Goal: Obtain resource: Download file/media

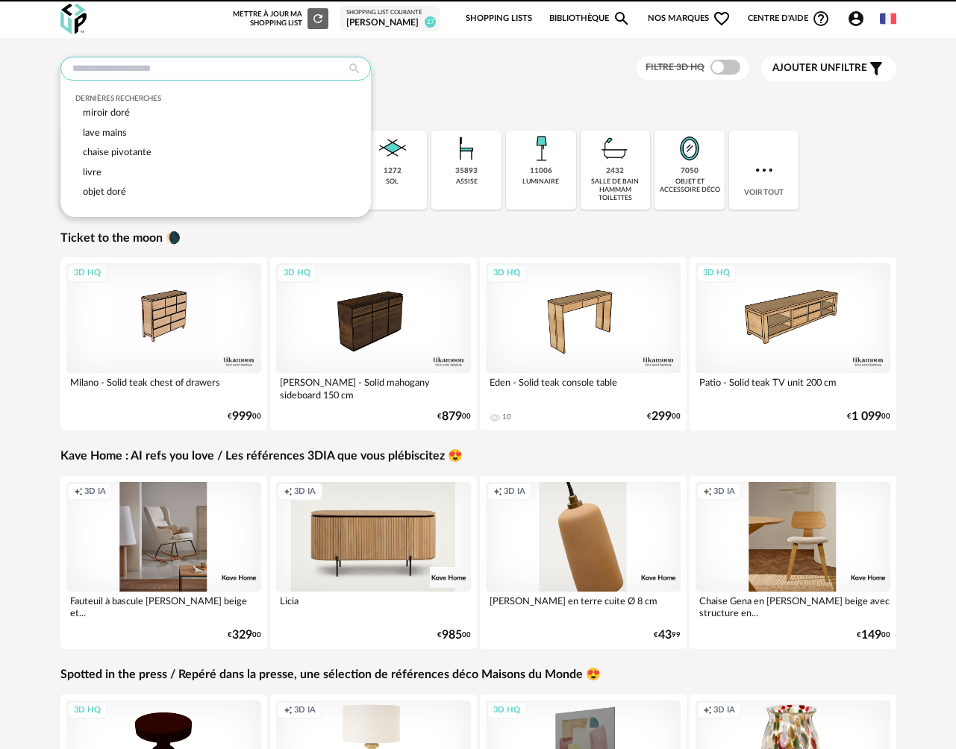
click at [155, 67] on input "text" at bounding box center [215, 69] width 310 height 24
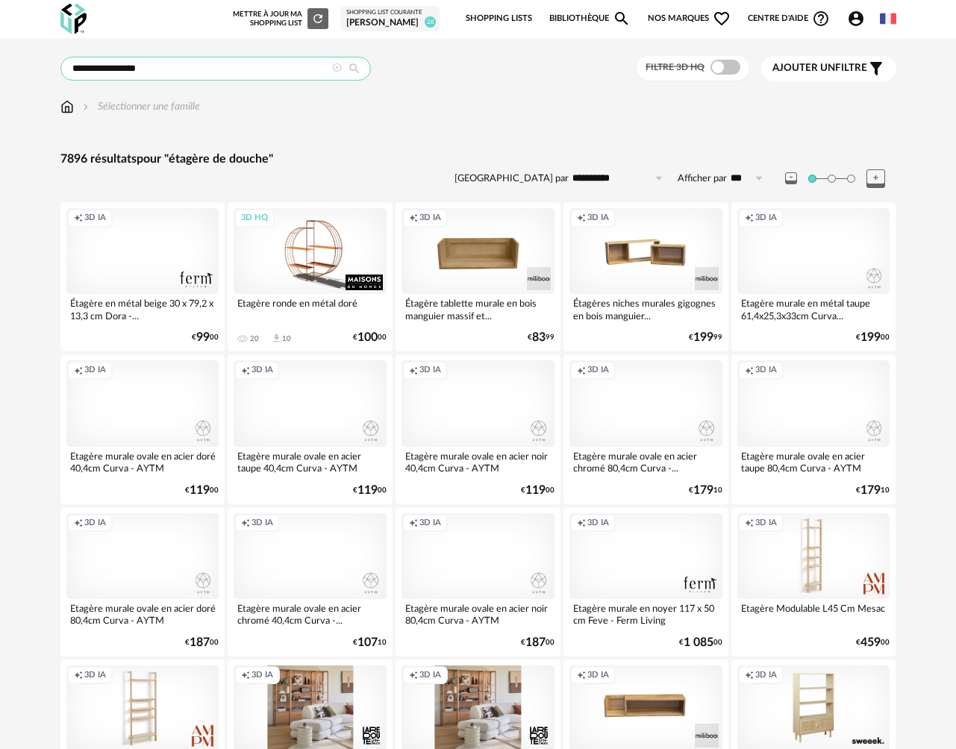
drag, startPoint x: 181, startPoint y: 69, endPoint x: 52, endPoint y: 75, distance: 128.5
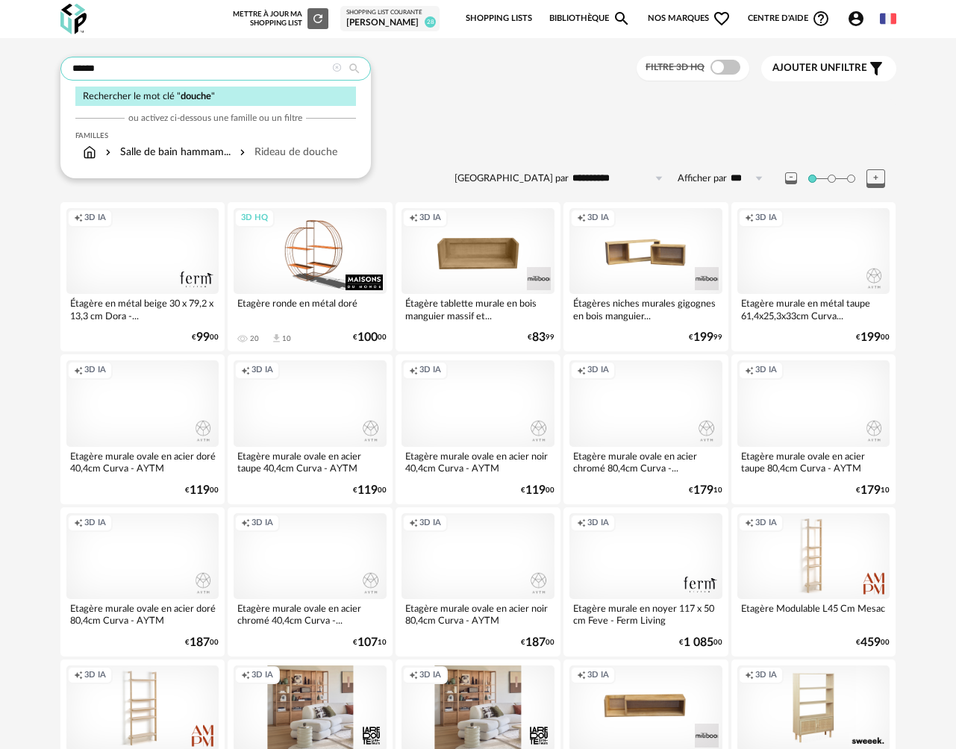
type input "******"
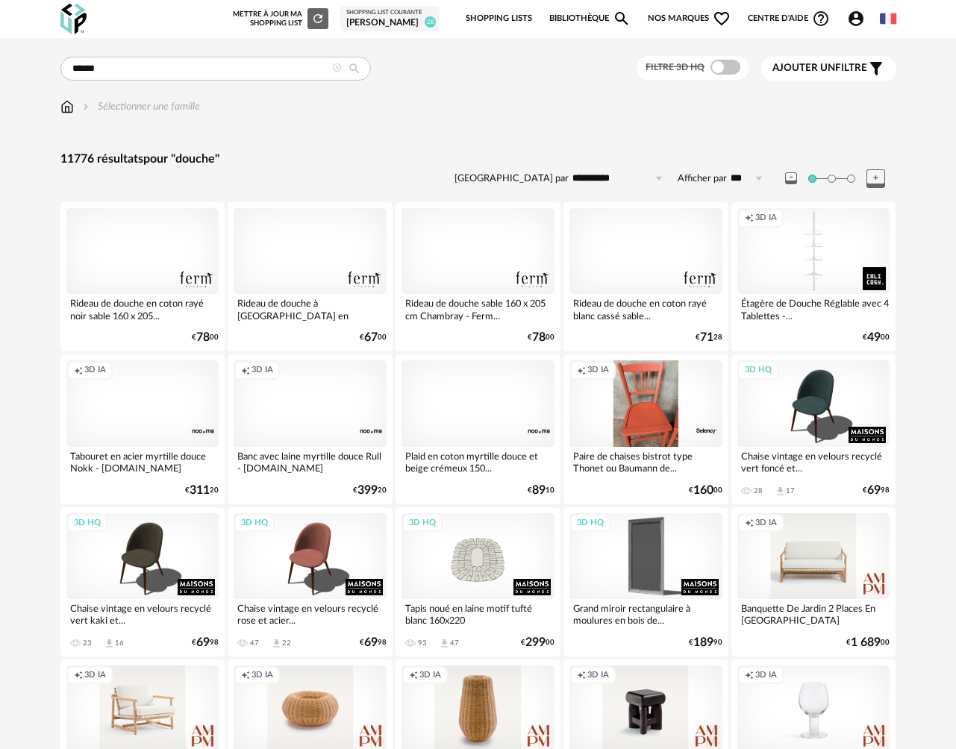
click at [66, 110] on img at bounding box center [66, 106] width 13 height 15
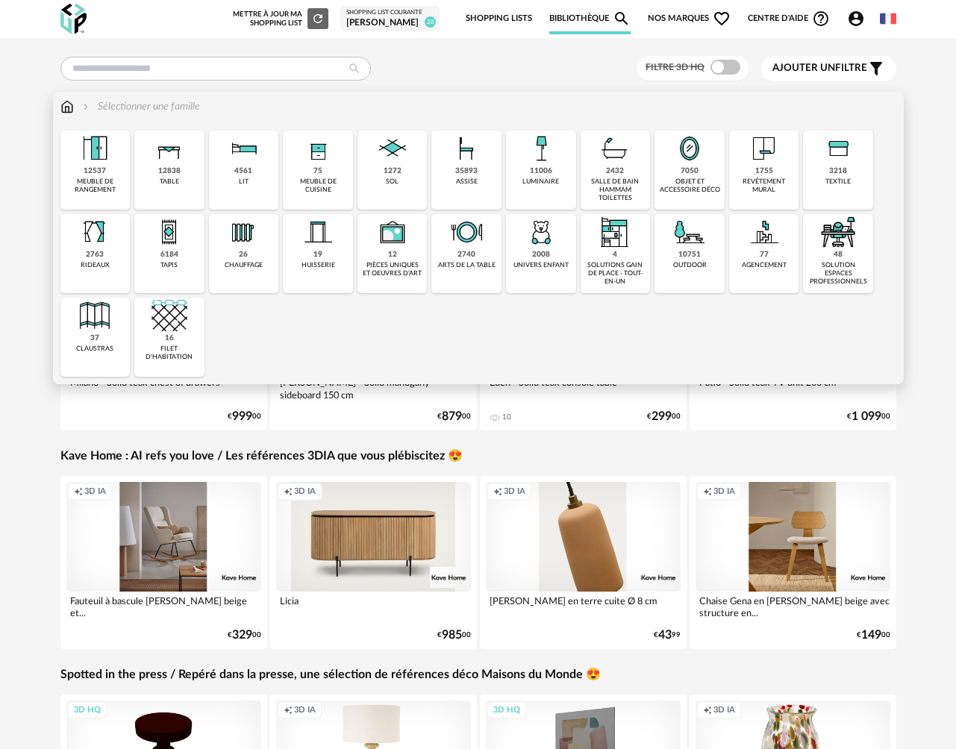
click at [605, 180] on div "salle de bain hammam toilettes" at bounding box center [615, 190] width 61 height 25
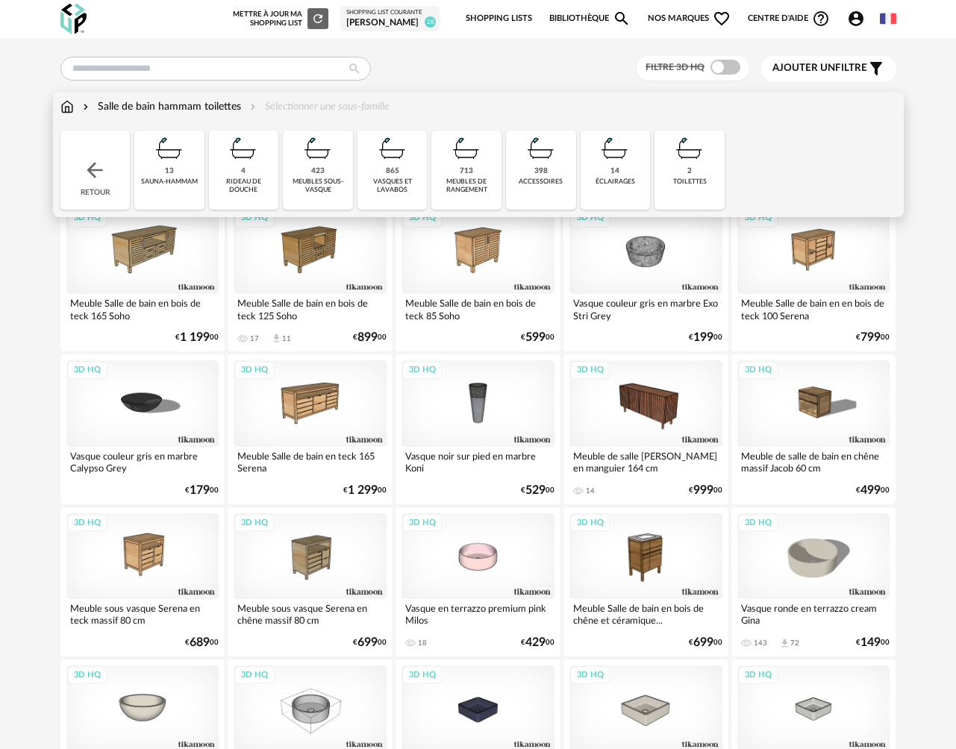
click at [525, 178] on div "accessoires" at bounding box center [541, 182] width 44 height 8
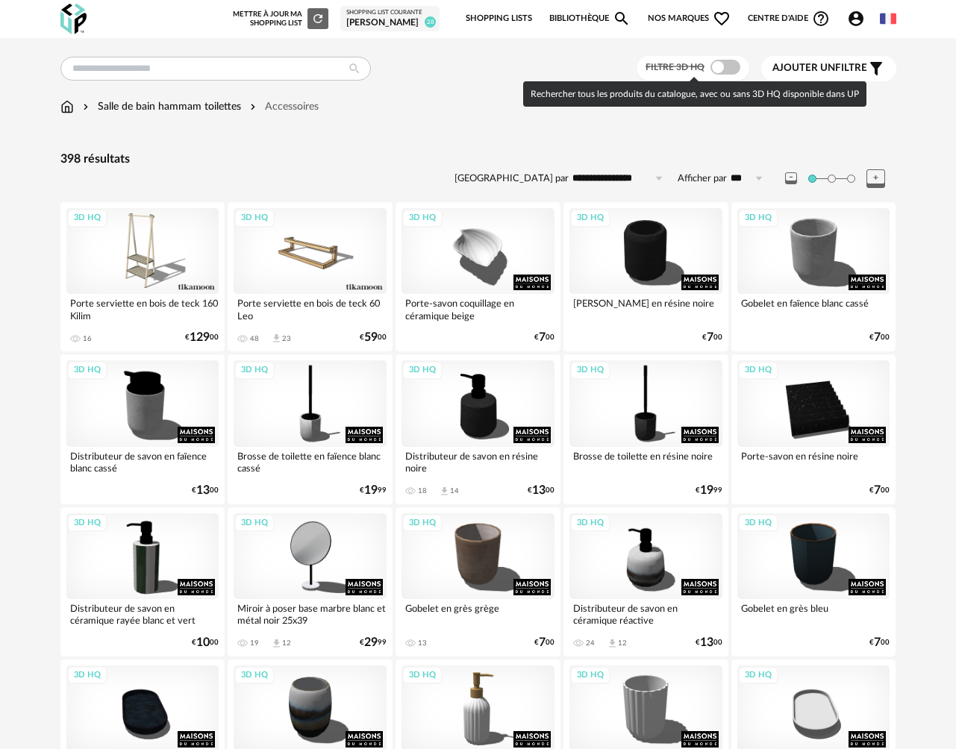
click at [733, 66] on span at bounding box center [725, 67] width 30 height 15
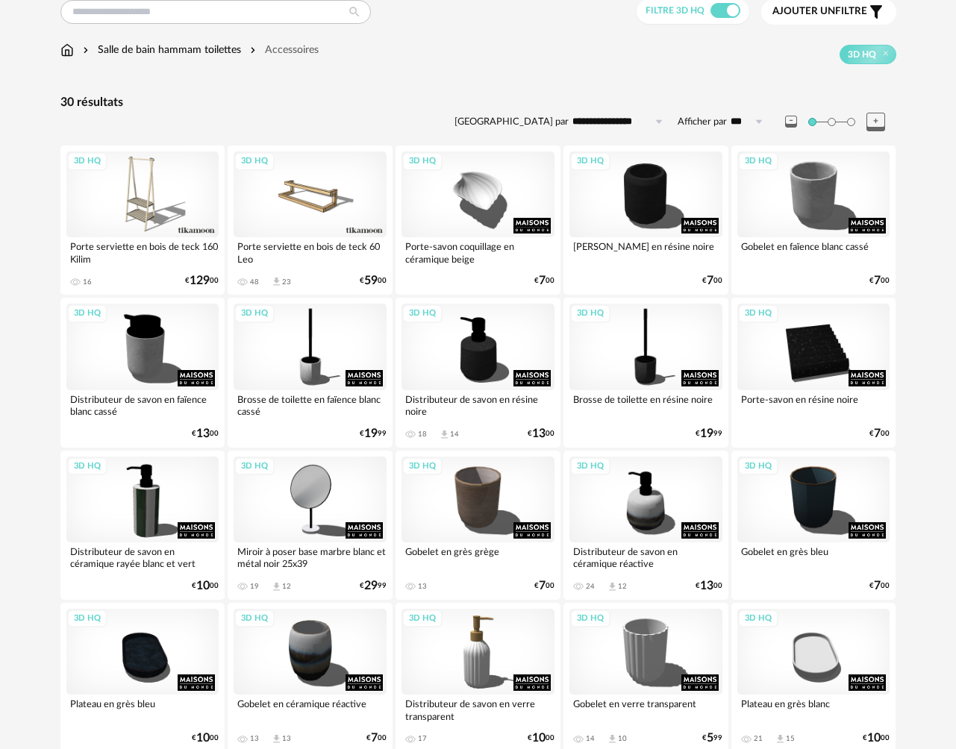
scroll to position [13, 0]
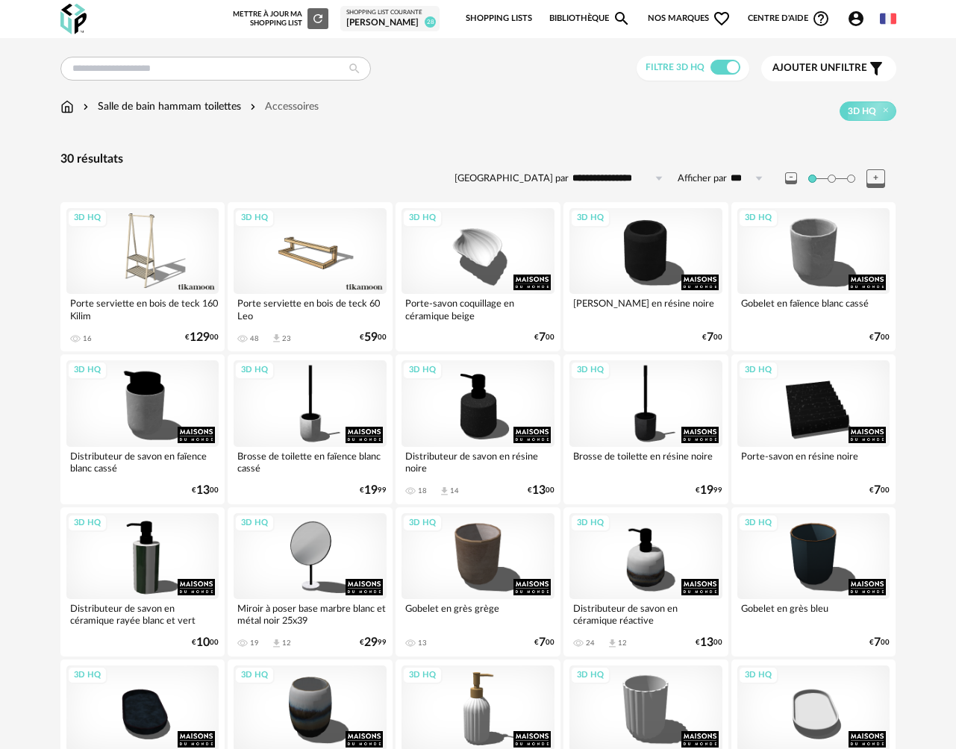
click at [69, 109] on img at bounding box center [66, 106] width 13 height 15
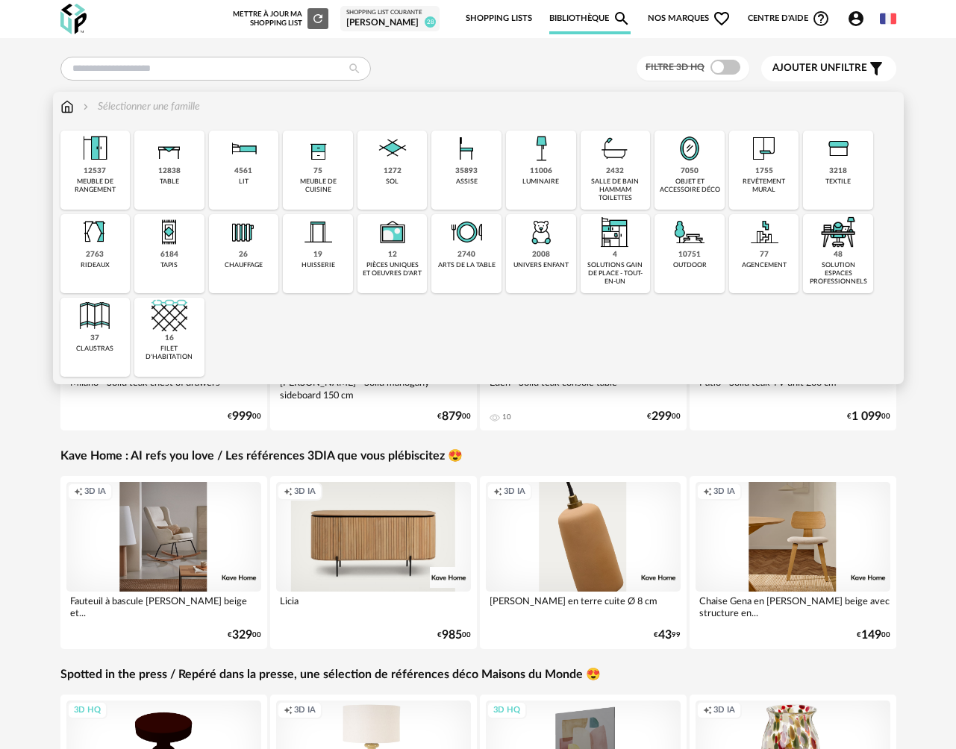
click at [691, 195] on div "7050 objet et accessoire déco" at bounding box center [690, 170] width 70 height 79
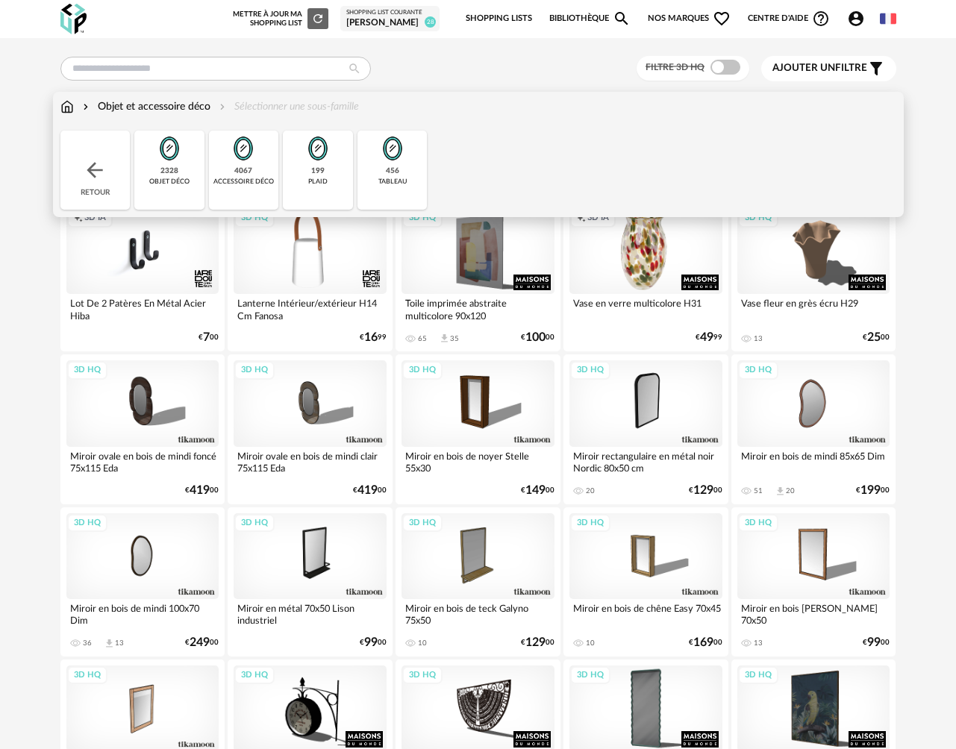
click at [167, 163] on img at bounding box center [169, 149] width 36 height 36
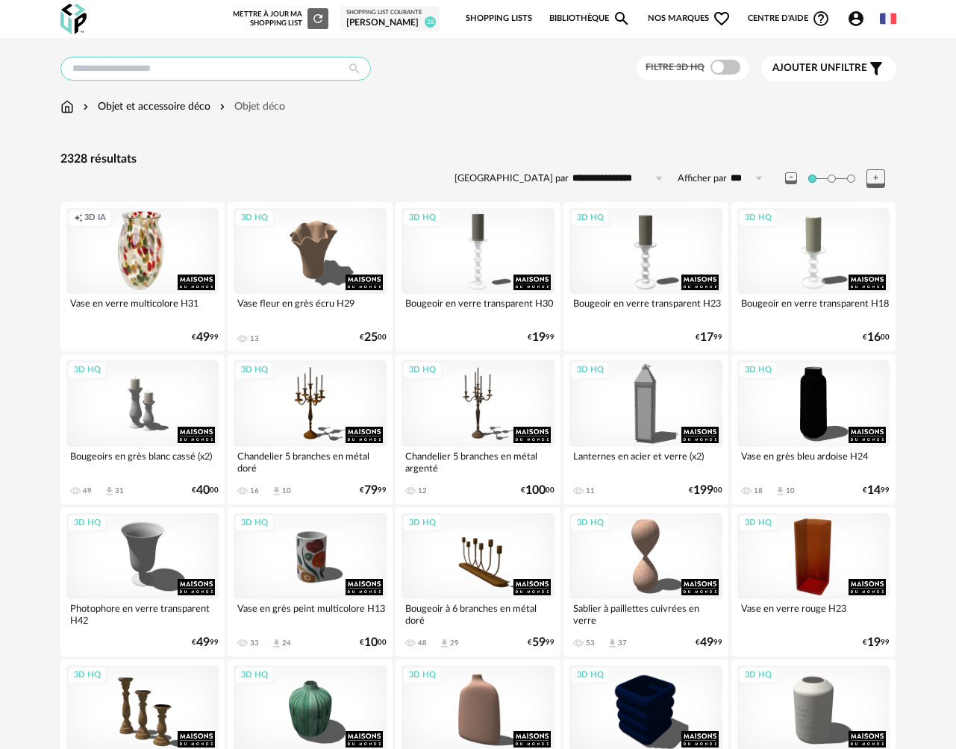
click at [150, 72] on input "text" at bounding box center [215, 69] width 310 height 24
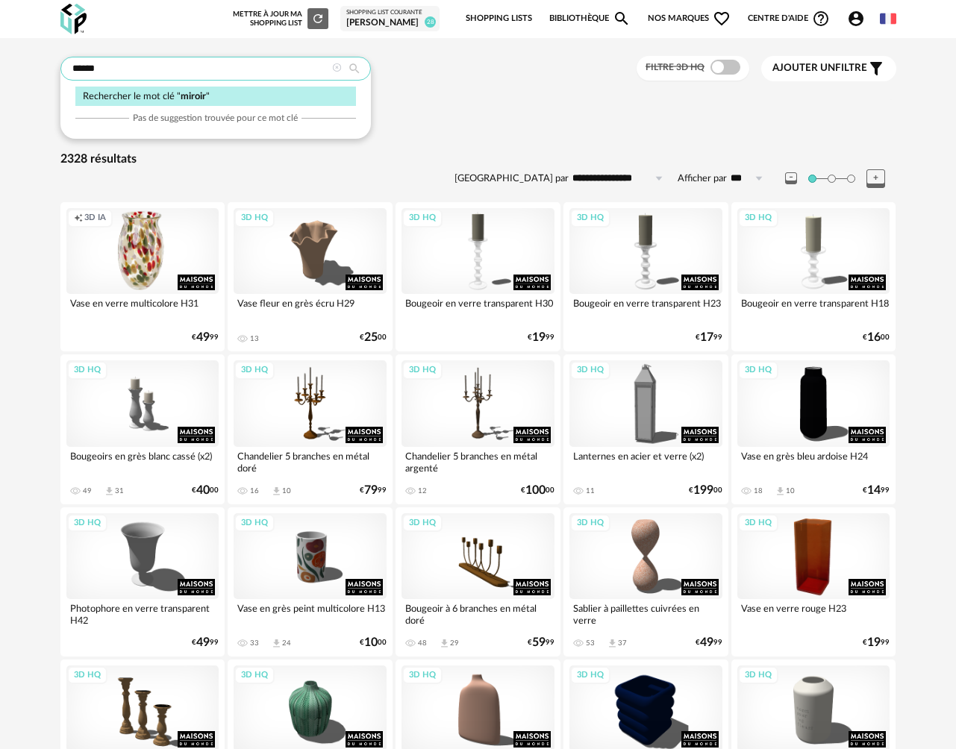
type input "******"
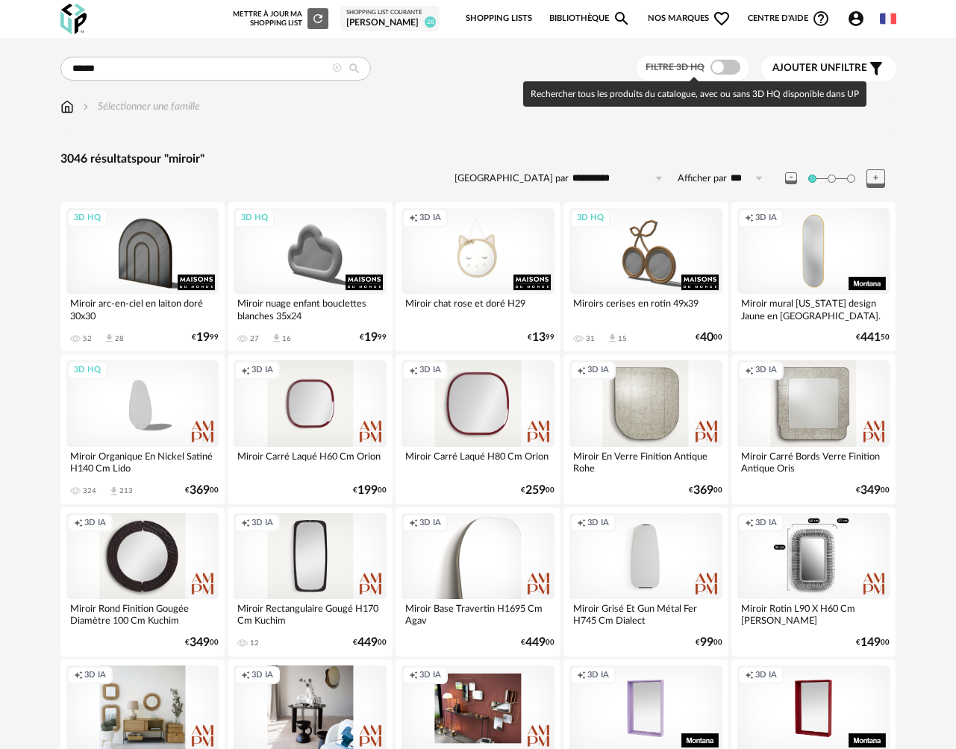
click at [724, 72] on span at bounding box center [725, 67] width 30 height 15
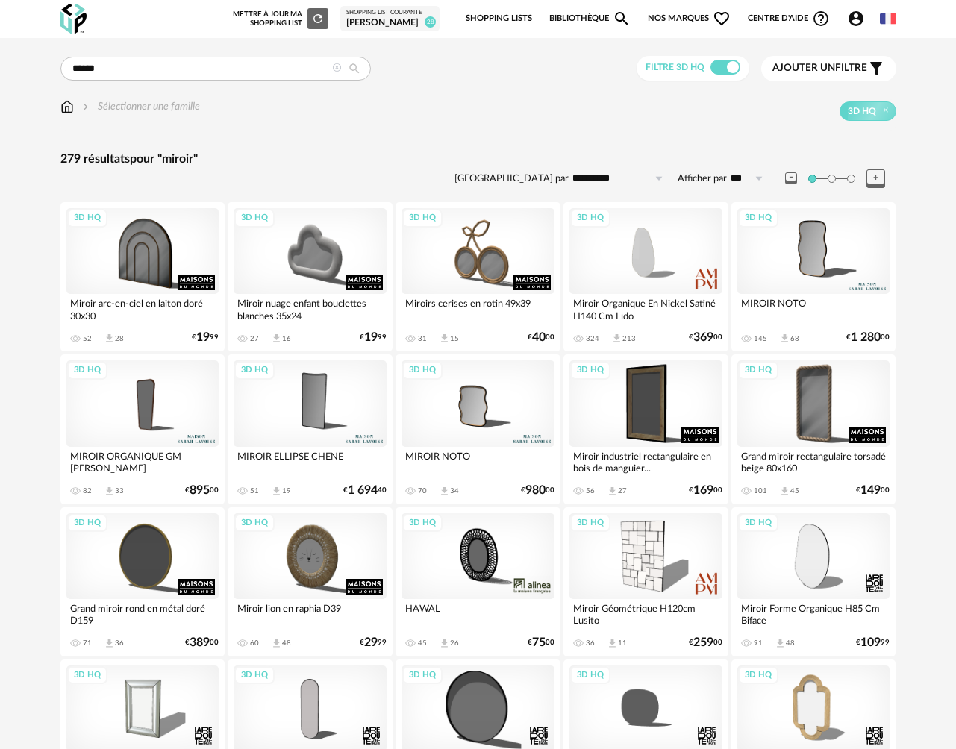
click at [792, 76] on div "Ajouter un filtre s Filter icon" at bounding box center [828, 69] width 113 height 18
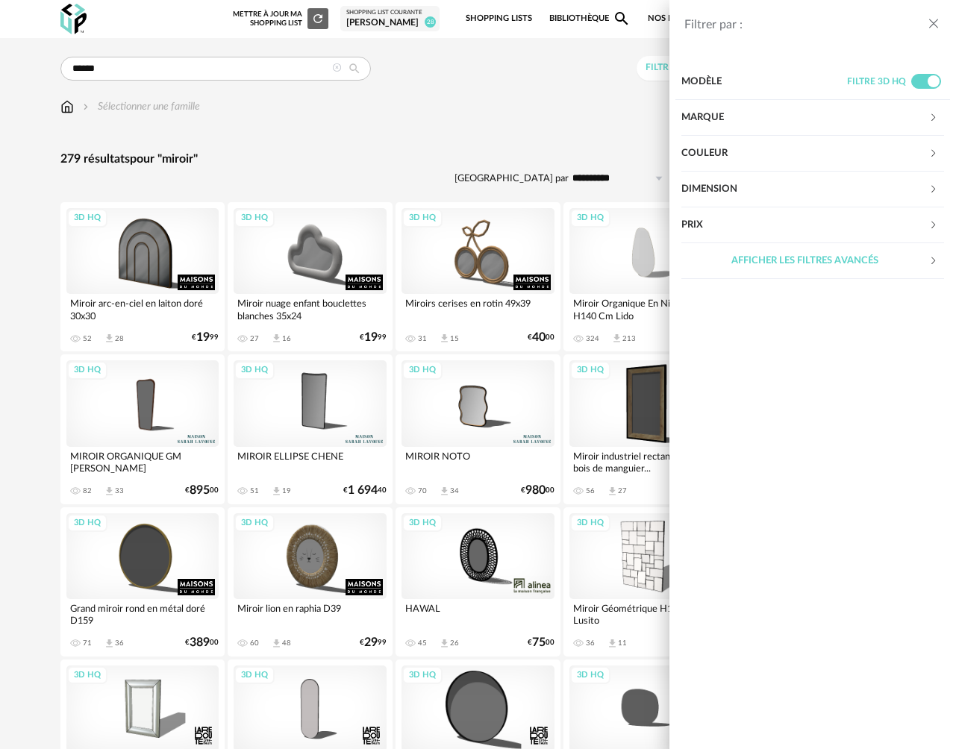
click at [738, 147] on div "Couleur" at bounding box center [804, 154] width 247 height 36
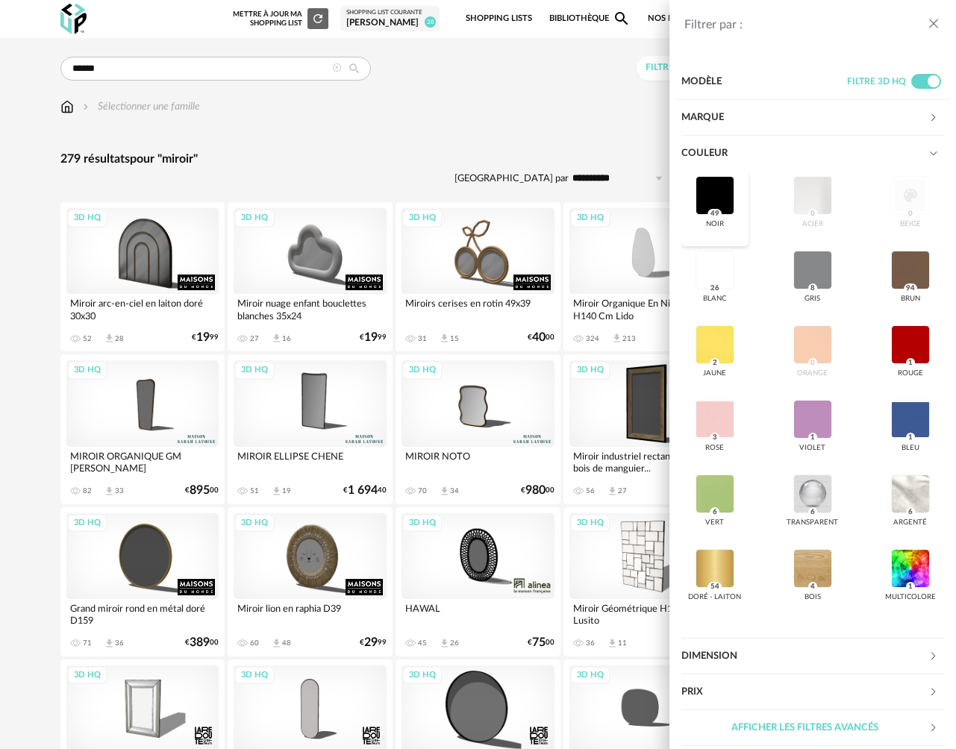
click at [707, 187] on div at bounding box center [715, 195] width 39 height 39
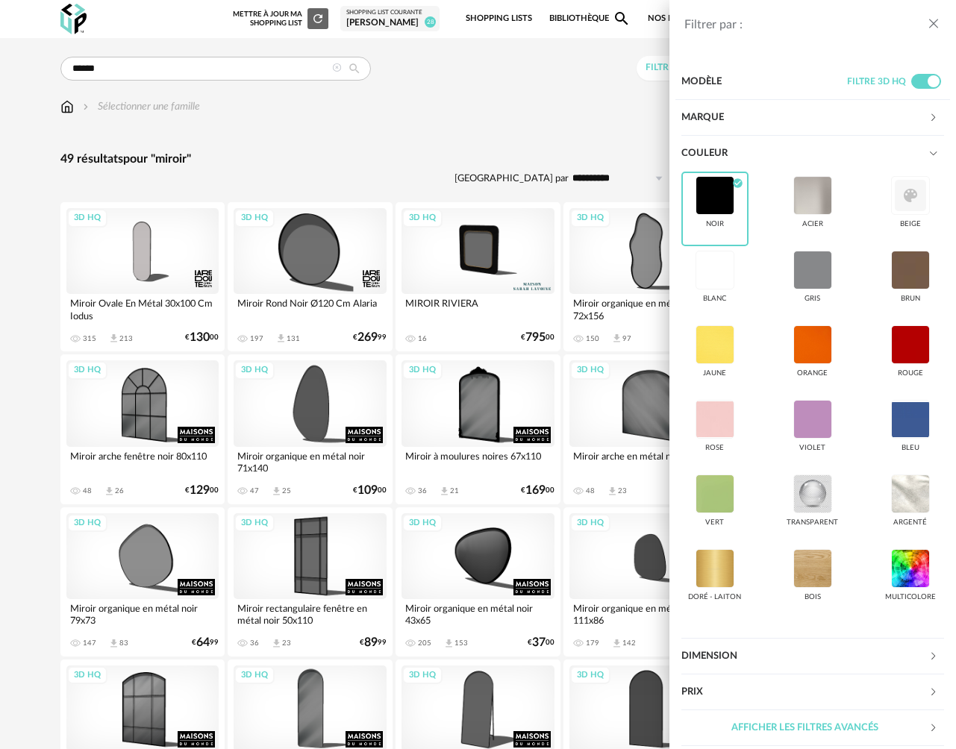
click at [543, 133] on div "Filtrer par : Modèle Filtre 3D HQ Marque &tradition 0 101 Copenhagen 0 366 Conc…" at bounding box center [478, 374] width 956 height 749
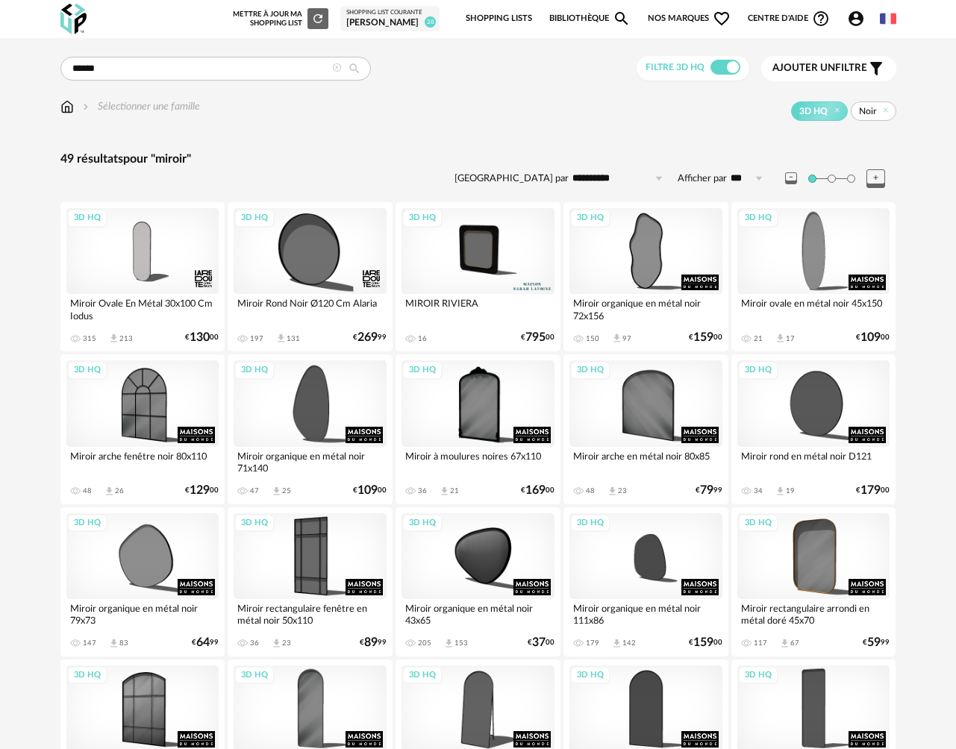
click at [584, 184] on input "**********" at bounding box center [620, 178] width 103 height 24
click at [597, 246] on span "Prix croissant" at bounding box center [620, 243] width 72 height 12
type input "**********"
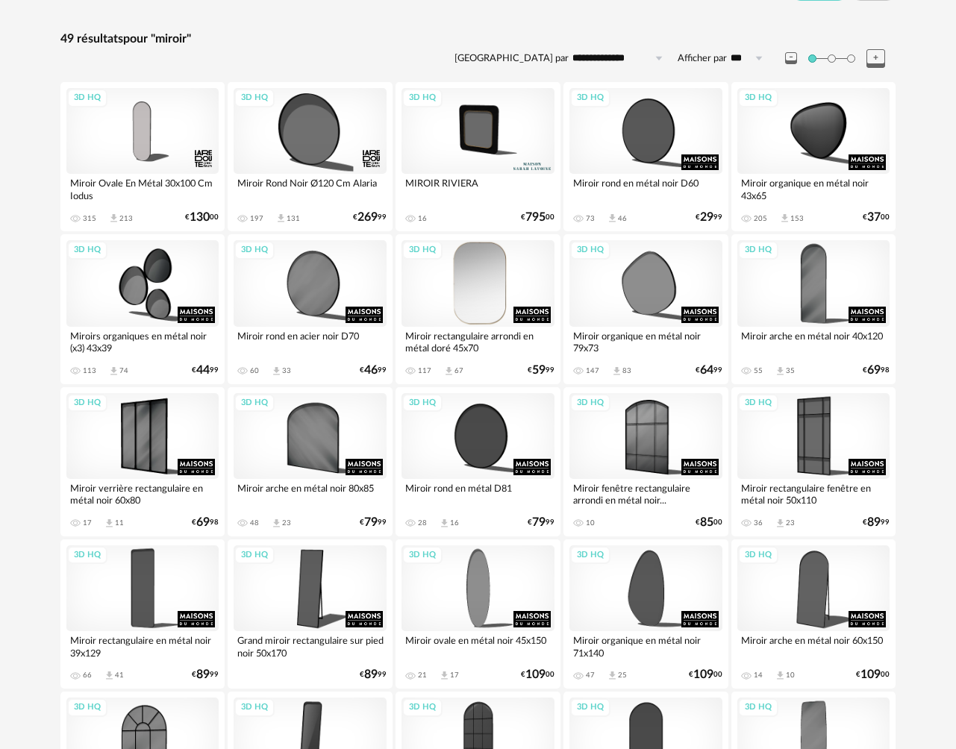
scroll to position [125, 0]
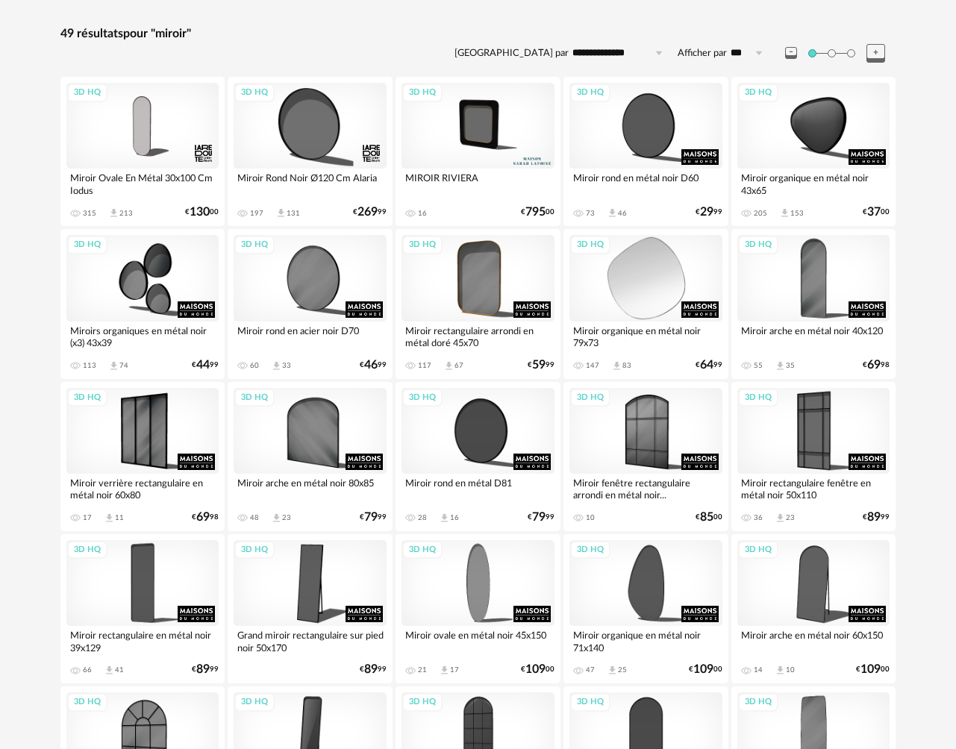
click at [640, 286] on div "3D HQ" at bounding box center [645, 278] width 153 height 86
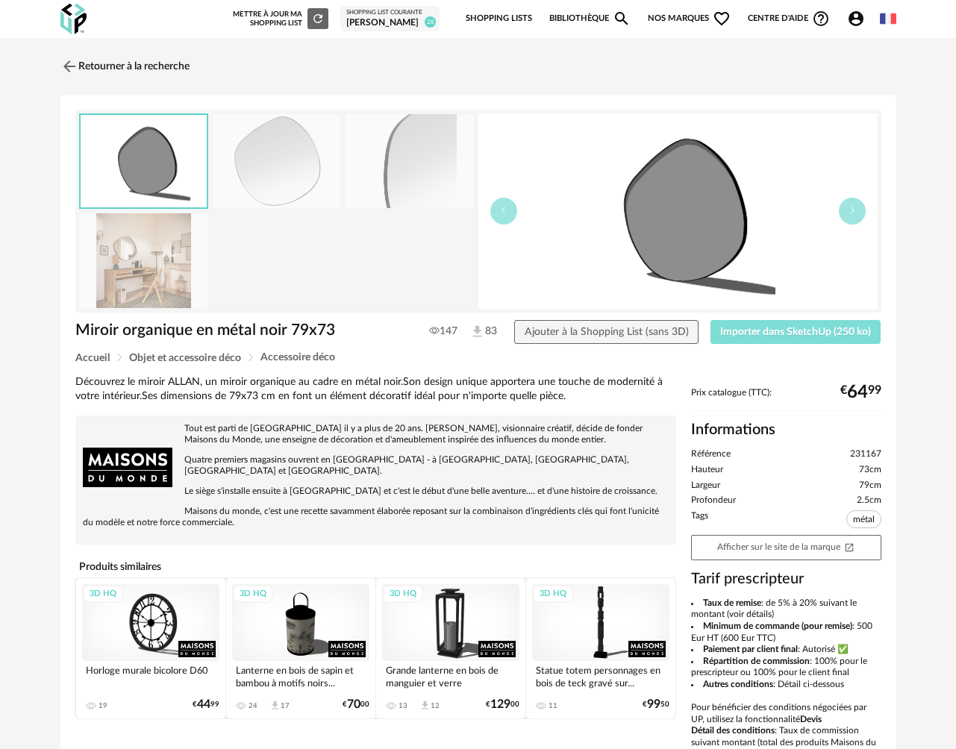
click at [745, 334] on span "Importer dans SketchUp (250 ko)" at bounding box center [795, 332] width 151 height 10
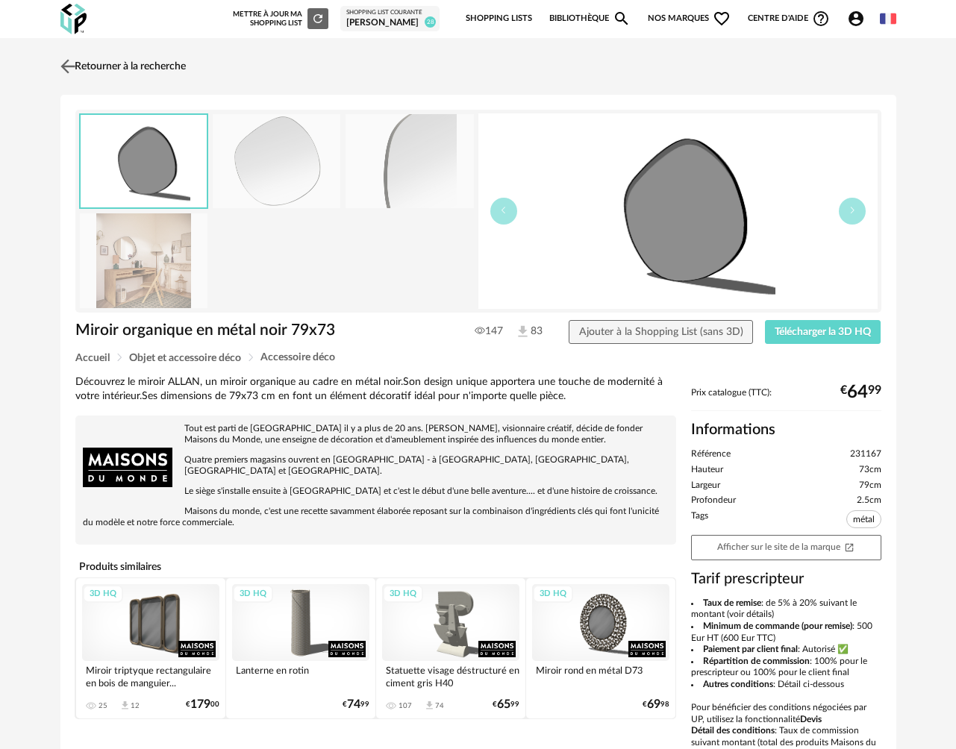
click at [128, 69] on link "Retourner à la recherche" at bounding box center [121, 66] width 129 height 33
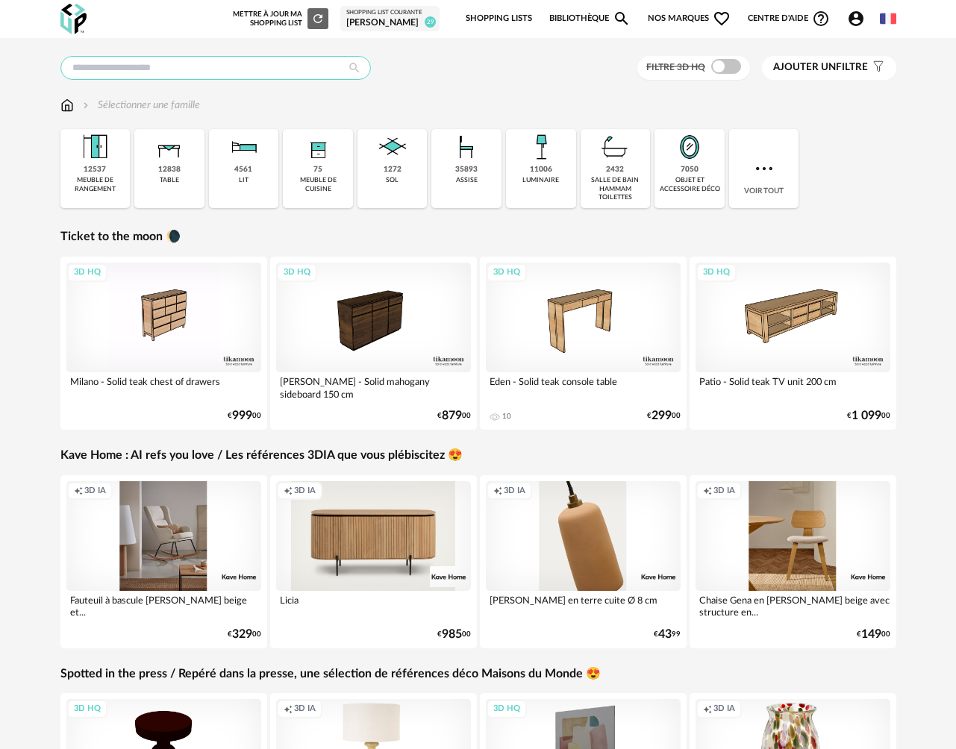
click at [269, 69] on input "text" at bounding box center [215, 68] width 310 height 24
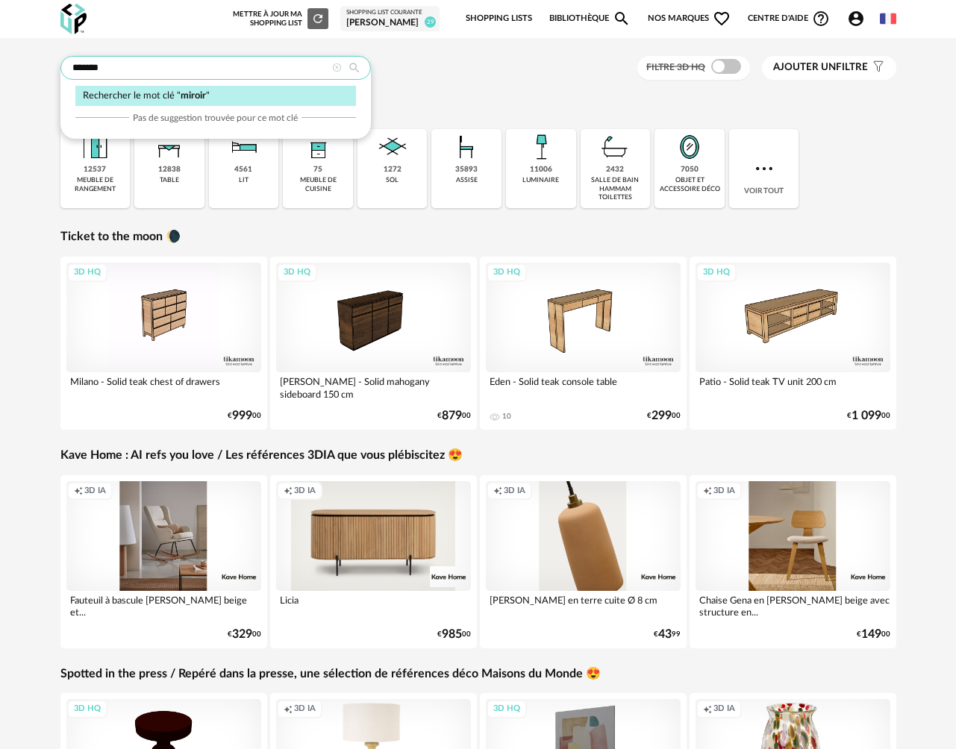
type input "******"
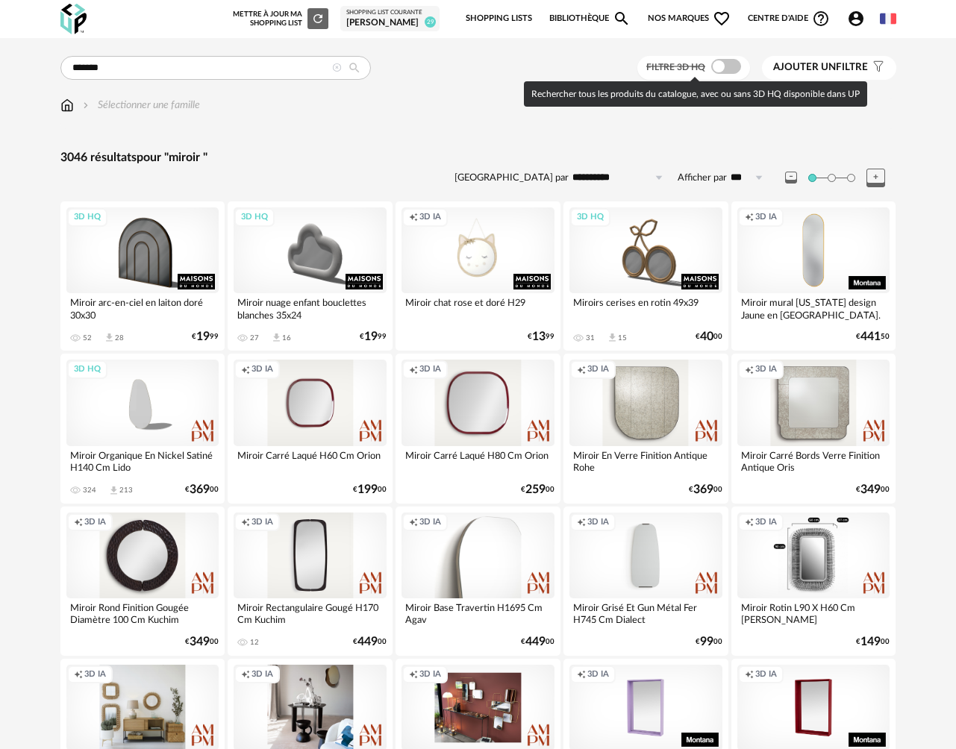
click at [730, 69] on span at bounding box center [726, 66] width 30 height 15
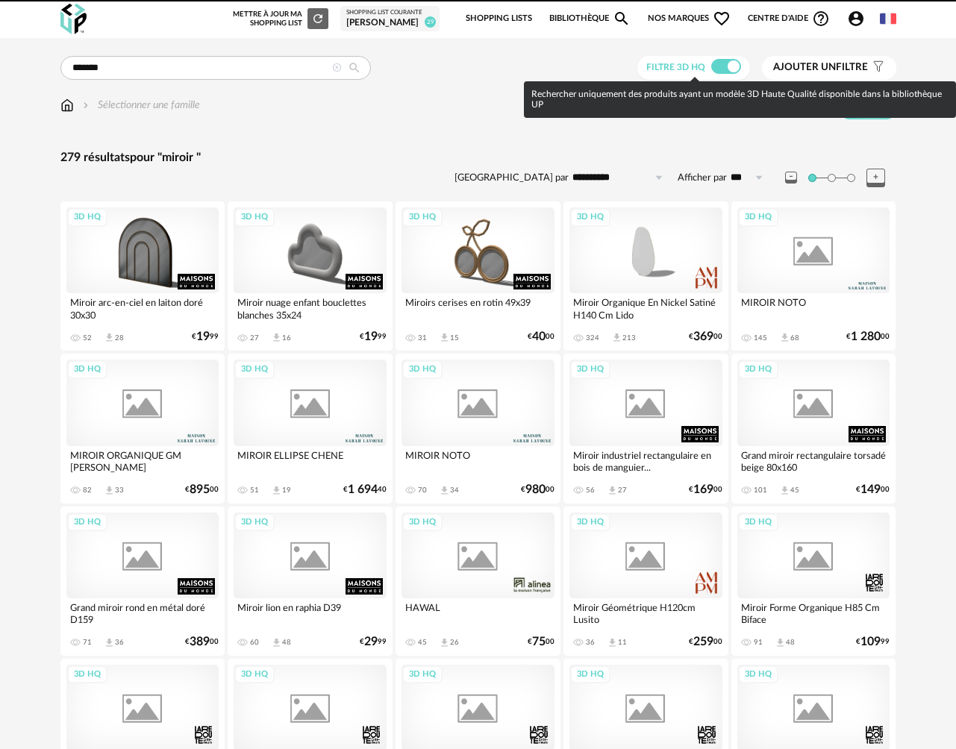
click at [805, 74] on span "Ajouter un filtre" at bounding box center [820, 67] width 95 height 13
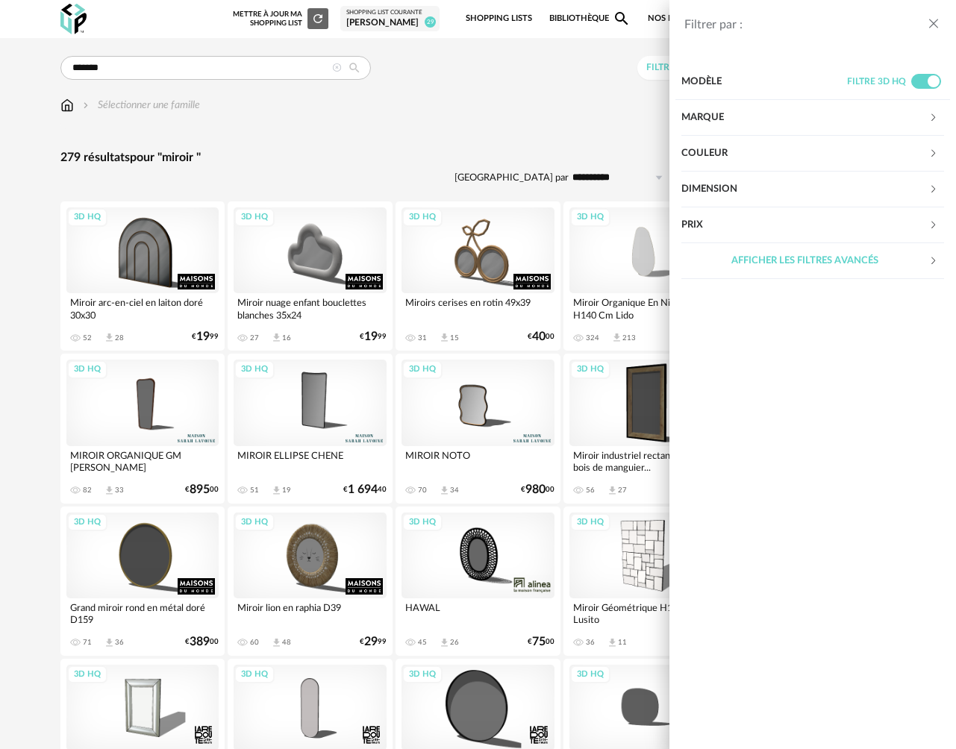
click at [734, 161] on div "Couleur" at bounding box center [804, 154] width 247 height 36
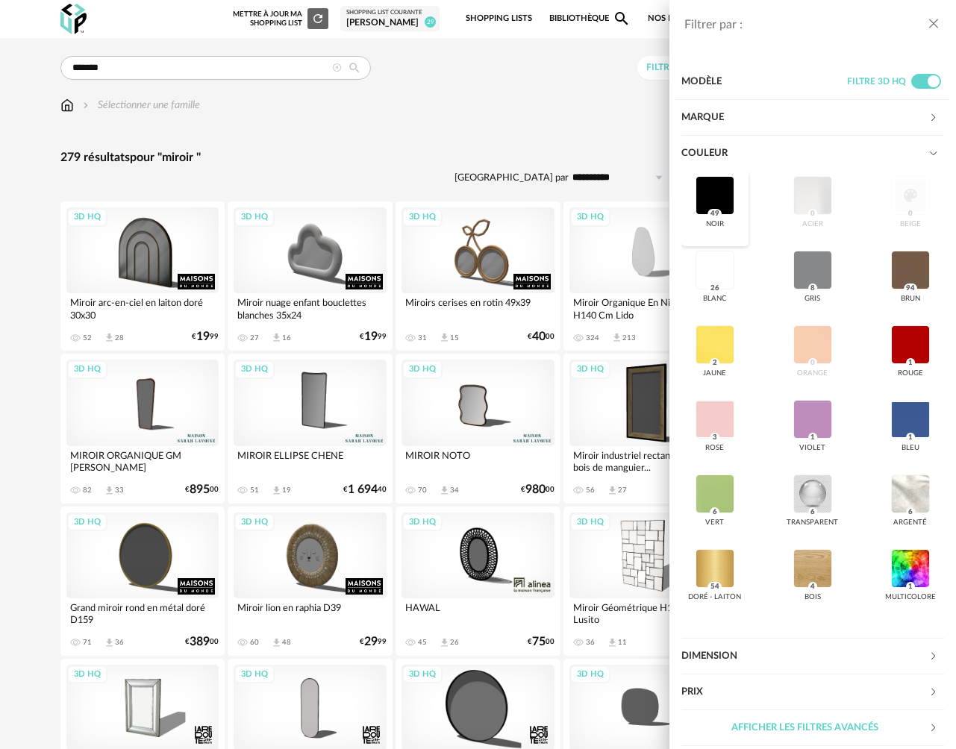
click at [717, 200] on div at bounding box center [715, 195] width 39 height 39
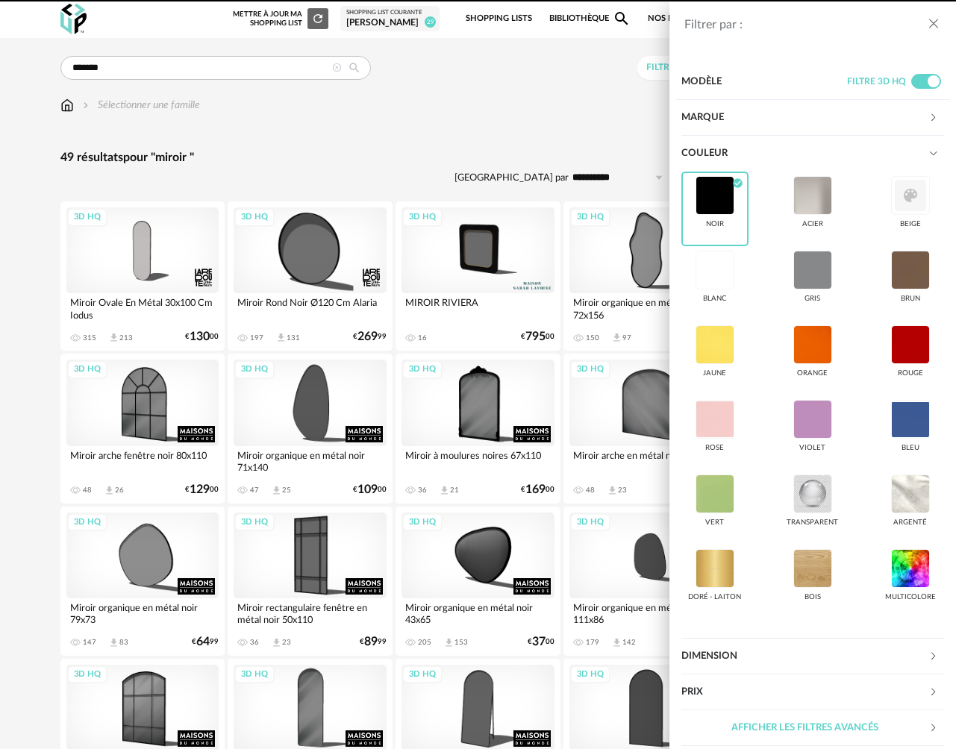
click at [540, 125] on div "Filtrer par : Modèle Filtre 3D HQ Marque &tradition 0 101 Copenhagen 0 366 Conc…" at bounding box center [478, 374] width 956 height 749
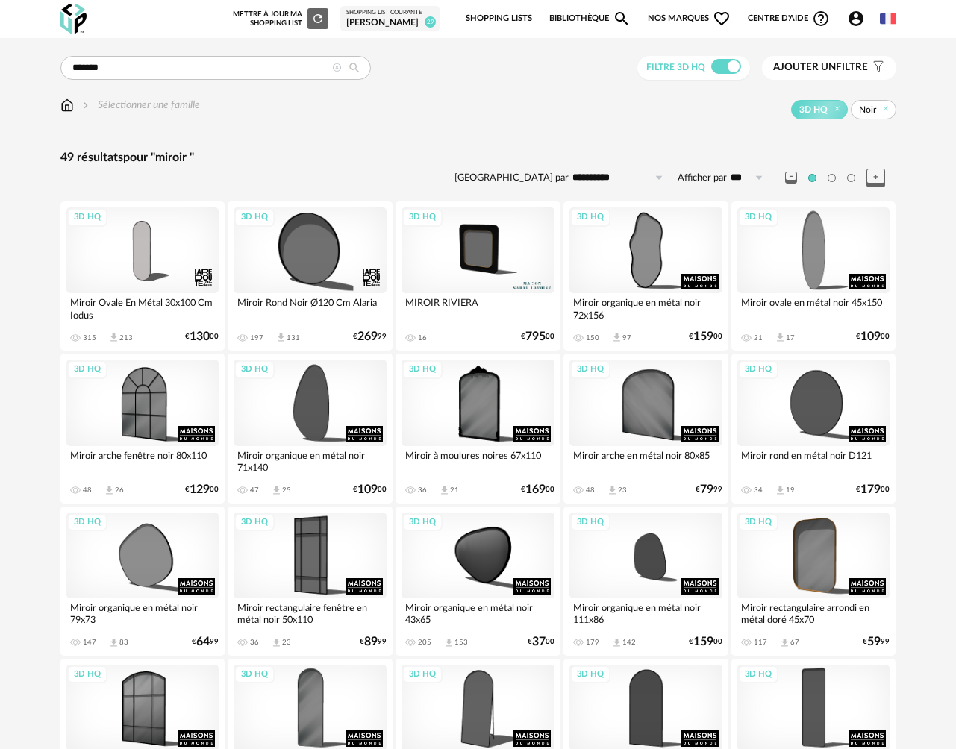
click at [614, 177] on input "**********" at bounding box center [620, 178] width 103 height 24
click at [610, 241] on span "Prix croissant" at bounding box center [620, 243] width 72 height 12
type input "**********"
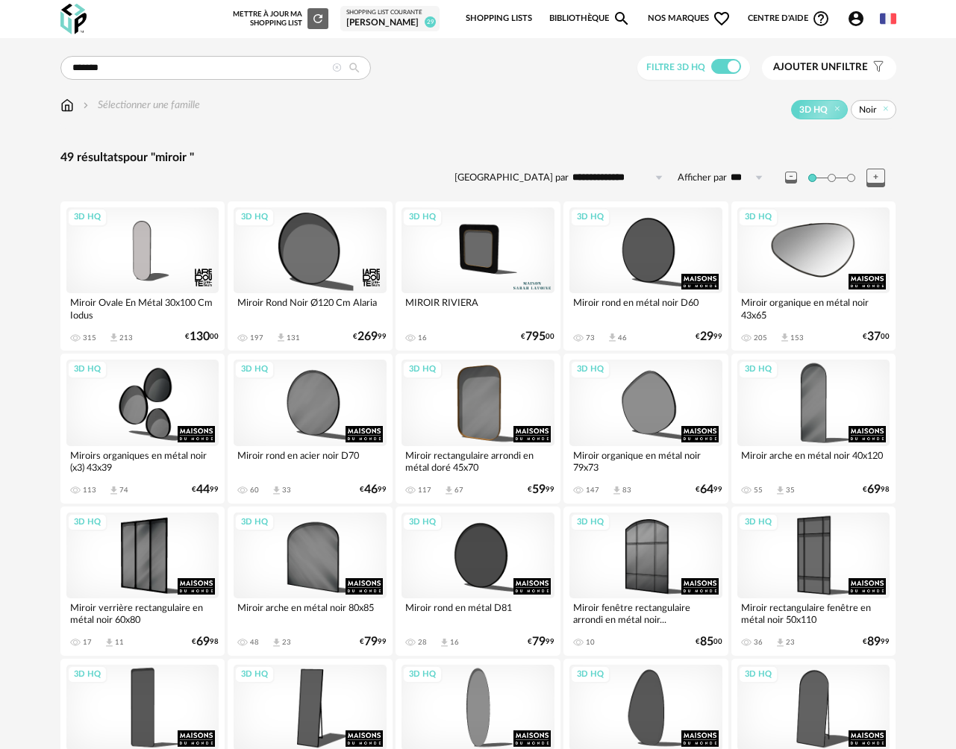
click at [826, 246] on div "3D HQ" at bounding box center [813, 250] width 153 height 86
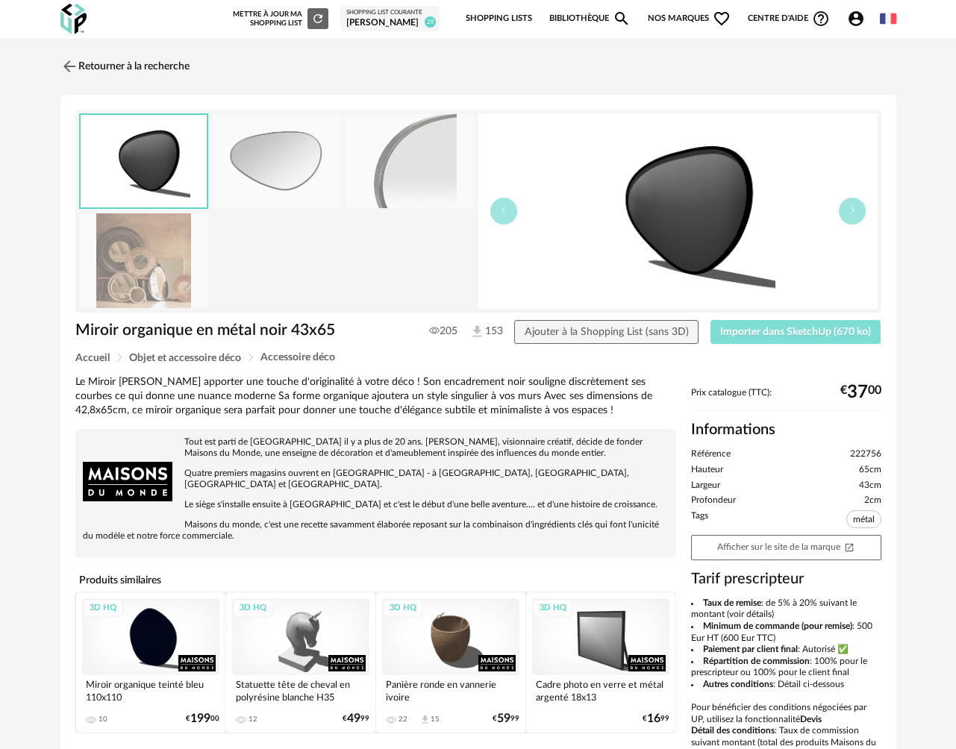
click at [781, 337] on span "Importer dans SketchUp (670 ko)" at bounding box center [795, 332] width 151 height 10
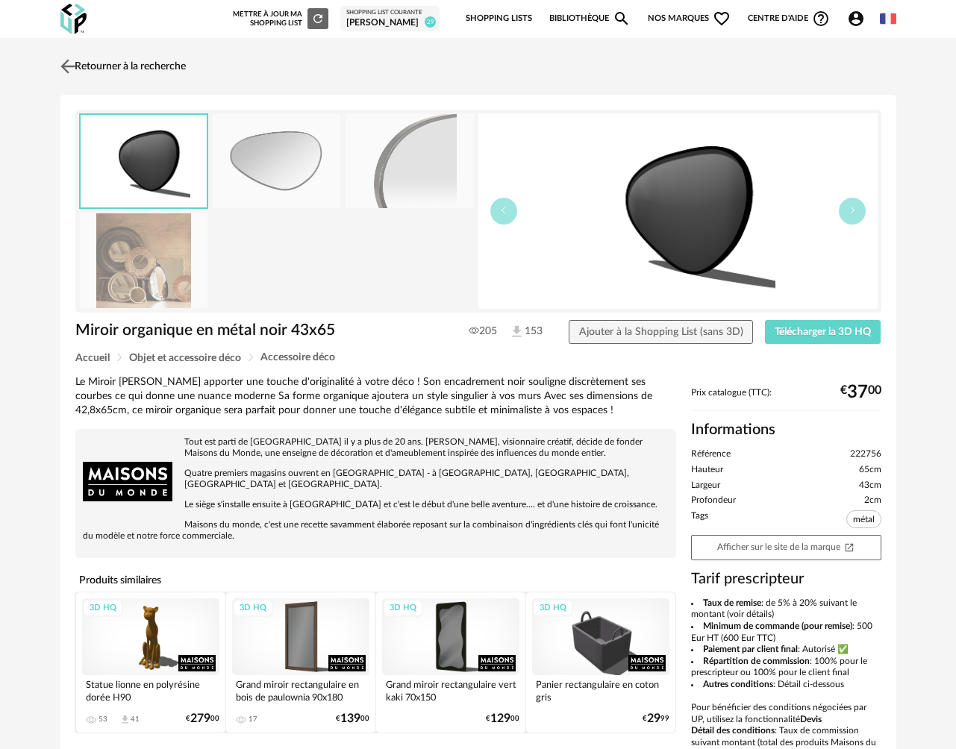
click at [134, 61] on link "Retourner à la recherche" at bounding box center [121, 66] width 129 height 33
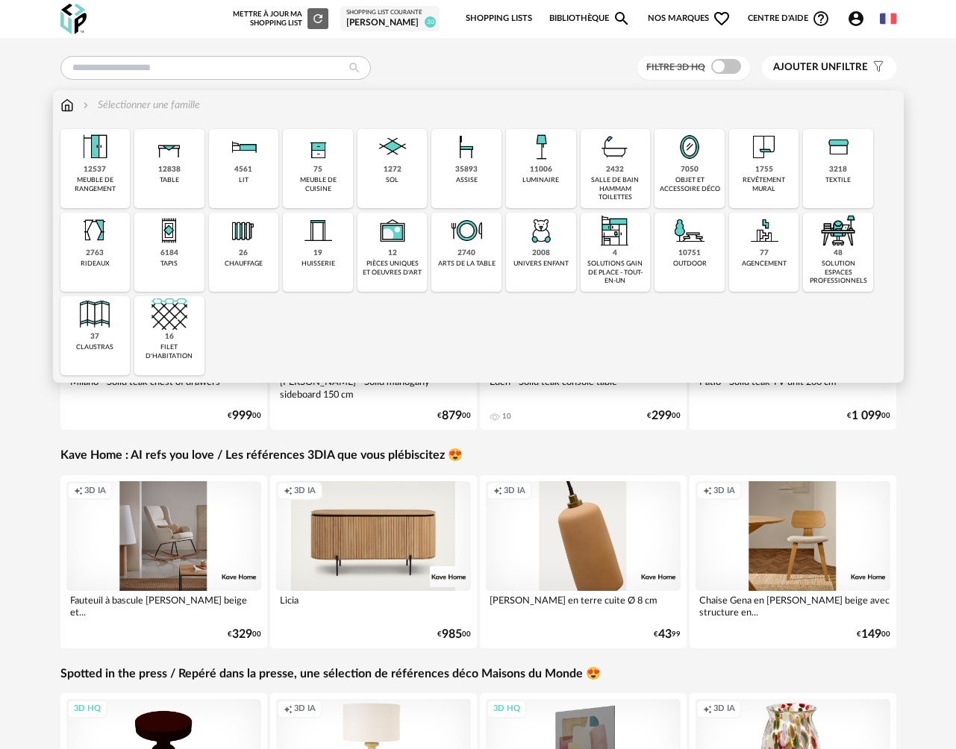
click at [399, 419] on div "7 Download icon 1 € 879 00" at bounding box center [373, 416] width 195 height 13
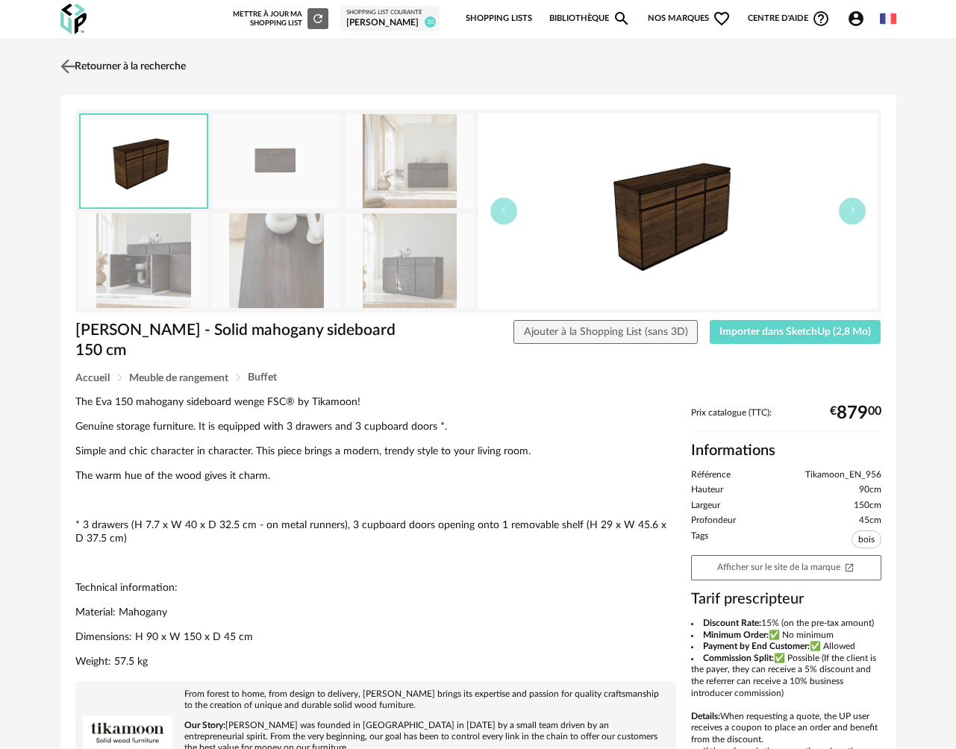
click at [108, 65] on link "Retourner à la recherche" at bounding box center [121, 66] width 129 height 33
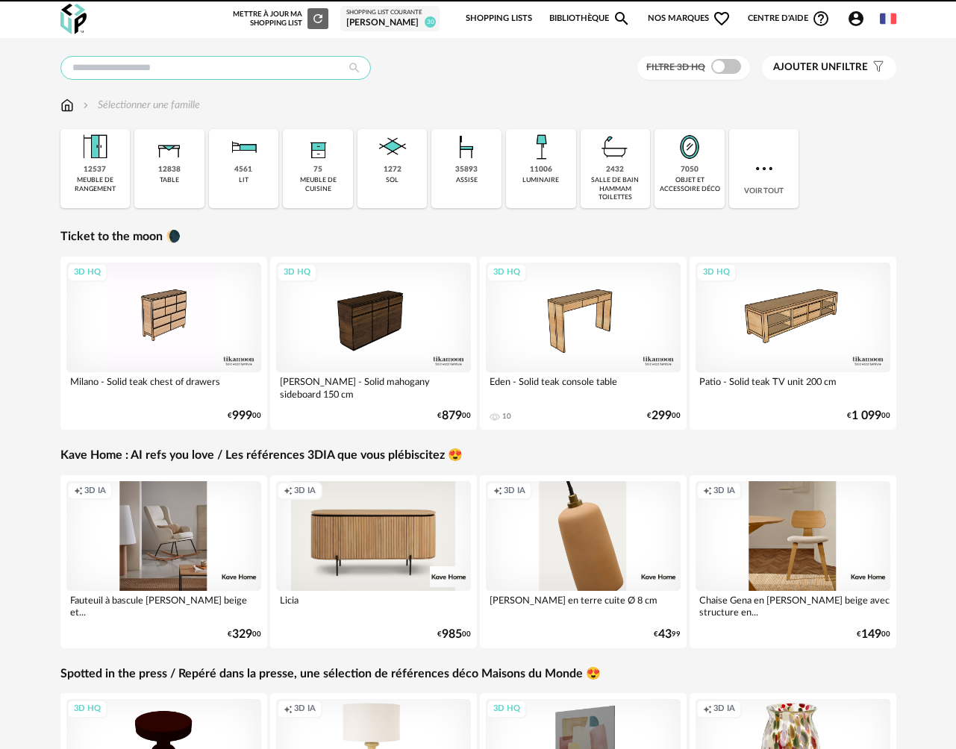
click at [108, 65] on input "text" at bounding box center [215, 68] width 310 height 24
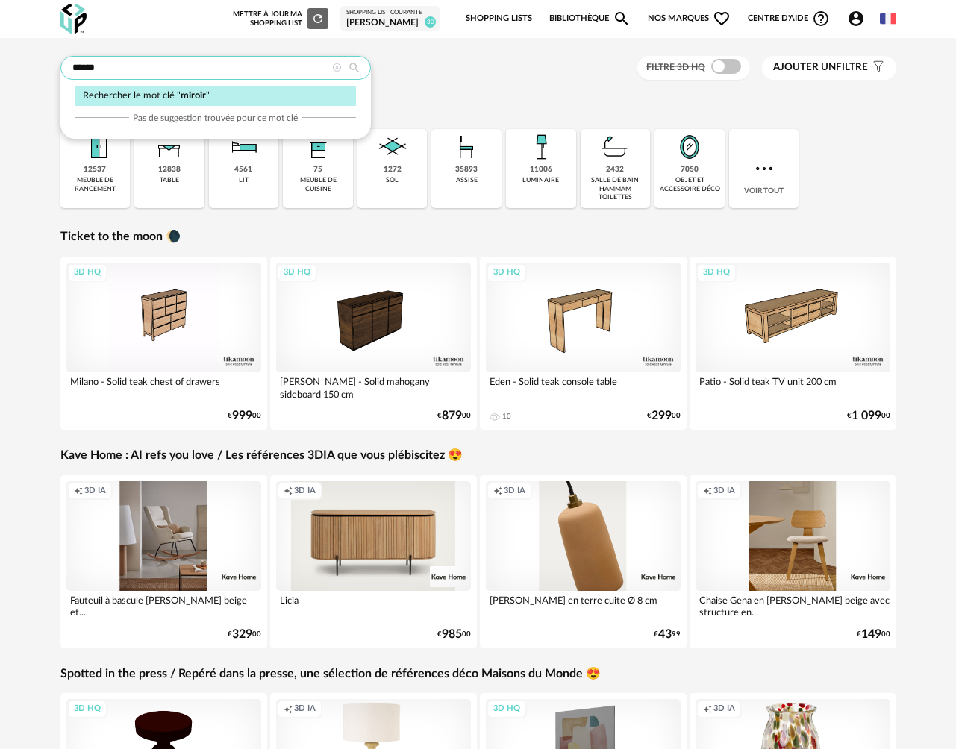
type input "******"
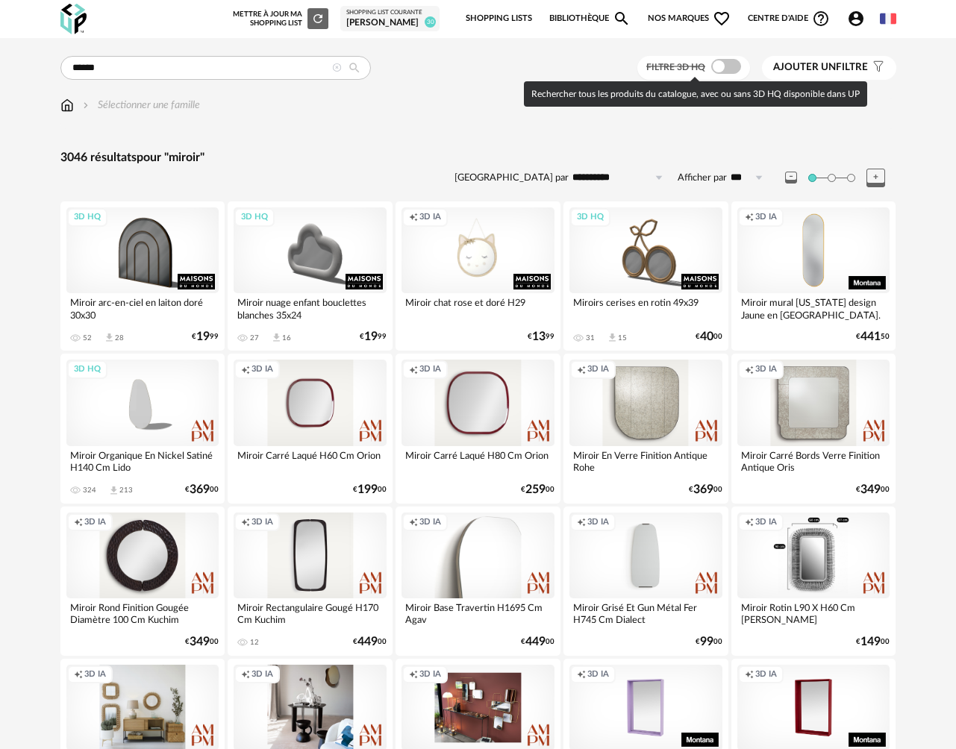
click at [717, 72] on span at bounding box center [726, 66] width 30 height 15
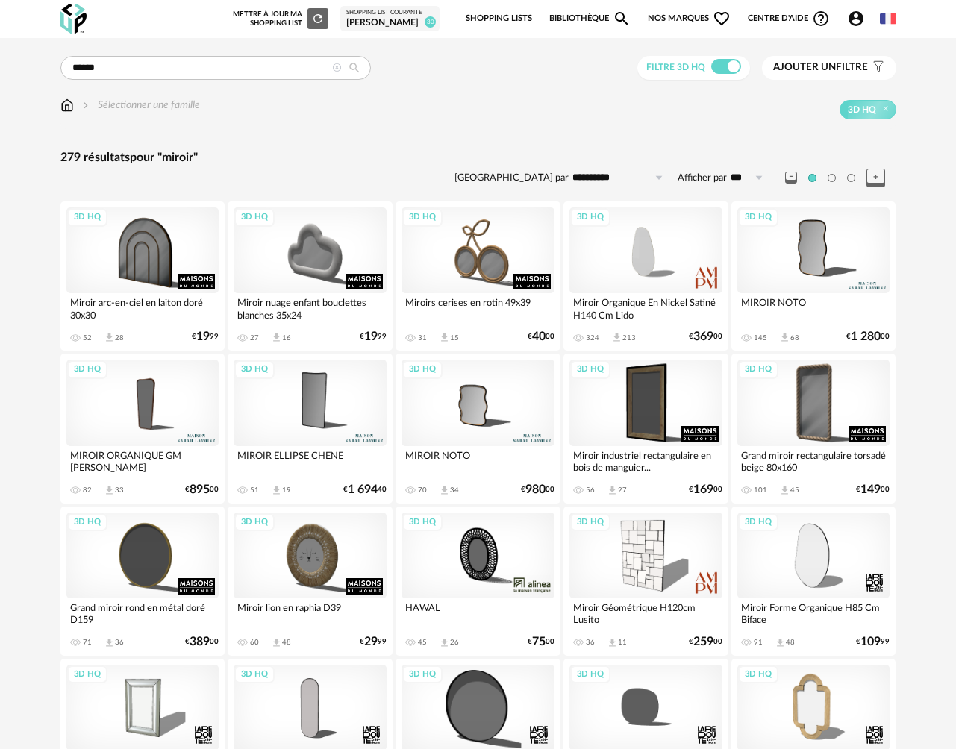
click at [623, 175] on input "**********" at bounding box center [620, 178] width 103 height 24
click at [624, 241] on span "Prix croissant" at bounding box center [620, 243] width 72 height 12
type input "**********"
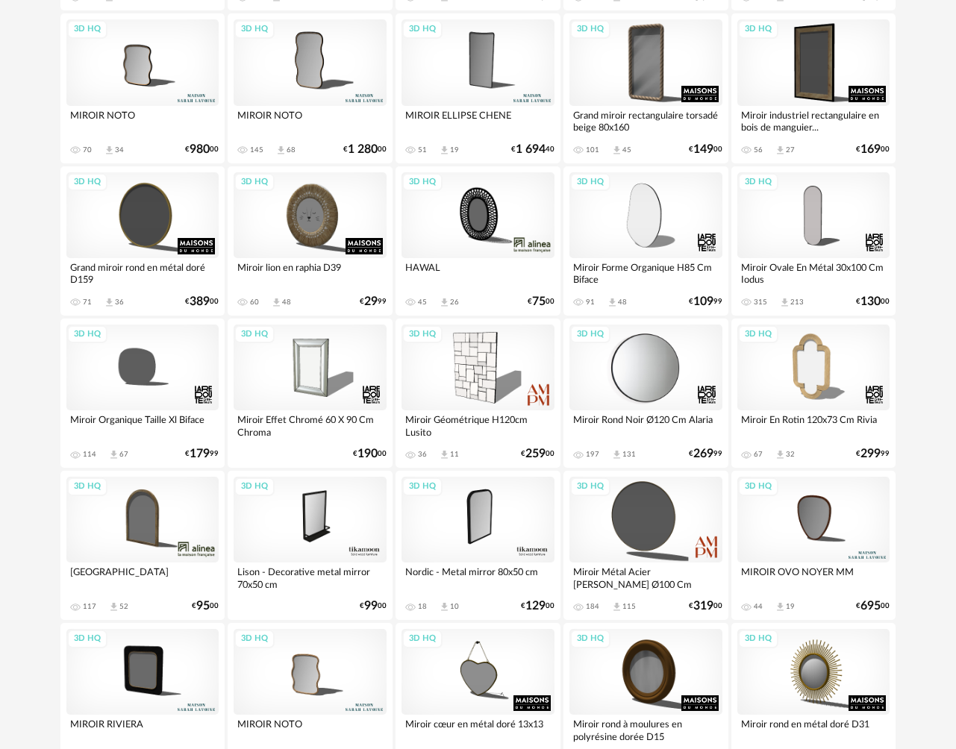
scroll to position [299, 0]
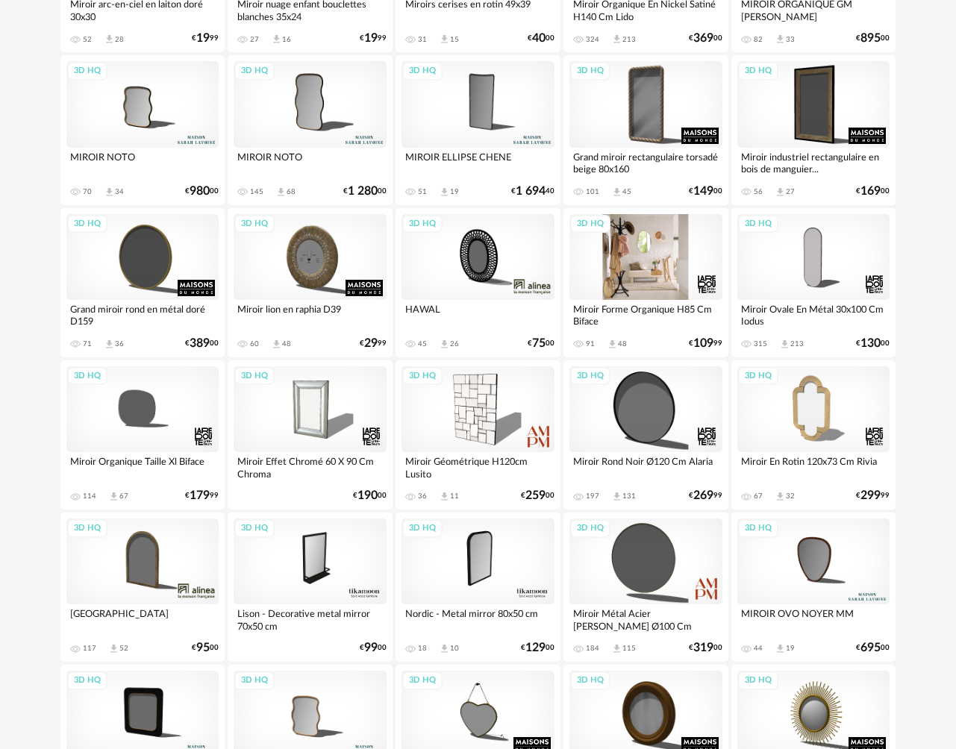
click at [651, 253] on div "3D HQ" at bounding box center [645, 257] width 153 height 86
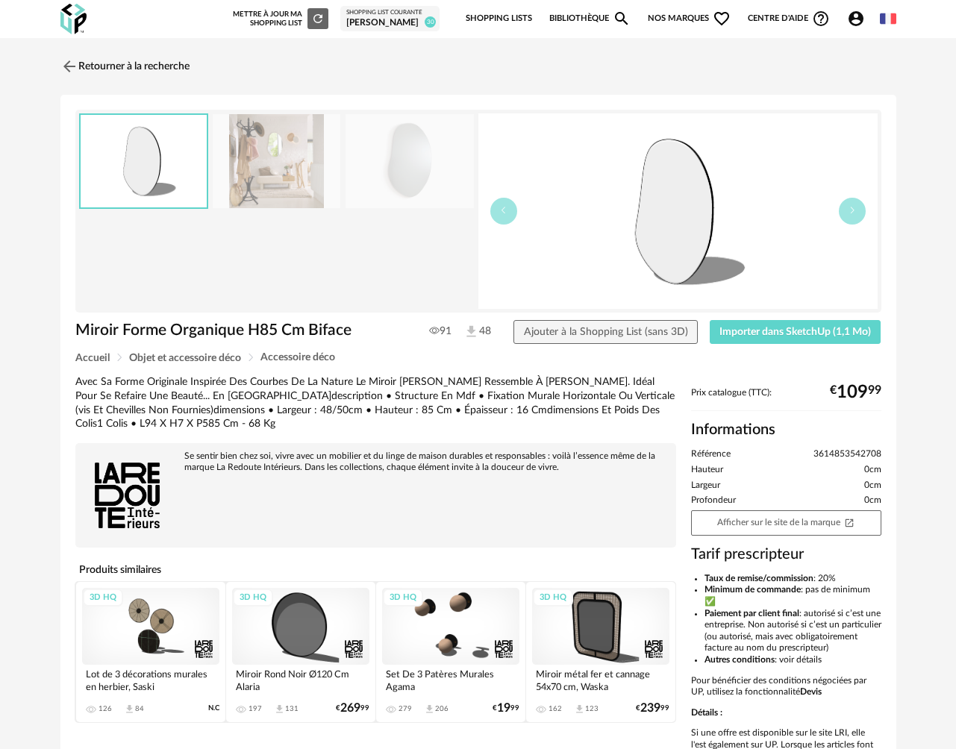
click at [277, 163] on img at bounding box center [277, 161] width 128 height 95
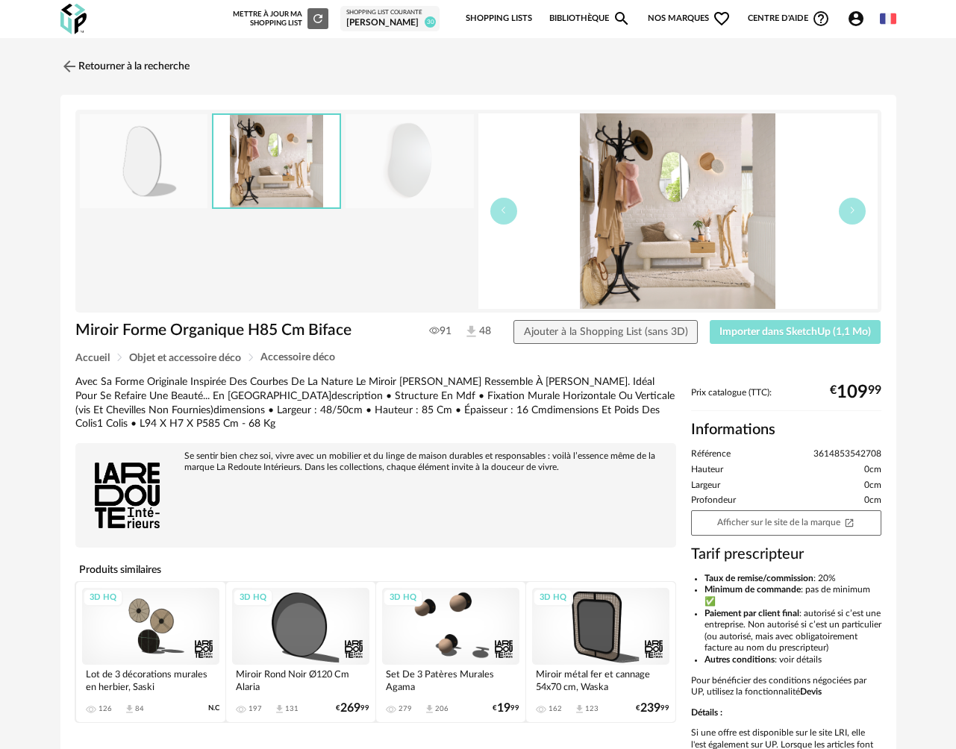
click at [747, 336] on span "Importer dans SketchUp (1,1 Mo)" at bounding box center [794, 332] width 151 height 10
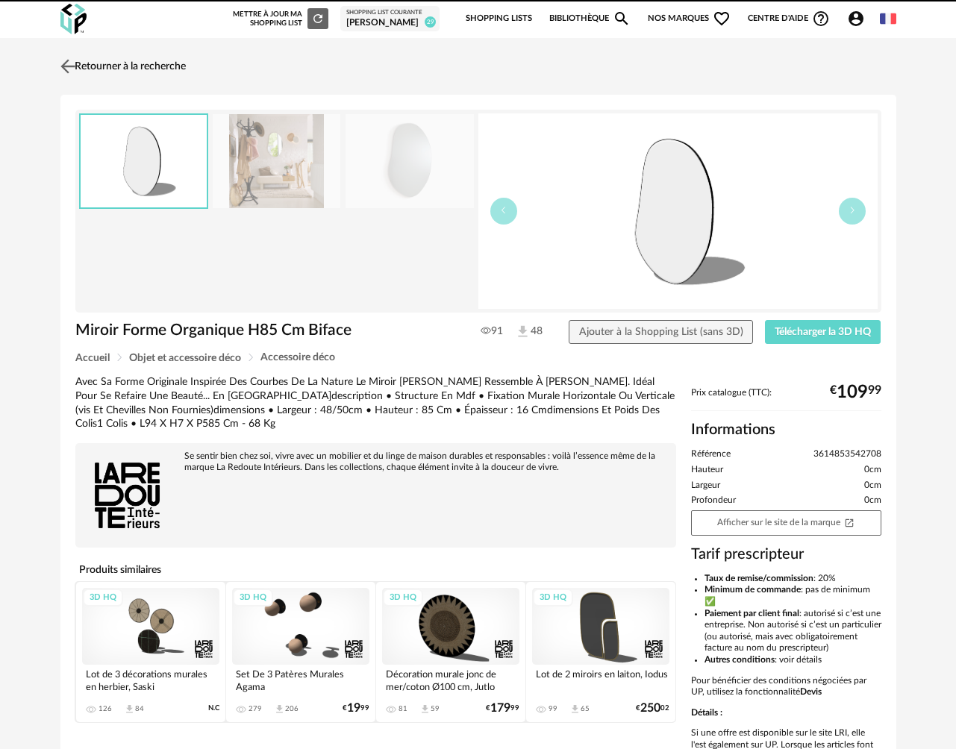
click at [167, 71] on link "Retourner à la recherche" at bounding box center [121, 66] width 129 height 33
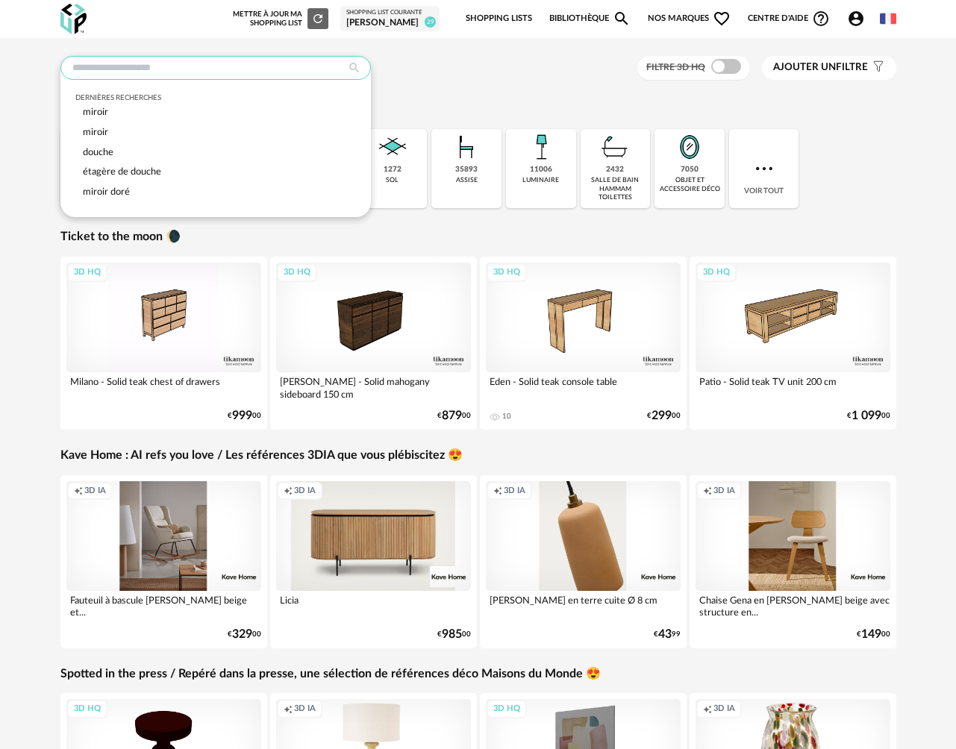
click at [167, 71] on input "text" at bounding box center [215, 68] width 310 height 24
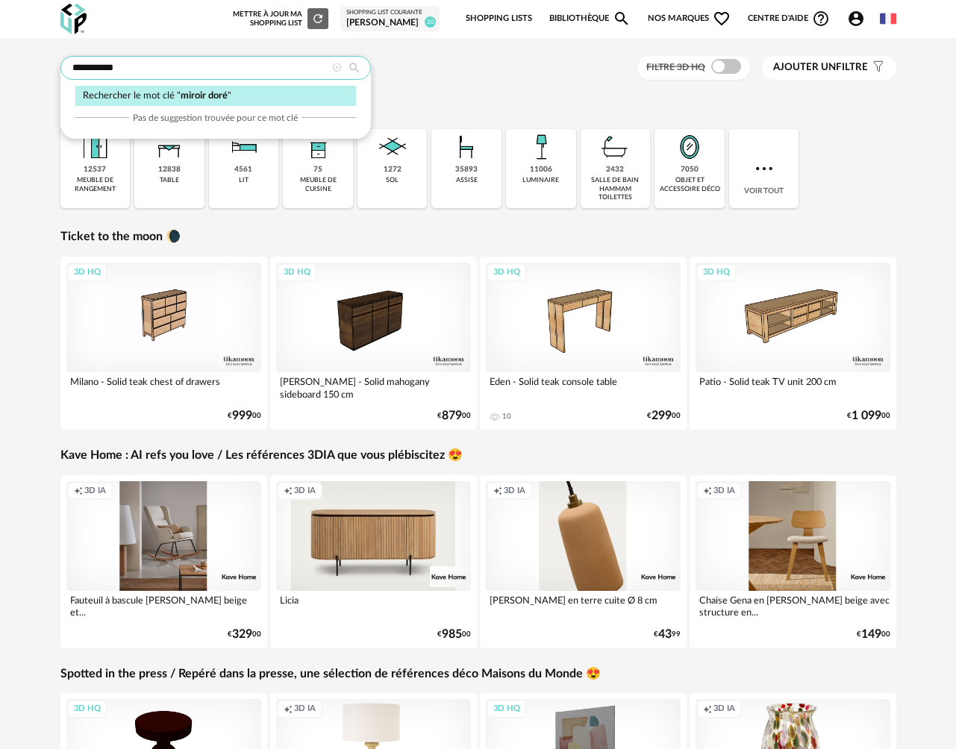
type input "**********"
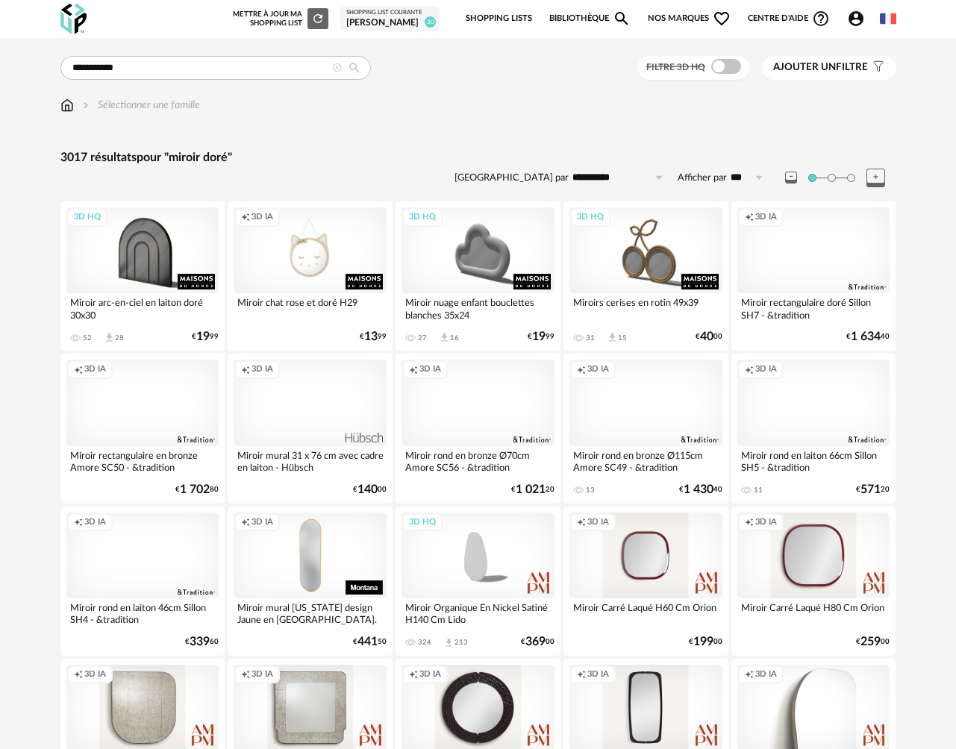
click at [729, 75] on div "Filtre 3D HQ" at bounding box center [693, 68] width 113 height 25
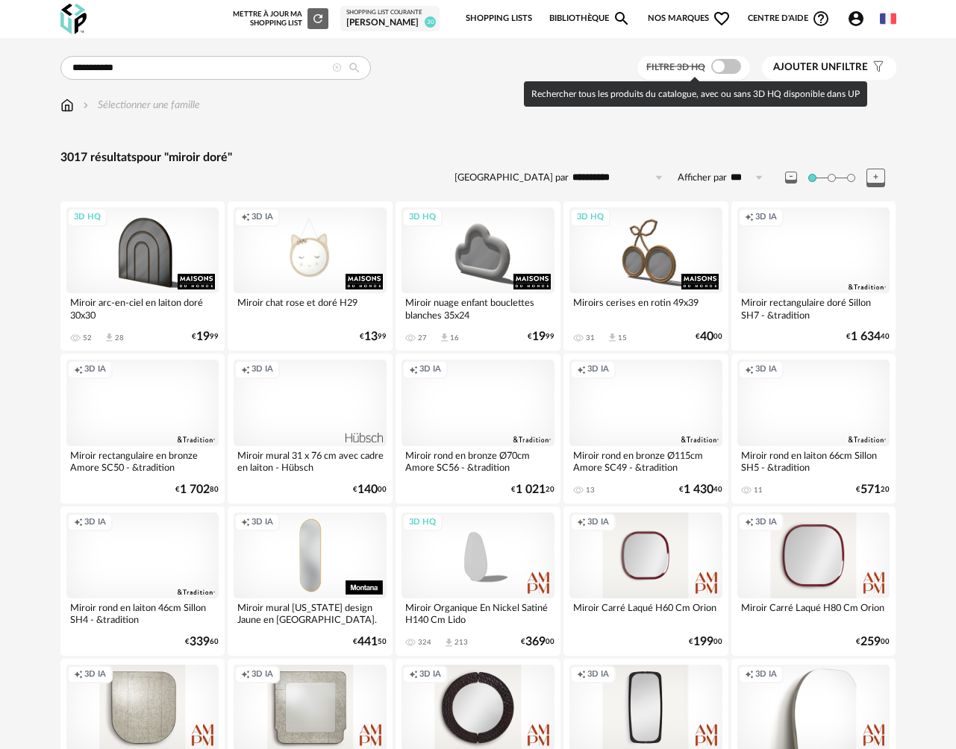
click at [729, 71] on span at bounding box center [726, 66] width 30 height 15
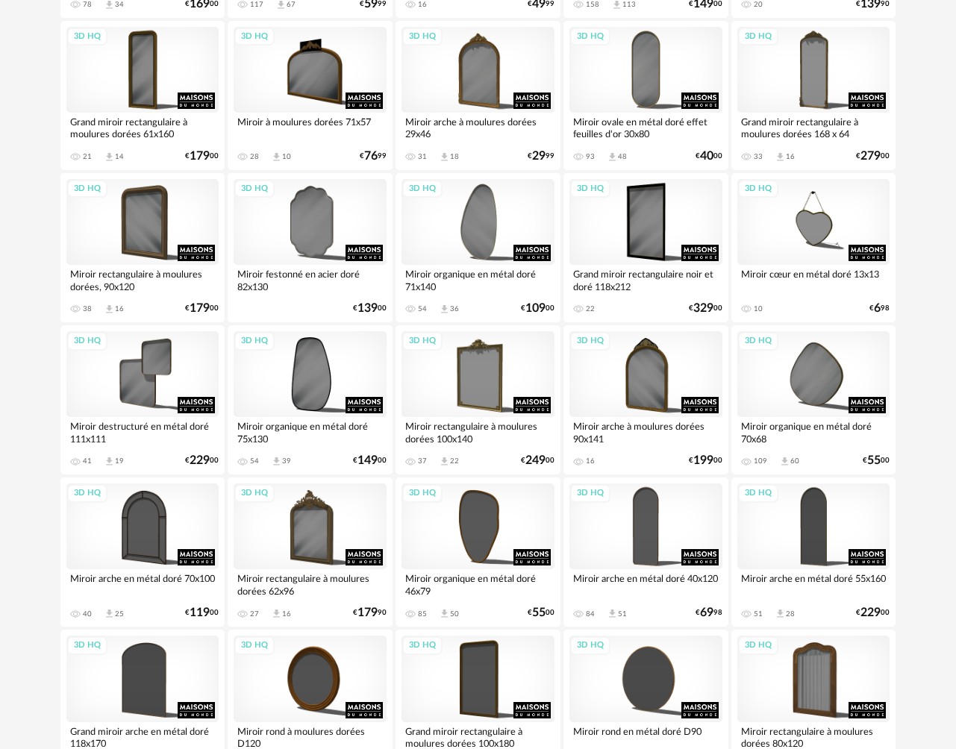
scroll to position [1316, 0]
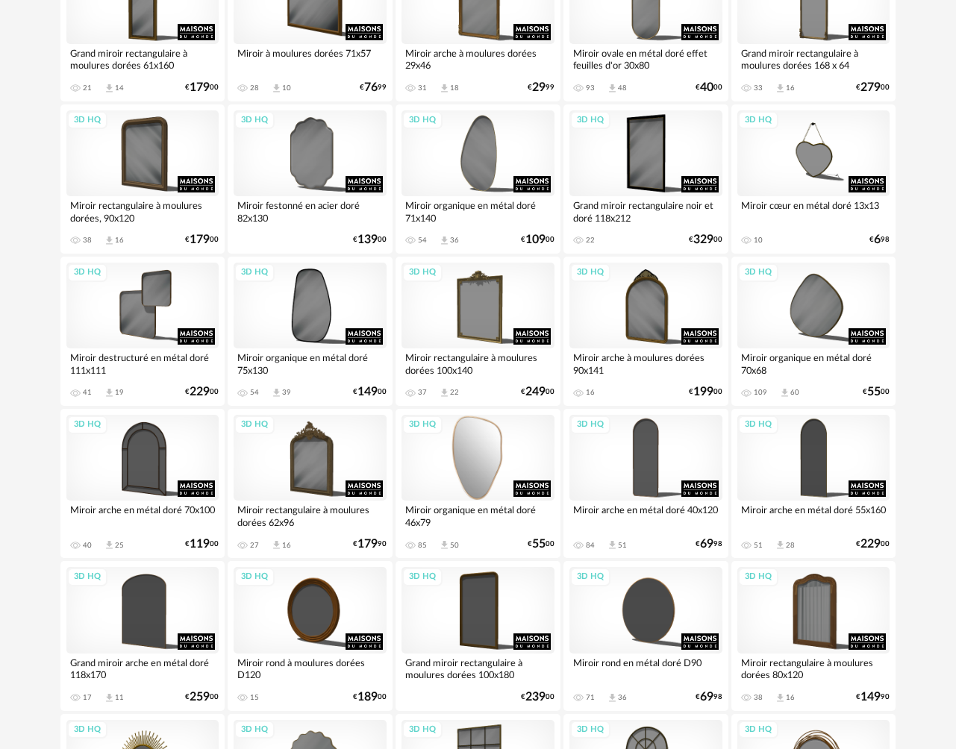
click at [494, 464] on div "3D HQ" at bounding box center [478, 458] width 153 height 86
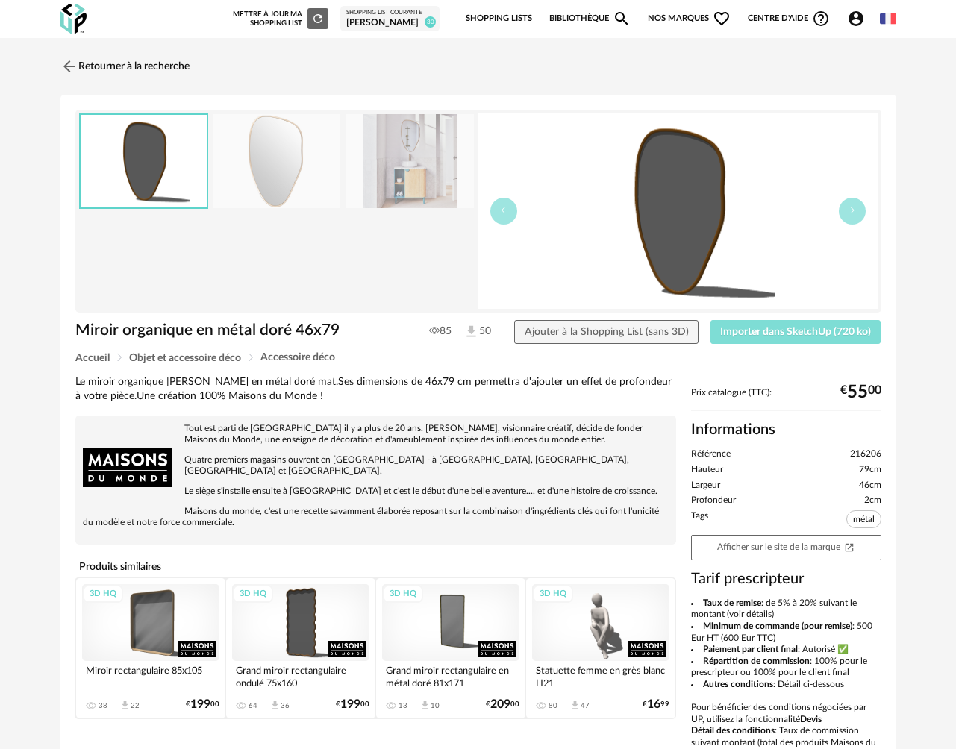
click at [755, 332] on span "Importer dans SketchUp (720 ko)" at bounding box center [795, 332] width 151 height 10
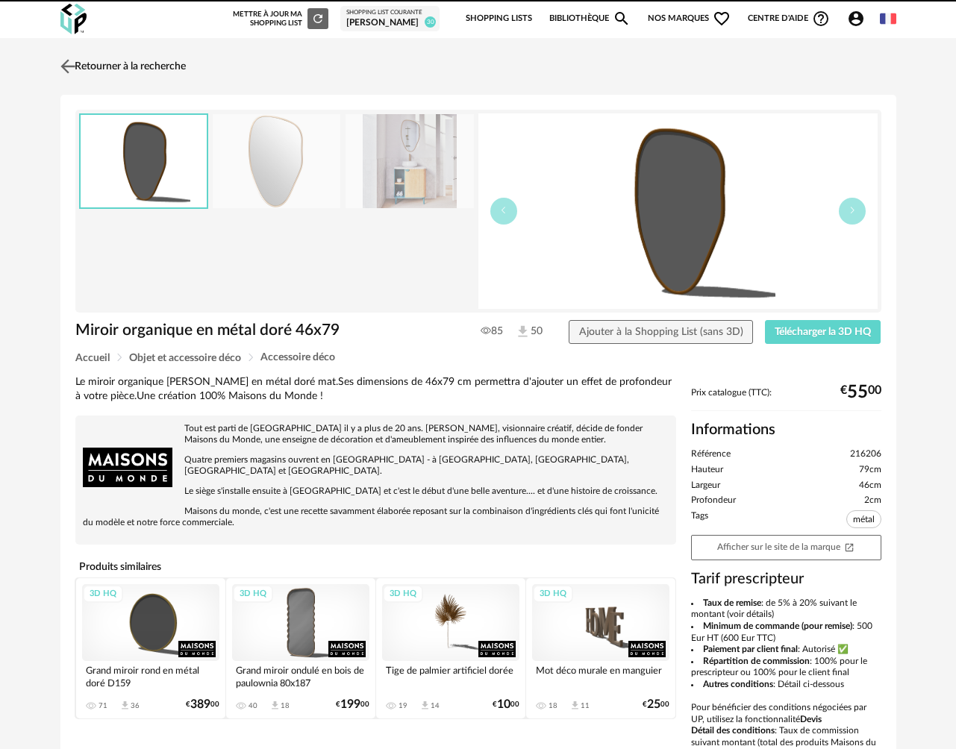
click at [154, 71] on link "Retourner à la recherche" at bounding box center [121, 66] width 129 height 33
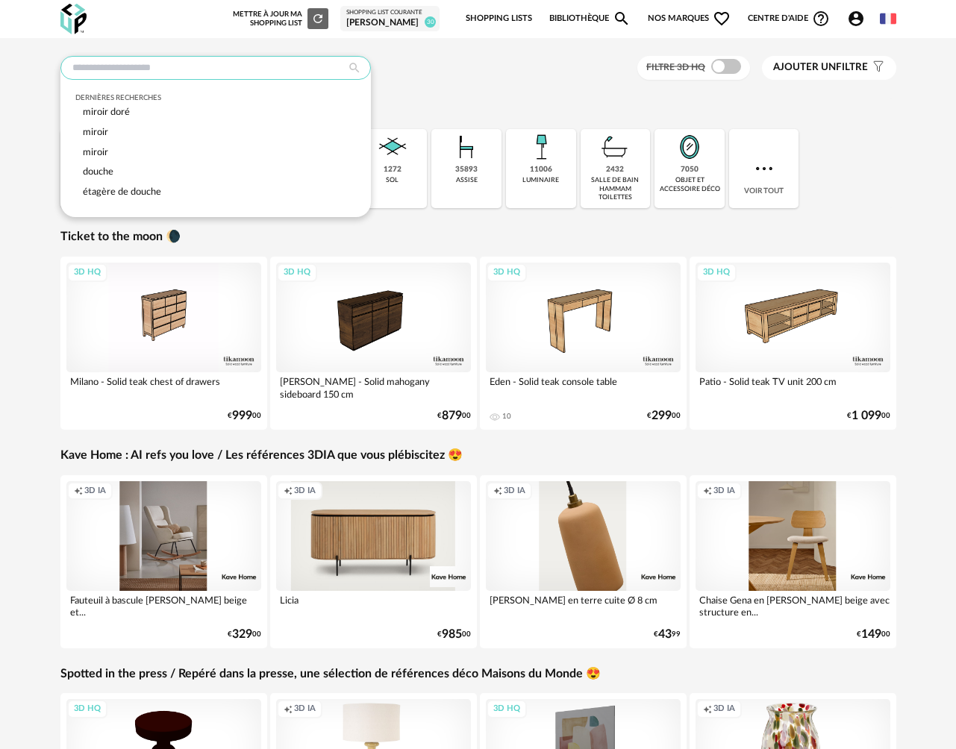
click at [151, 72] on input "text" at bounding box center [215, 68] width 310 height 24
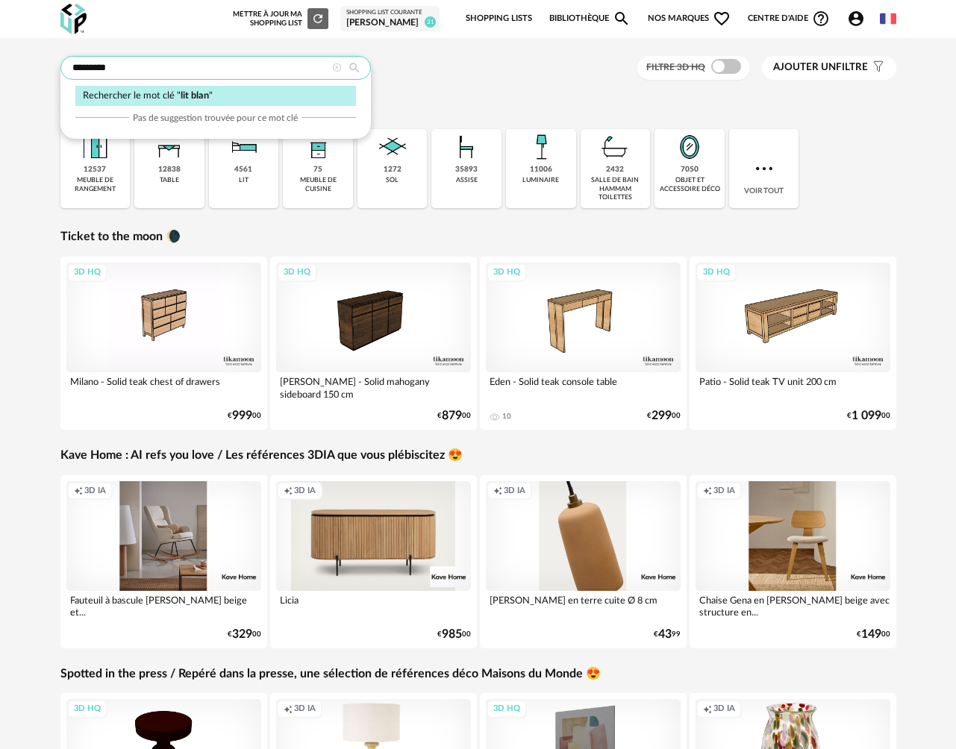
type input "*********"
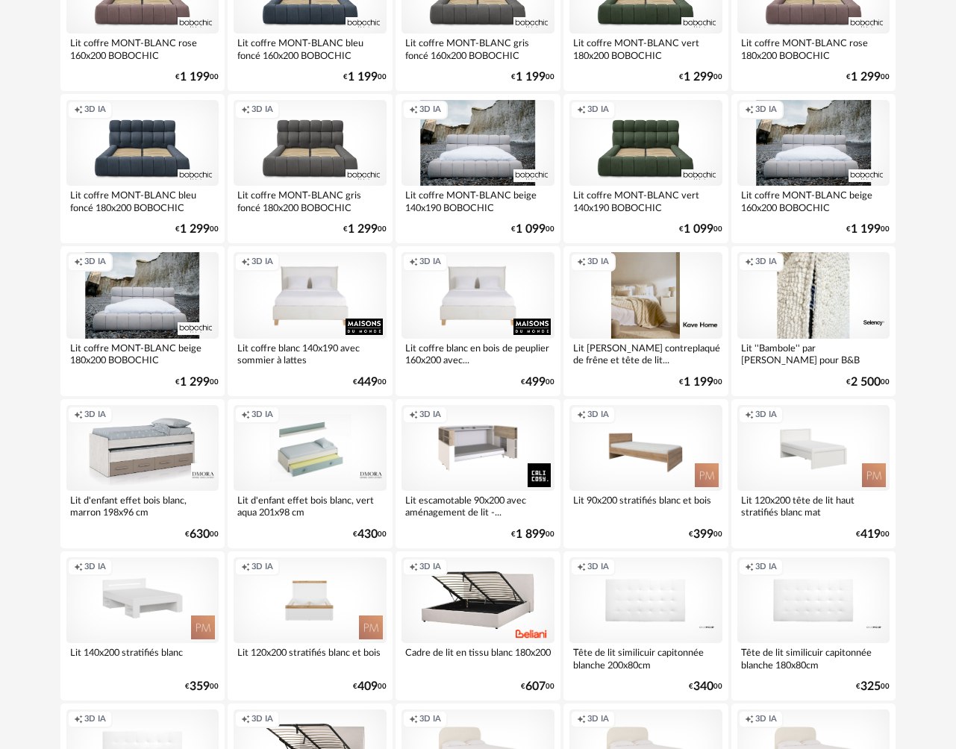
scroll to position [1628, 0]
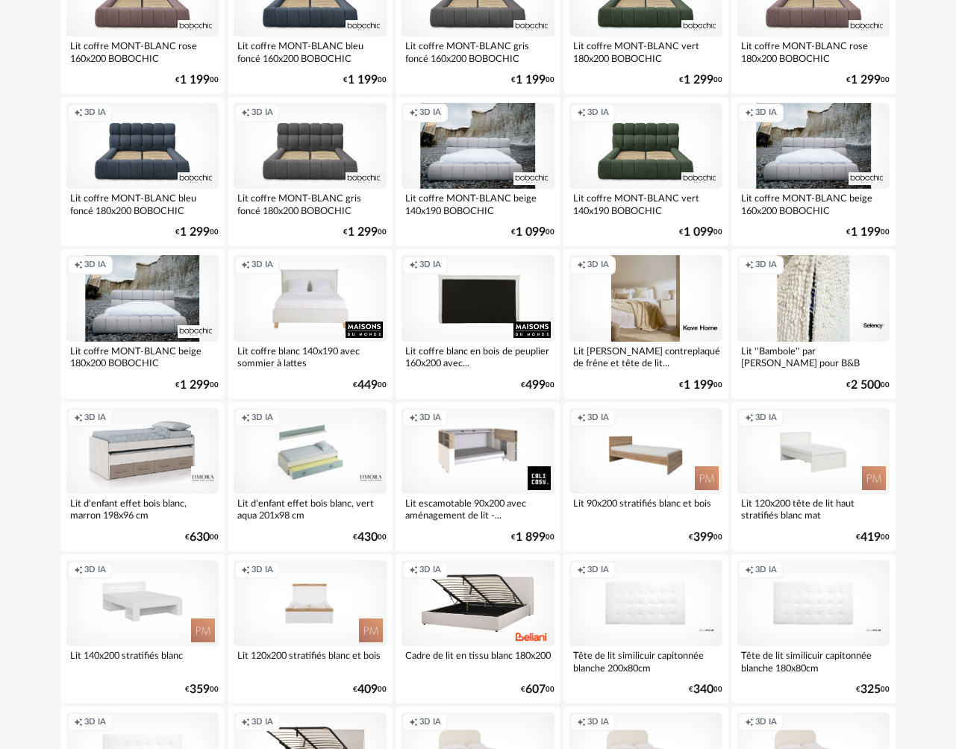
click at [477, 318] on div "Creation icon 3D IA" at bounding box center [478, 298] width 153 height 86
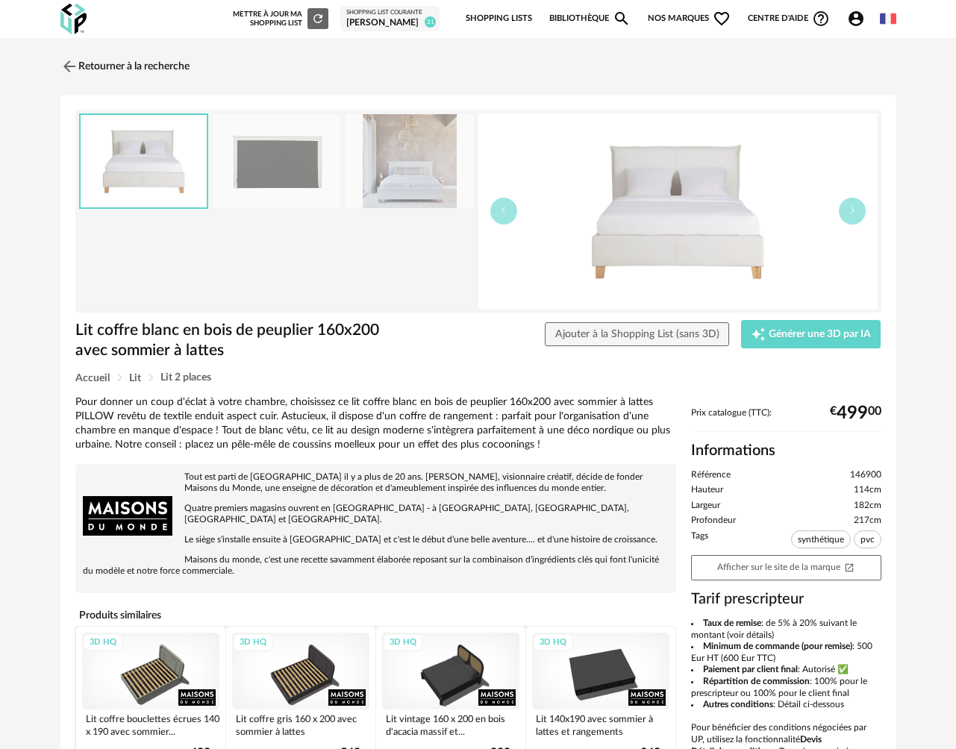
click at [282, 180] on img at bounding box center [277, 161] width 128 height 95
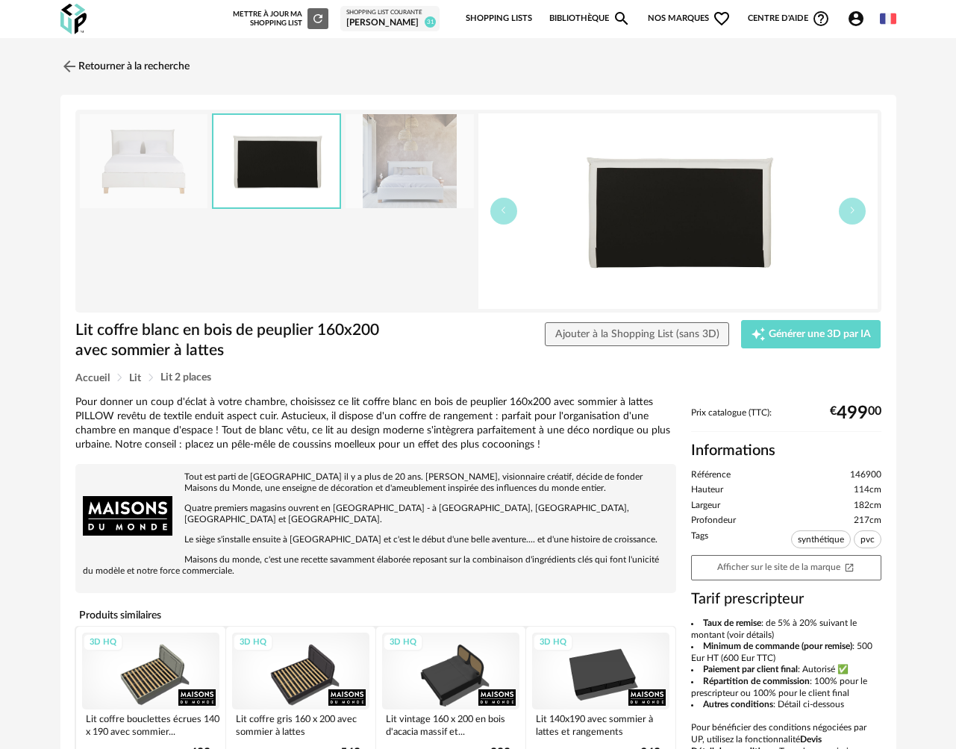
click at [130, 172] on img at bounding box center [144, 161] width 128 height 95
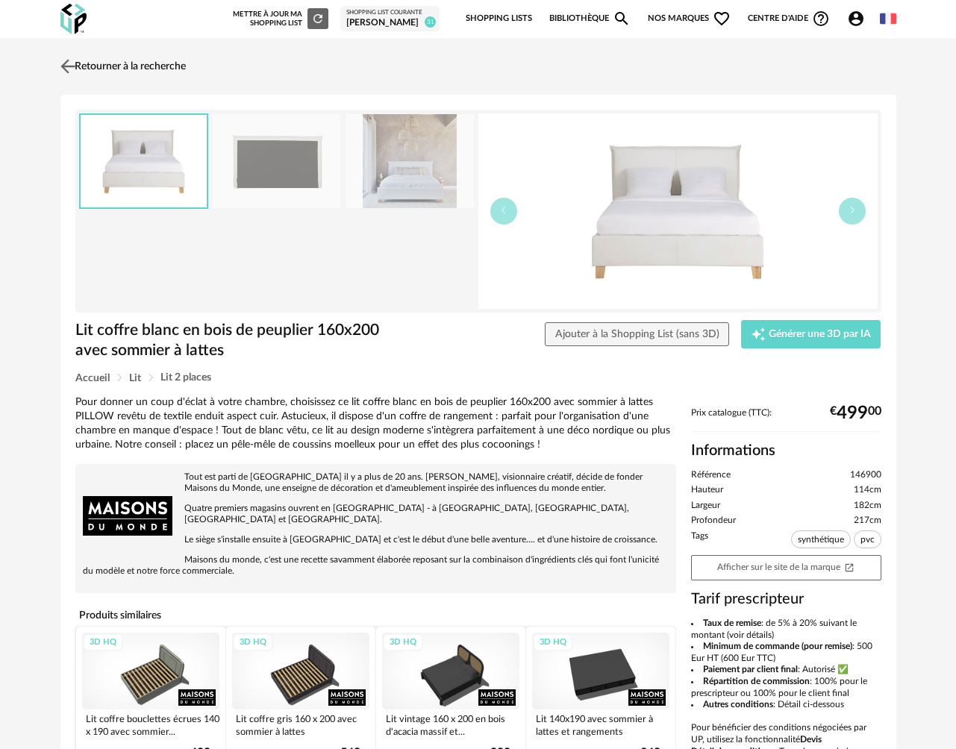
click at [79, 69] on link "Retourner à la recherche" at bounding box center [121, 66] width 129 height 33
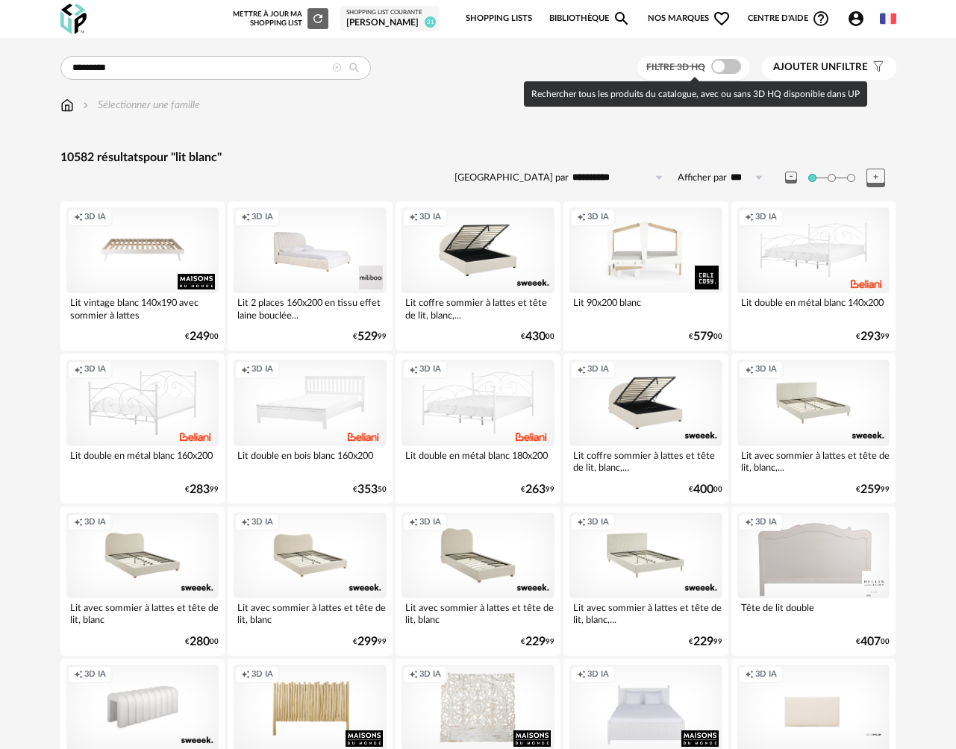
click at [725, 69] on span at bounding box center [726, 66] width 30 height 15
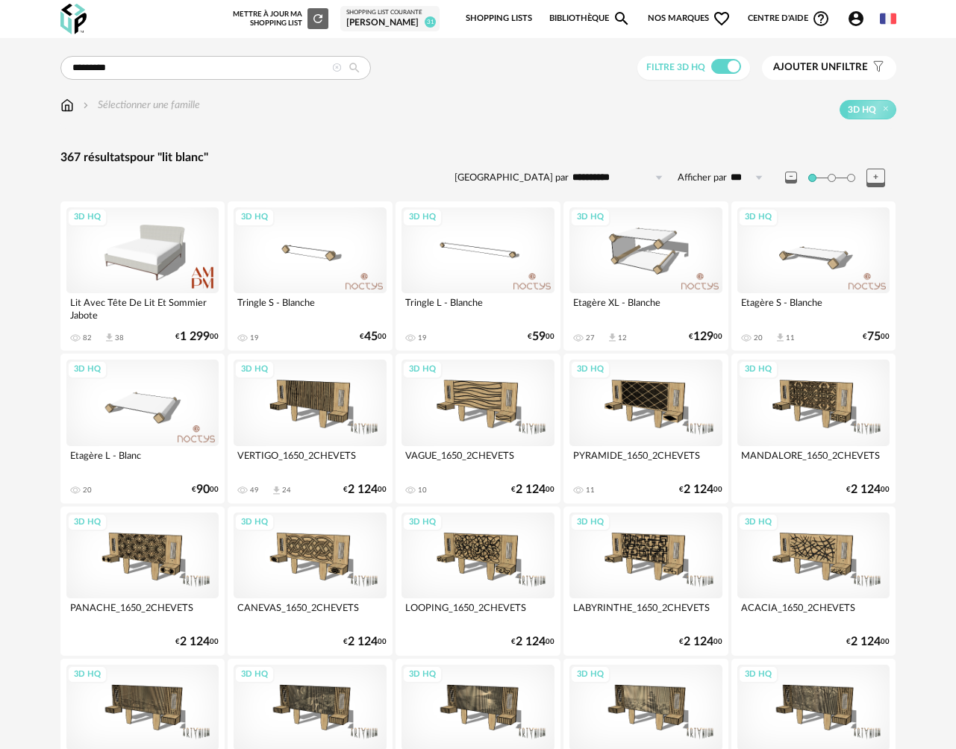
click at [72, 107] on img at bounding box center [66, 105] width 13 height 15
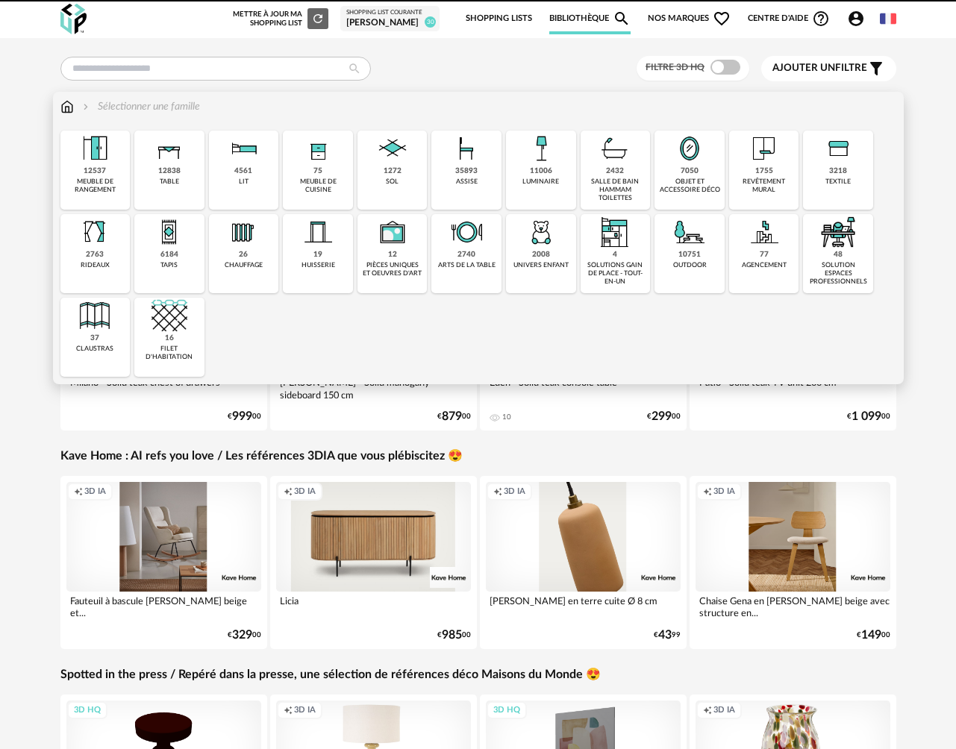
click at [249, 166] on div "4561" at bounding box center [243, 171] width 18 height 10
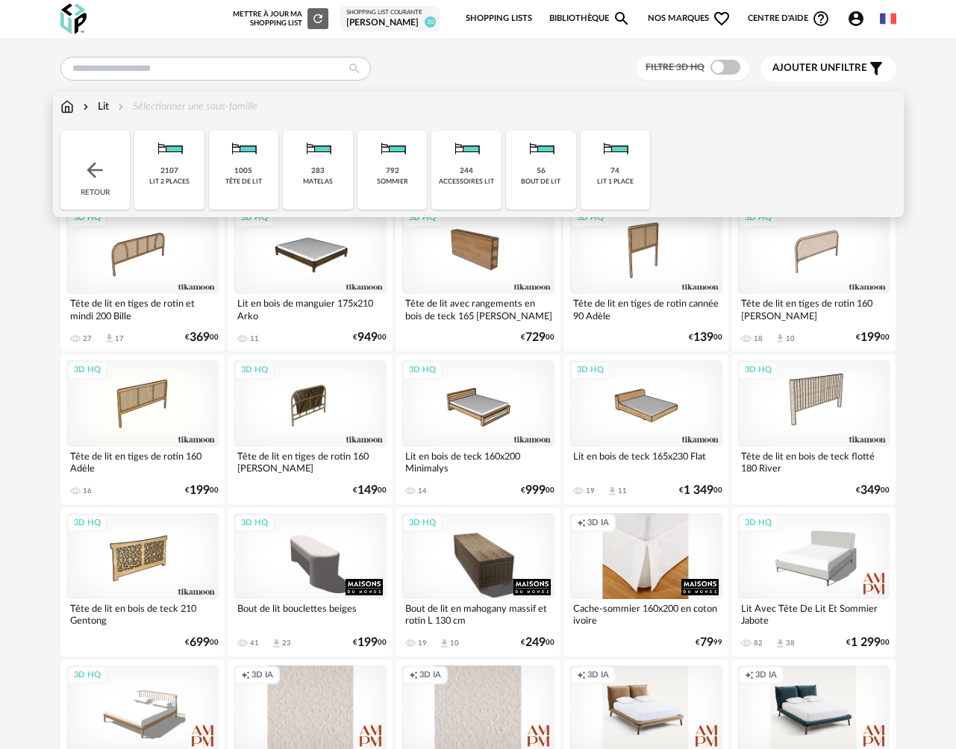
click at [178, 170] on div "2107" at bounding box center [169, 171] width 18 height 10
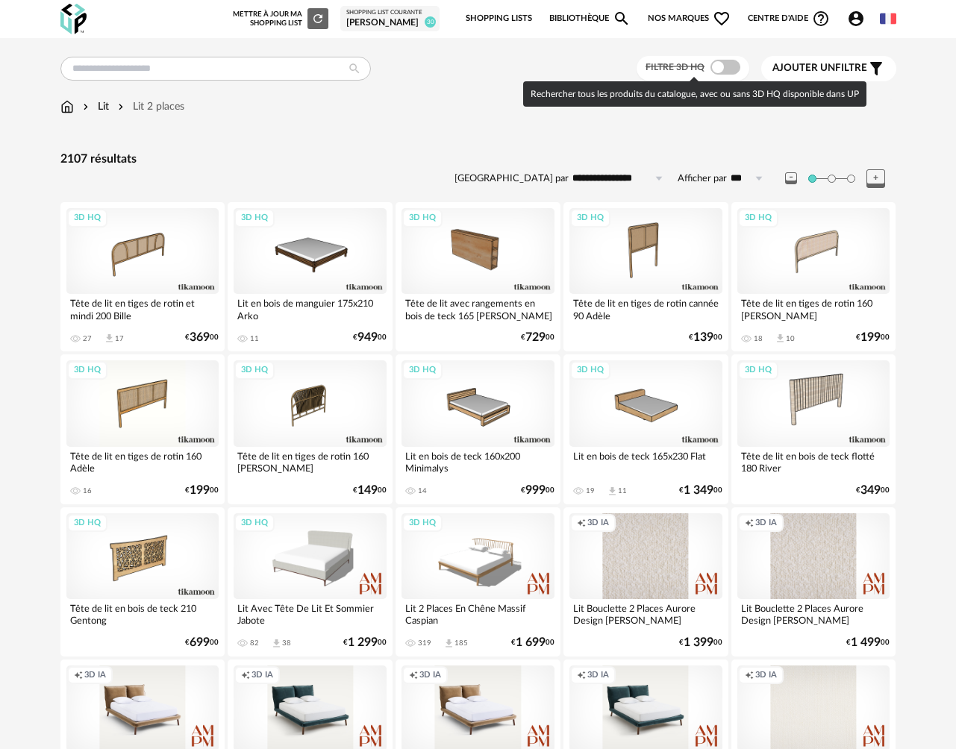
click at [732, 70] on span at bounding box center [725, 67] width 30 height 15
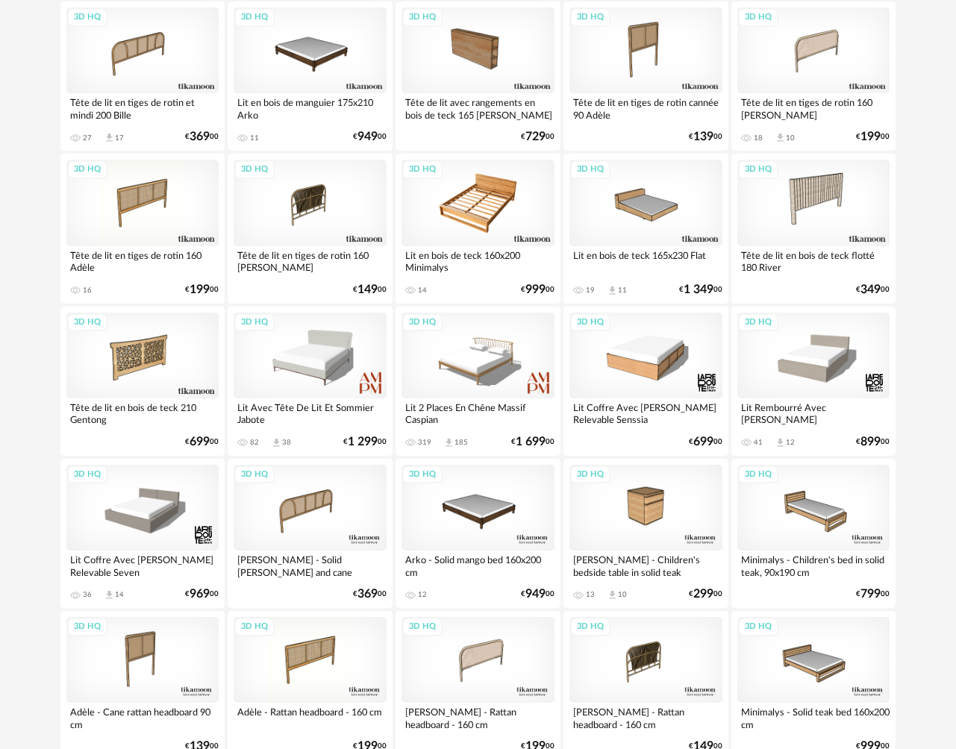
scroll to position [79, 0]
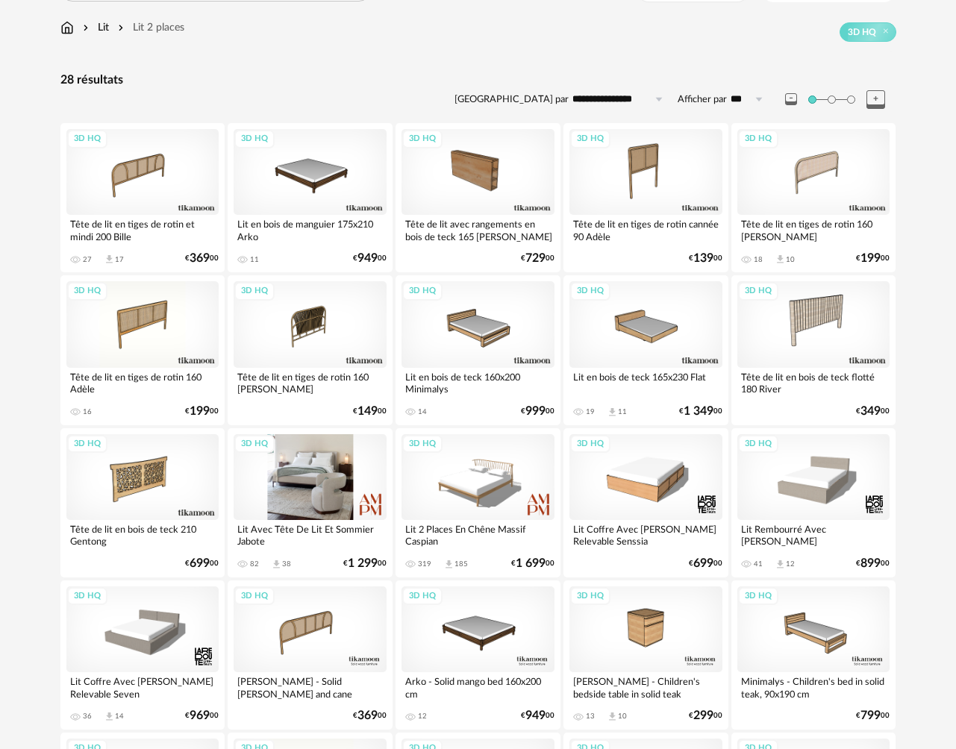
click at [334, 469] on div "3D HQ" at bounding box center [310, 477] width 153 height 86
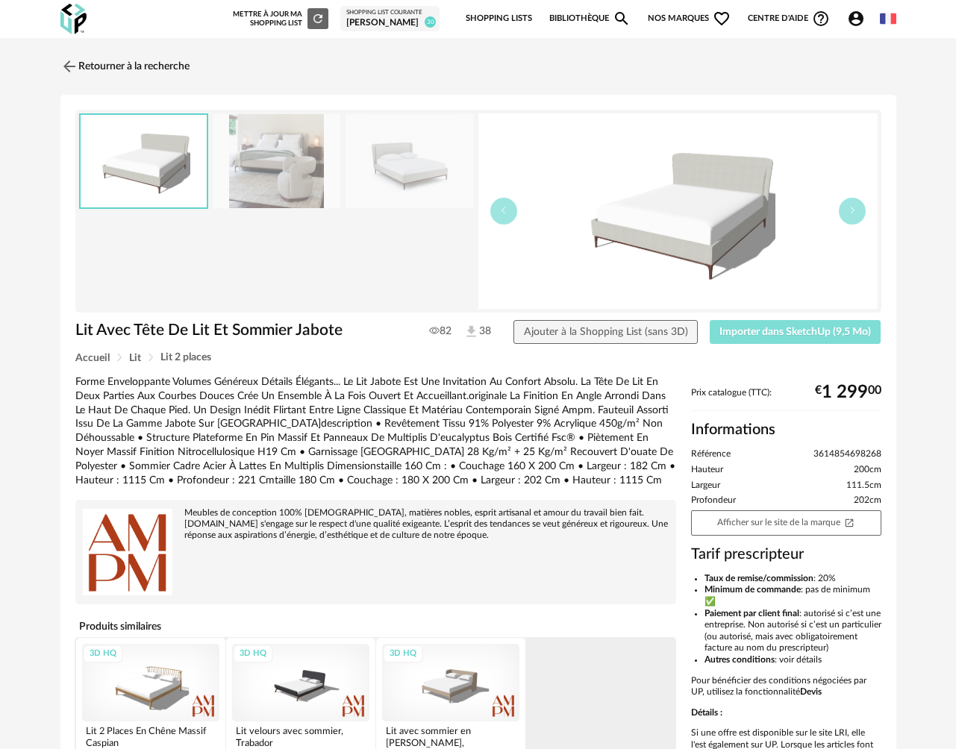
click at [796, 331] on span "Importer dans SketchUp (9,5 Mo)" at bounding box center [794, 332] width 151 height 10
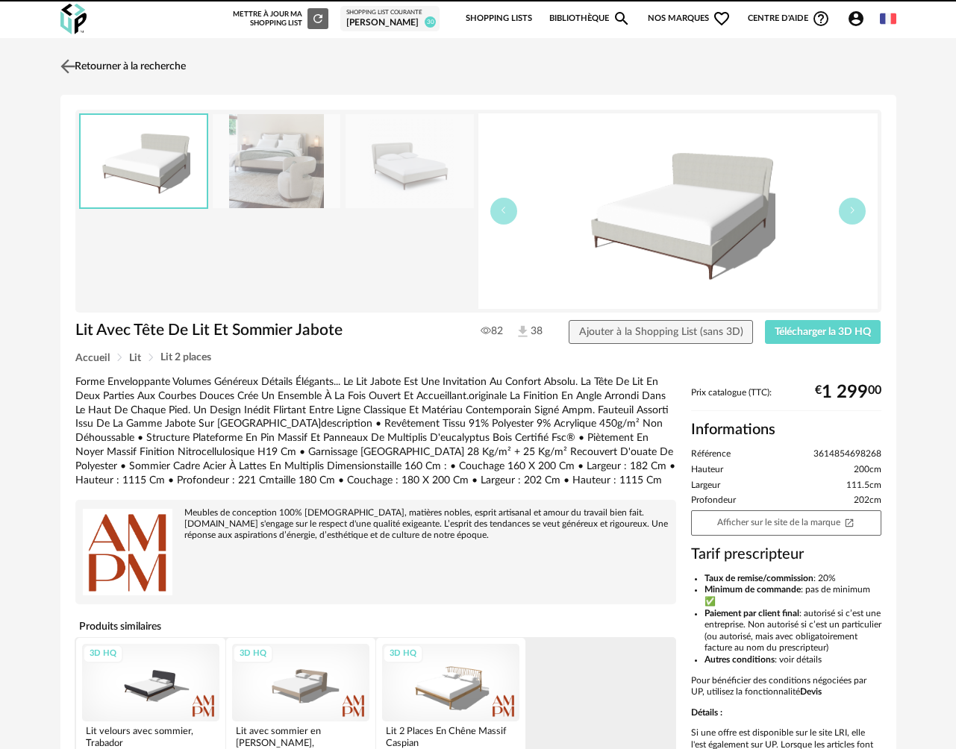
click at [137, 68] on link "Retourner à la recherche" at bounding box center [121, 66] width 129 height 33
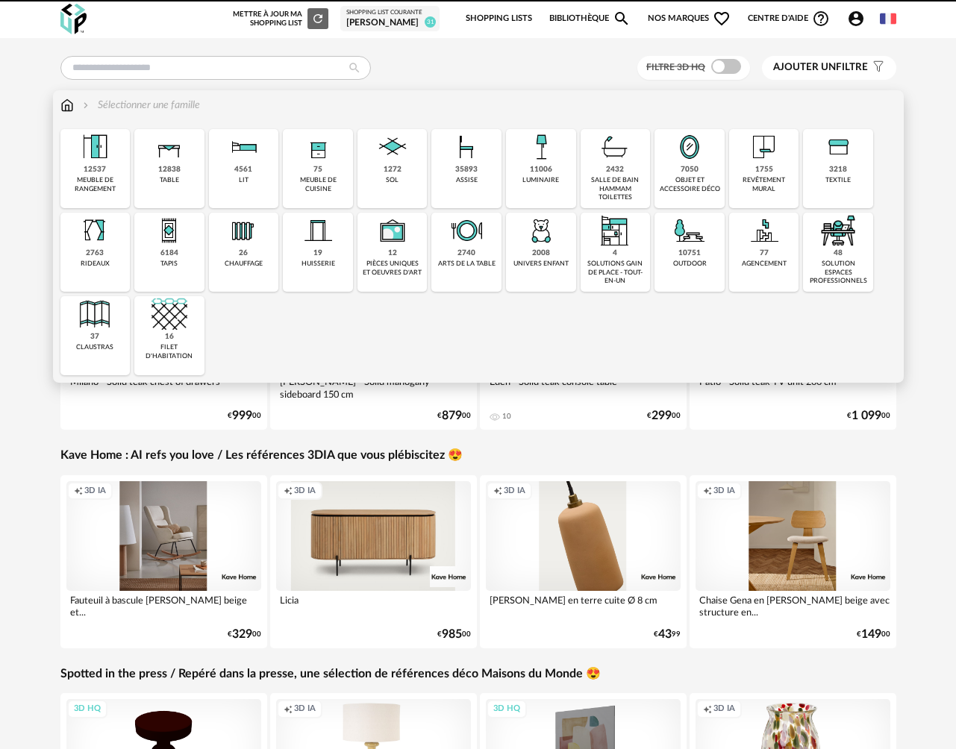
click at [173, 180] on div "table" at bounding box center [169, 180] width 19 height 8
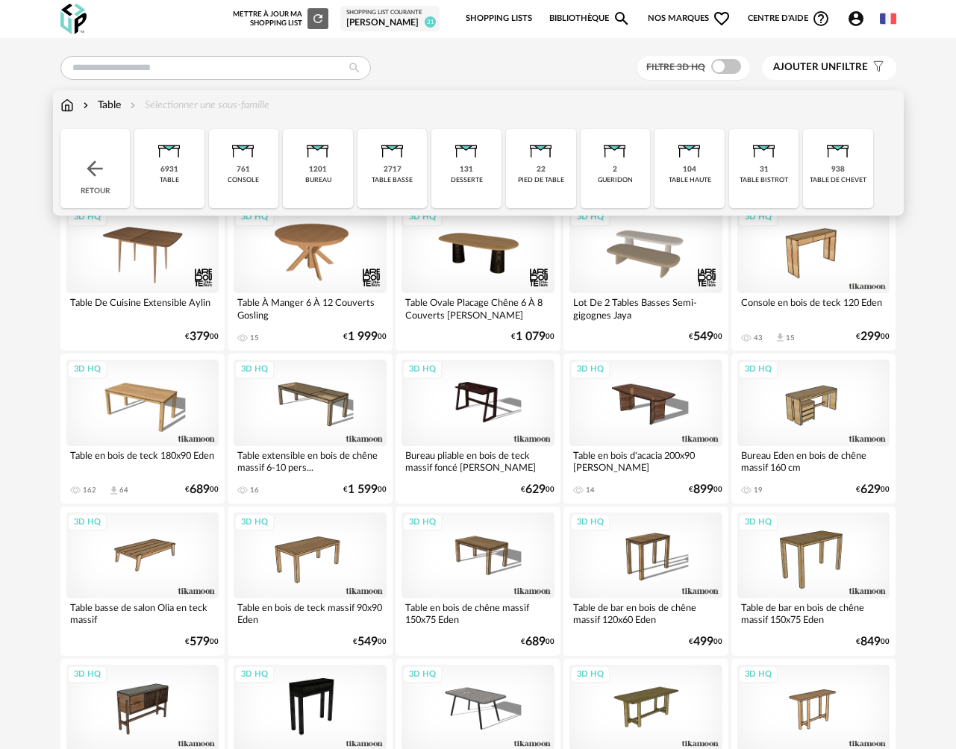
click at [860, 172] on div "938 table de chevet" at bounding box center [838, 168] width 70 height 79
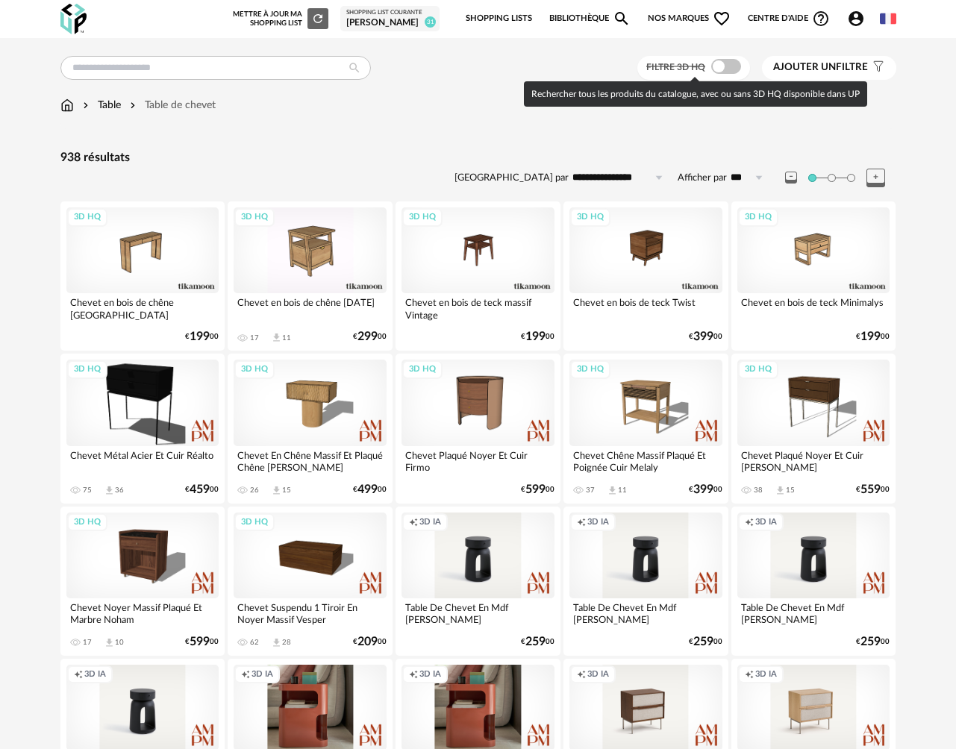
click at [728, 64] on span at bounding box center [726, 66] width 30 height 15
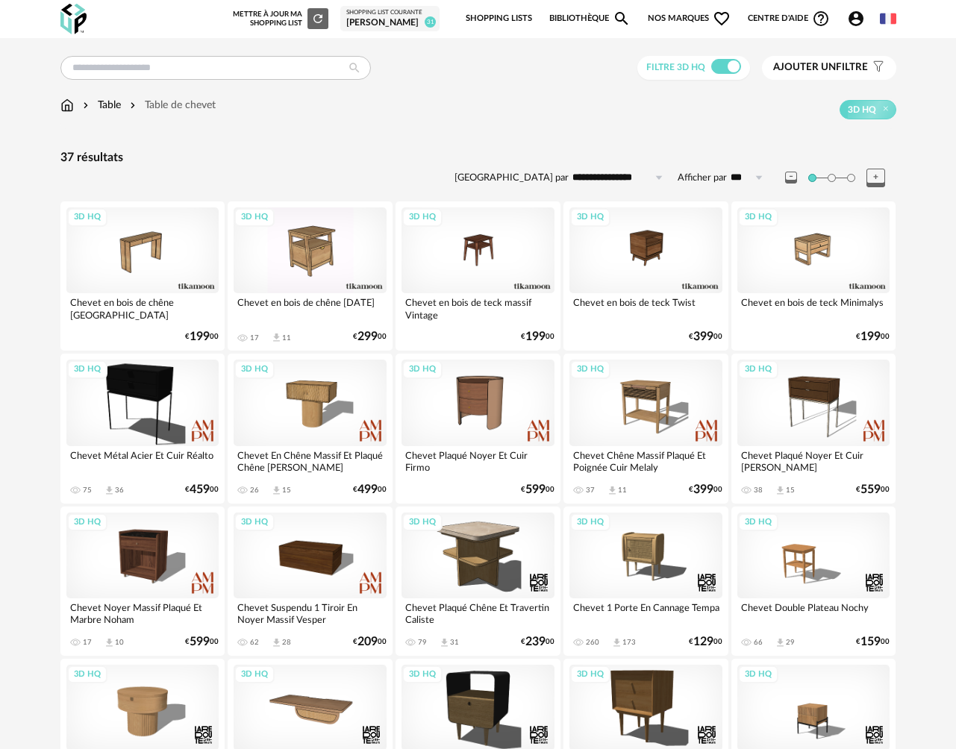
click at [606, 185] on input "**********" at bounding box center [620, 178] width 103 height 24
click at [474, 166] on div "37 résultats" at bounding box center [478, 158] width 836 height 16
click at [619, 179] on input "**********" at bounding box center [620, 178] width 103 height 24
click at [622, 243] on span "Prix croissant" at bounding box center [620, 243] width 72 height 12
type input "**********"
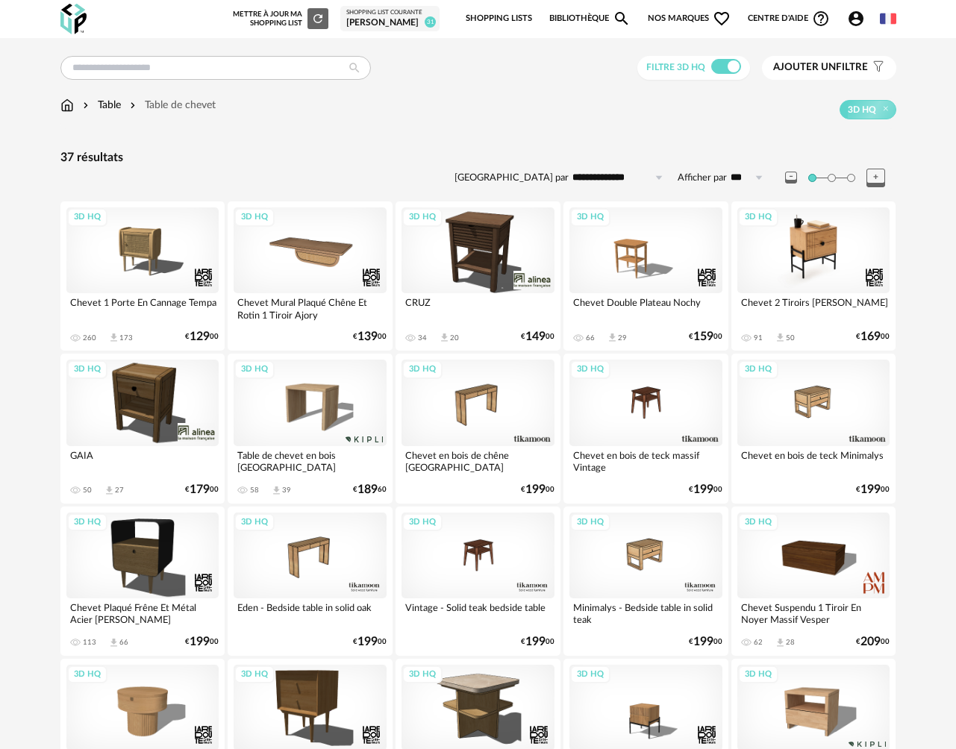
click at [807, 263] on div "3D HQ" at bounding box center [813, 250] width 153 height 86
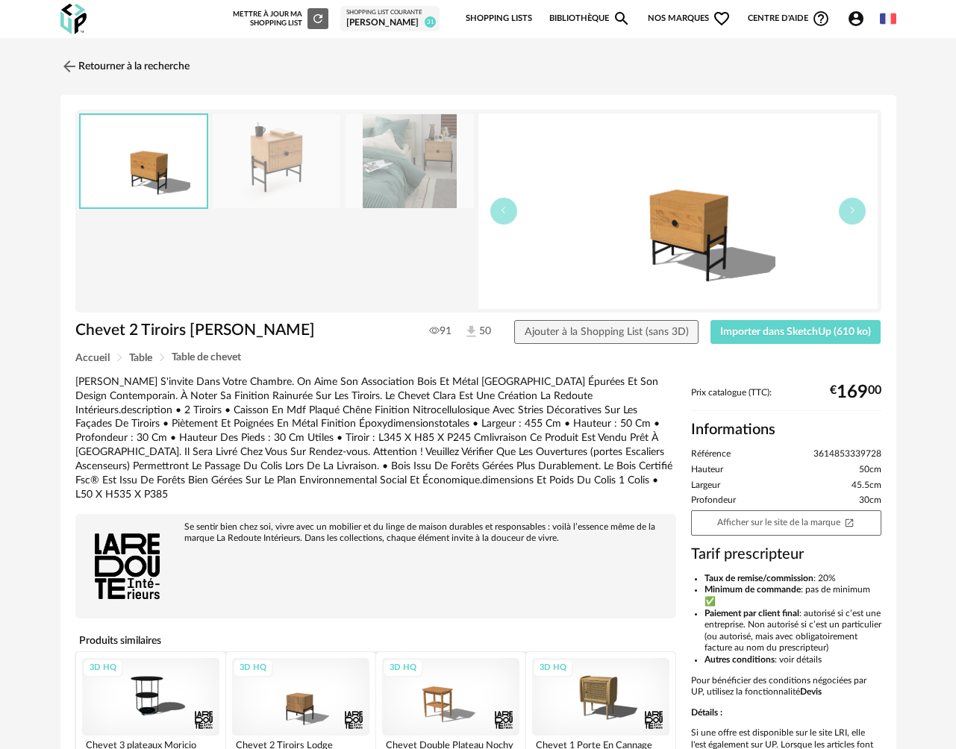
click at [438, 184] on img at bounding box center [410, 161] width 128 height 95
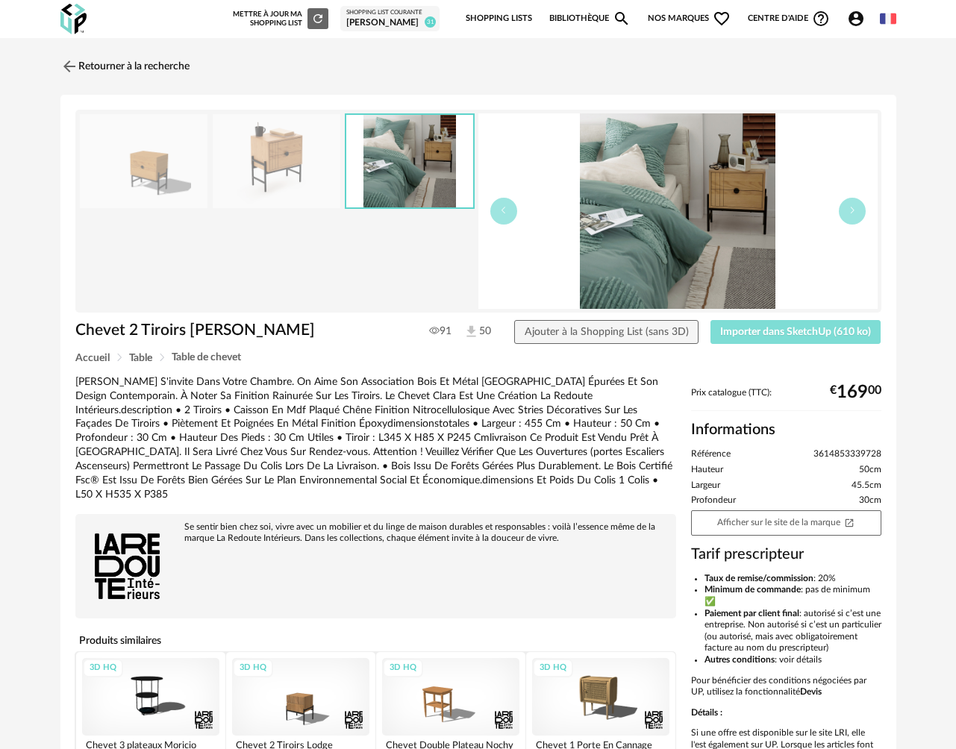
click at [772, 335] on span "Importer dans SketchUp (610 ko)" at bounding box center [795, 332] width 151 height 10
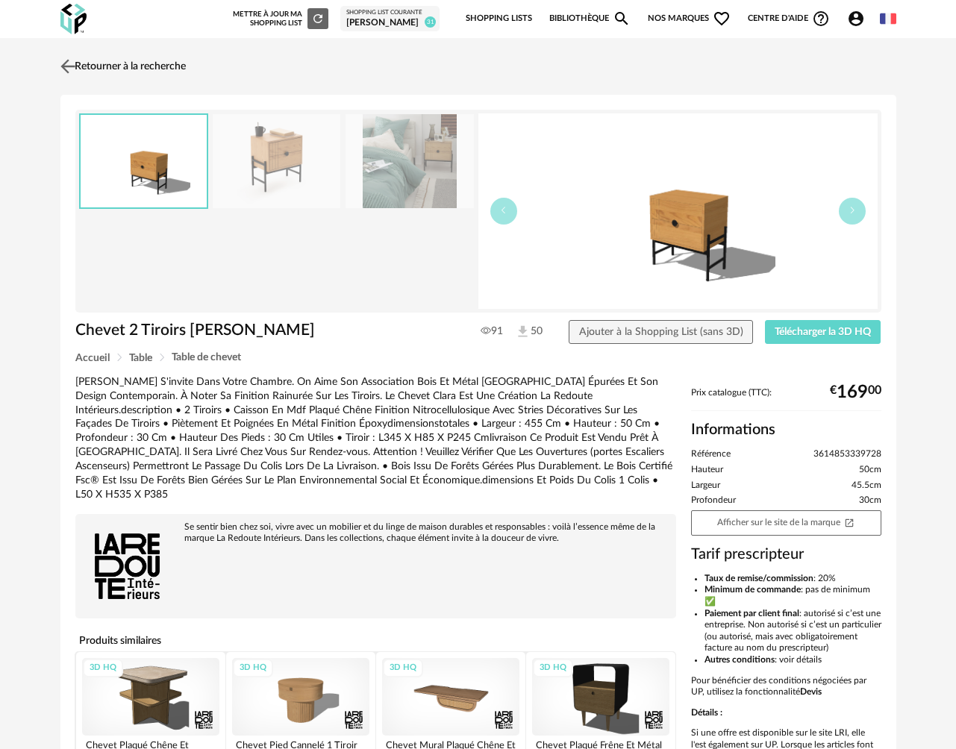
click at [96, 68] on link "Retourner à la recherche" at bounding box center [121, 66] width 129 height 33
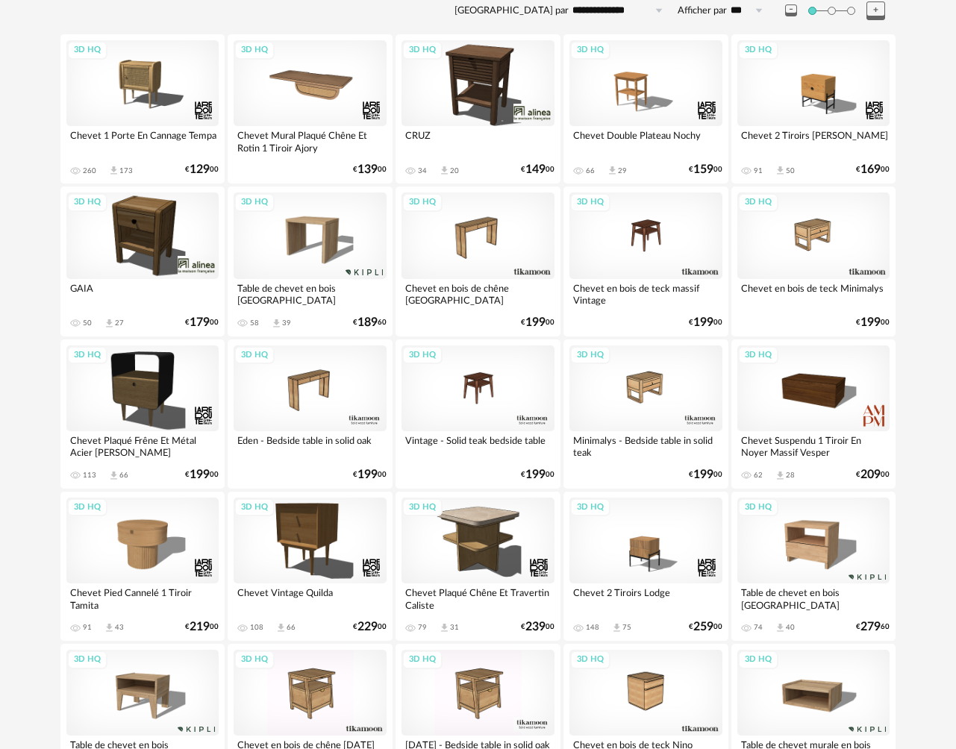
scroll to position [164, 0]
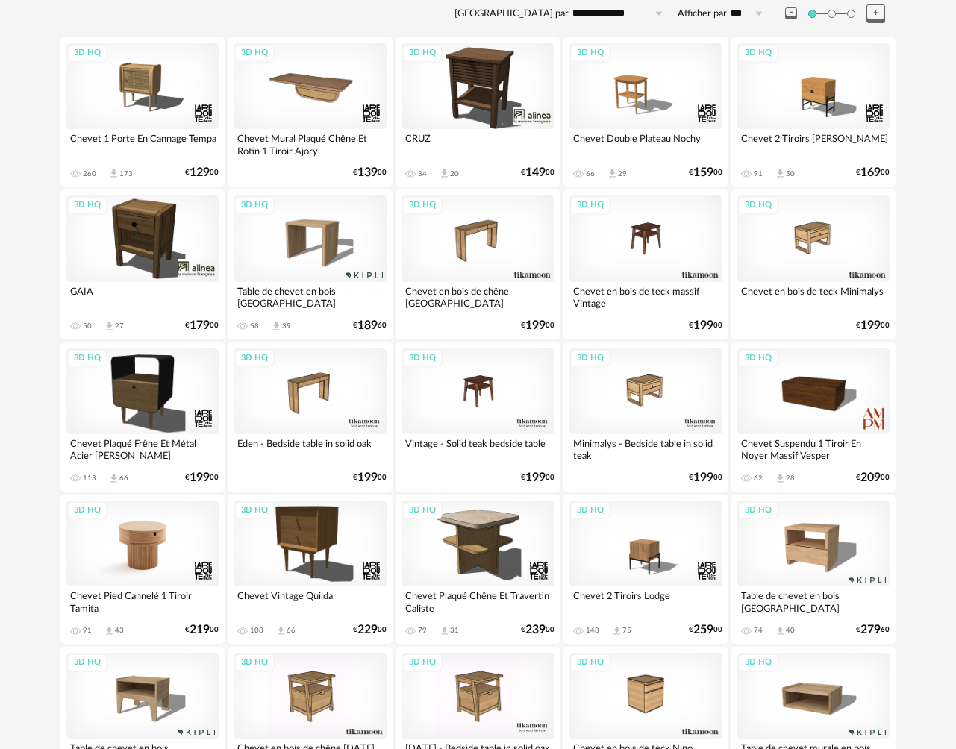
click at [142, 541] on div "3D HQ" at bounding box center [142, 544] width 153 height 86
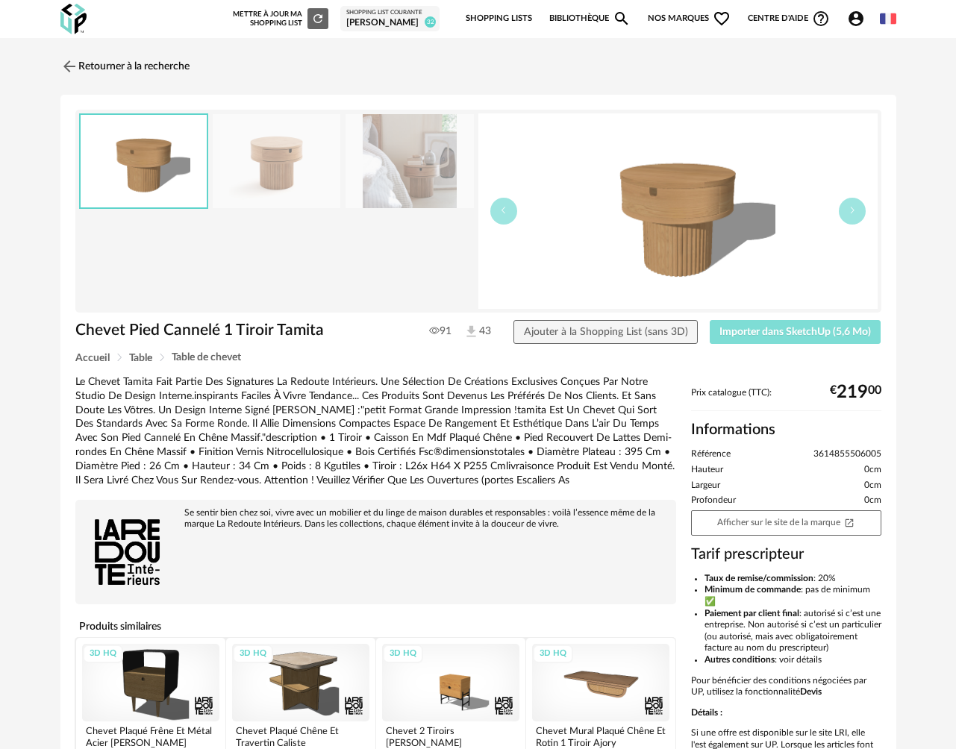
click at [806, 337] on span "Importer dans SketchUp (5,6 Mo)" at bounding box center [794, 332] width 151 height 10
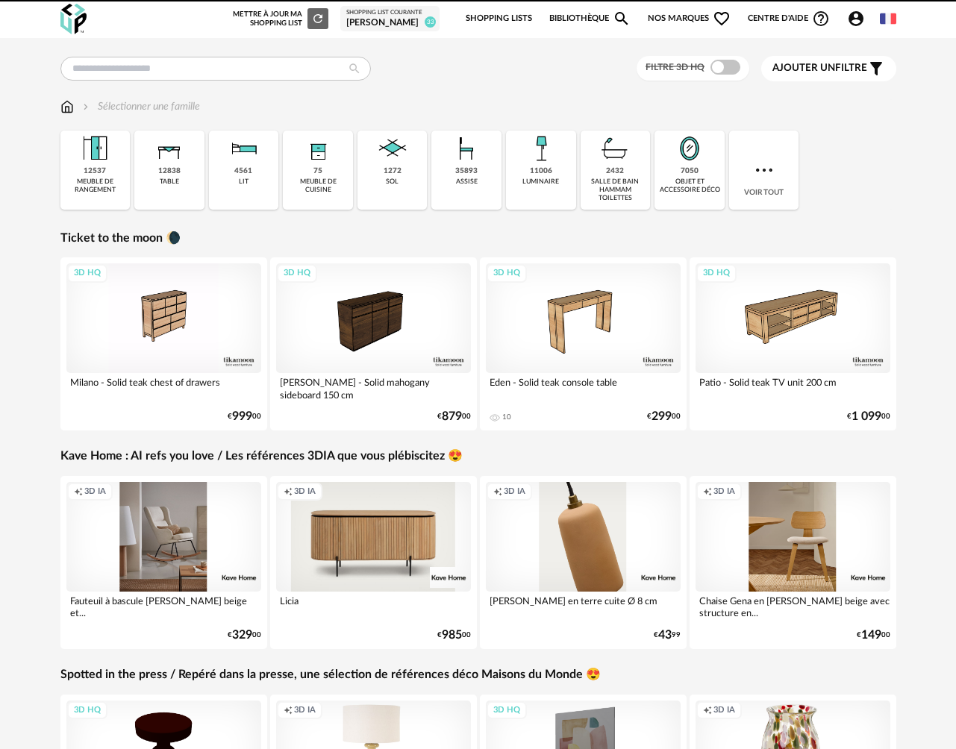
click at [761, 180] on img at bounding box center [764, 170] width 24 height 24
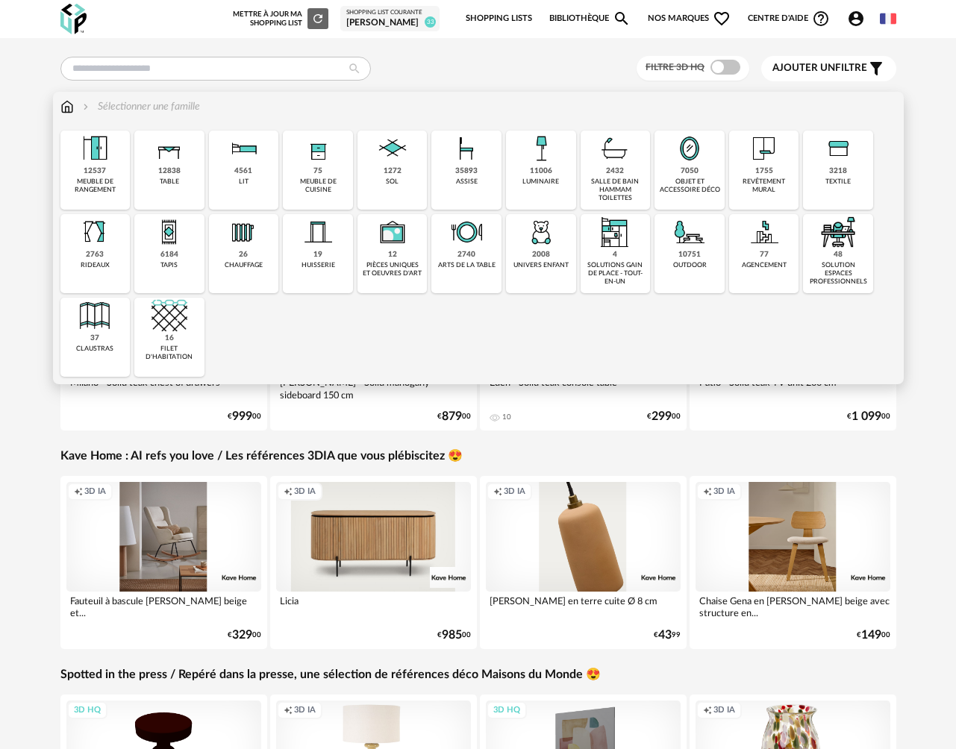
click at [840, 175] on div "3218" at bounding box center [838, 171] width 18 height 10
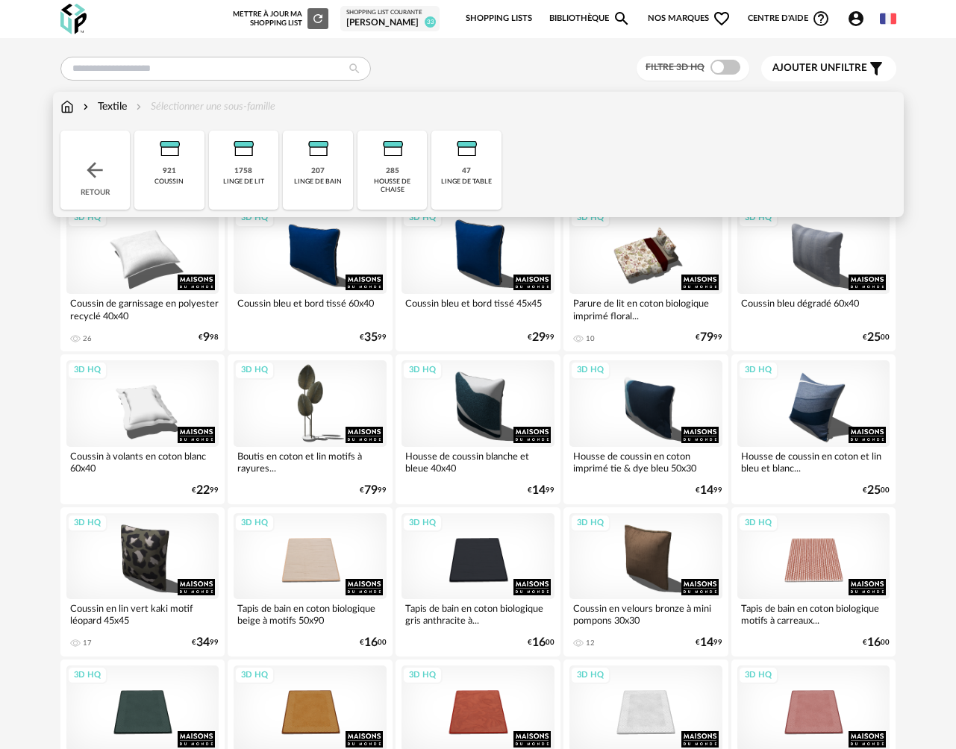
click at [233, 172] on div "1758 linge de lit" at bounding box center [244, 170] width 70 height 79
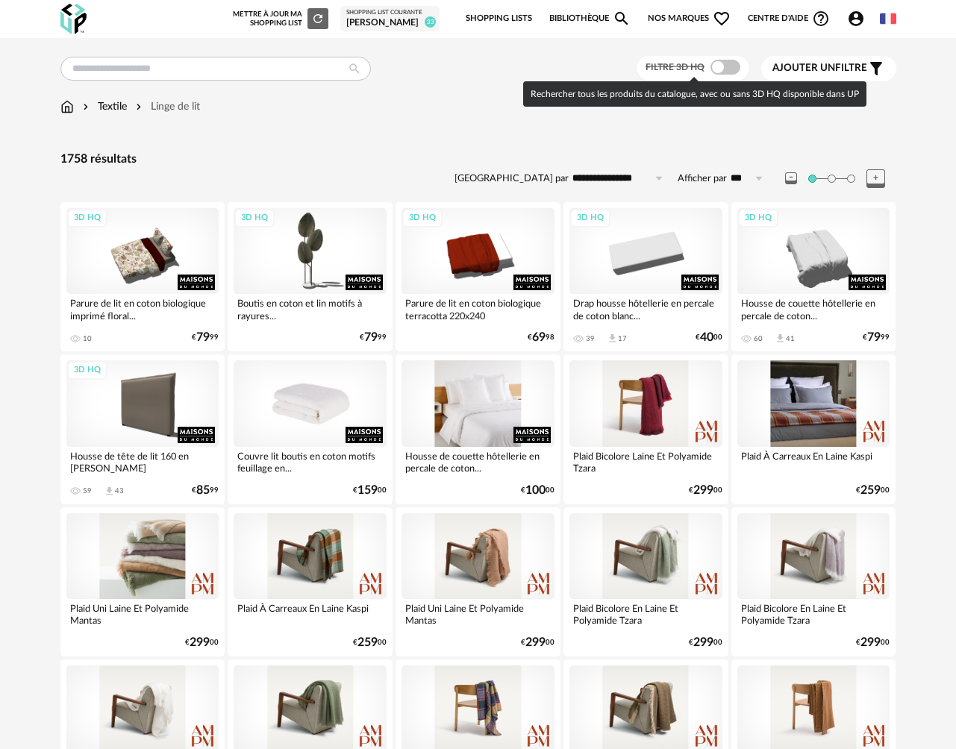
click at [713, 60] on span at bounding box center [725, 67] width 30 height 15
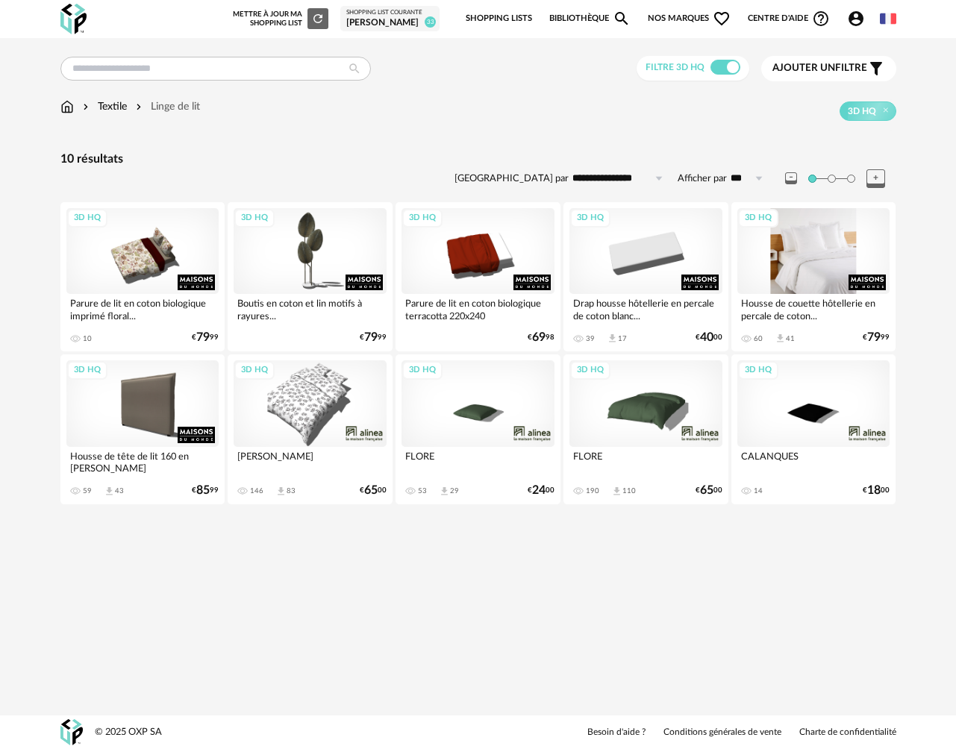
click at [810, 256] on div "3D HQ" at bounding box center [813, 251] width 153 height 86
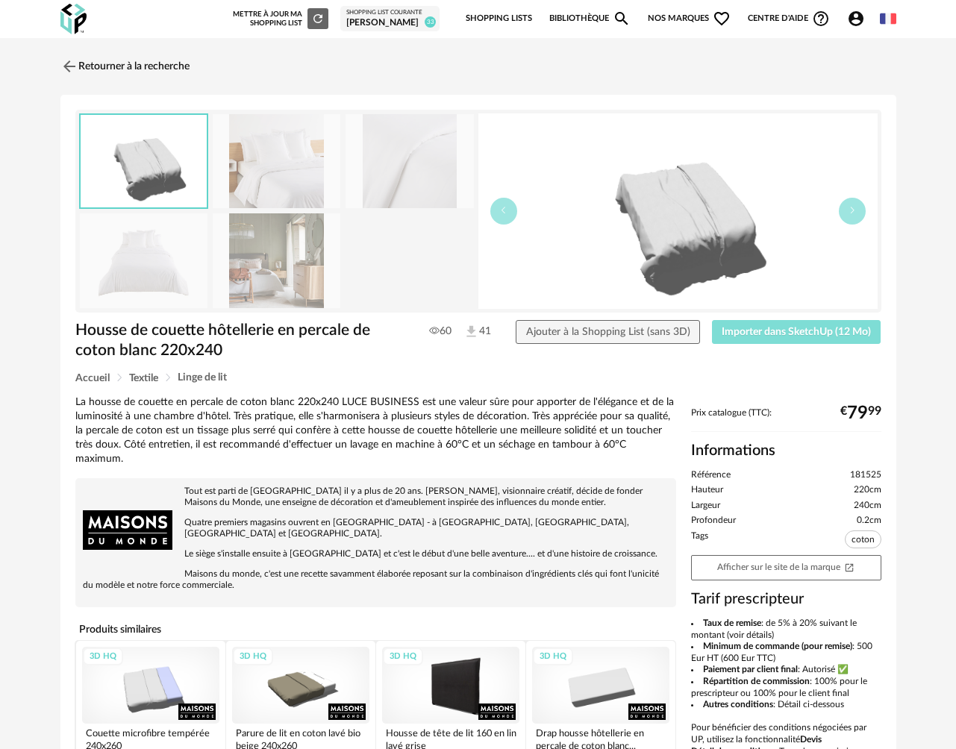
click at [779, 337] on span "Importer dans SketchUp (12 Mo)" at bounding box center [796, 332] width 149 height 10
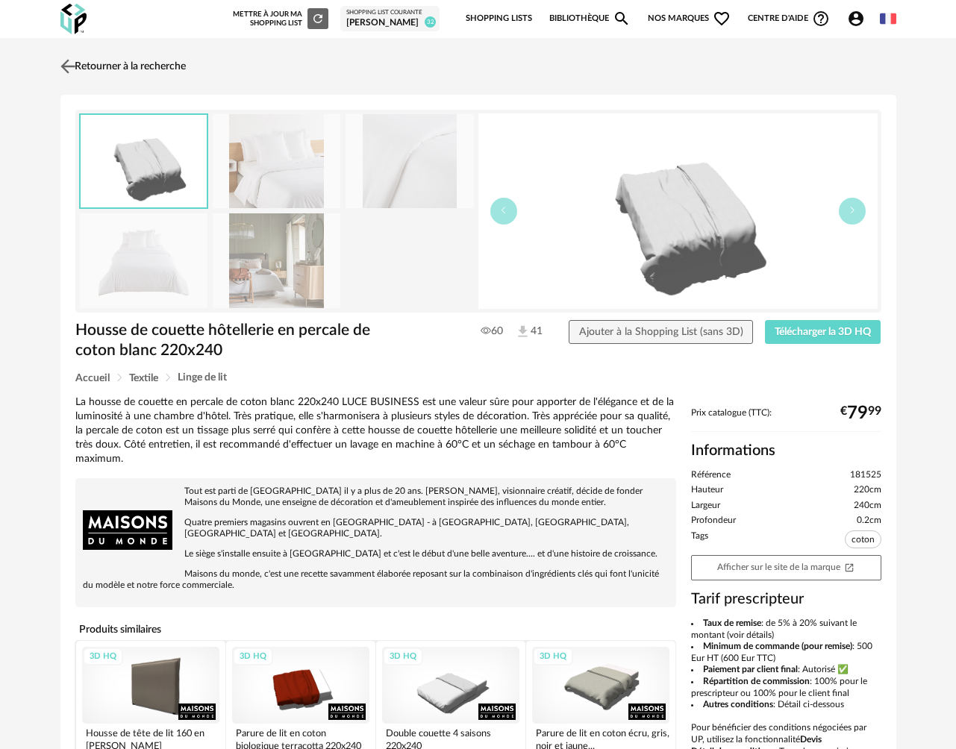
click at [149, 75] on link "Retourner à la recherche" at bounding box center [121, 66] width 129 height 33
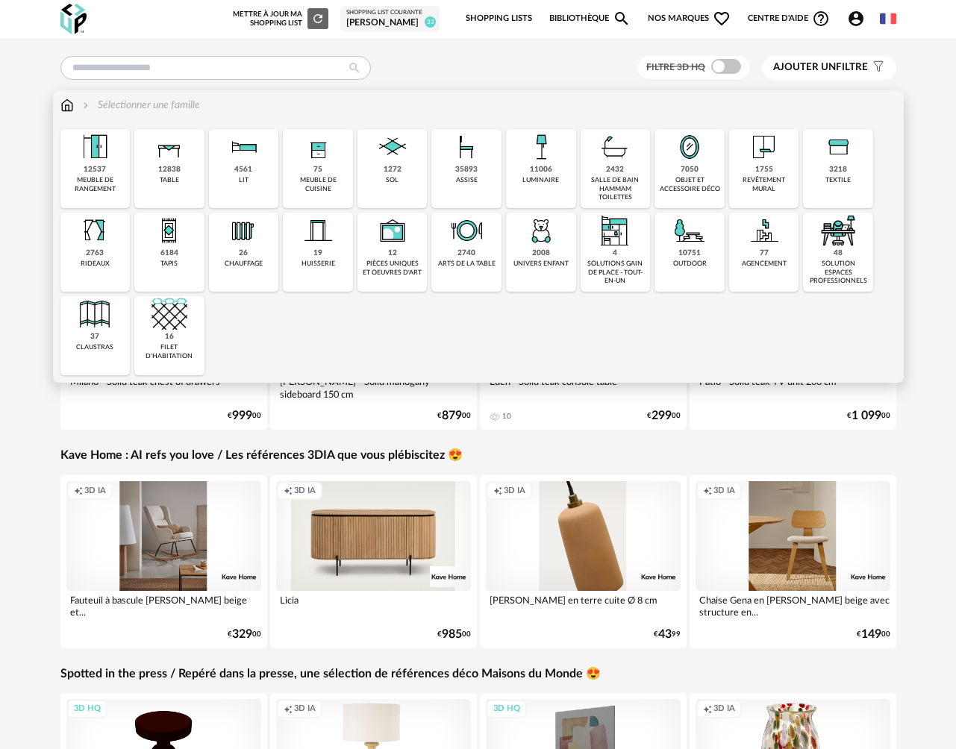
click at [836, 184] on div "textile" at bounding box center [837, 180] width 25 height 8
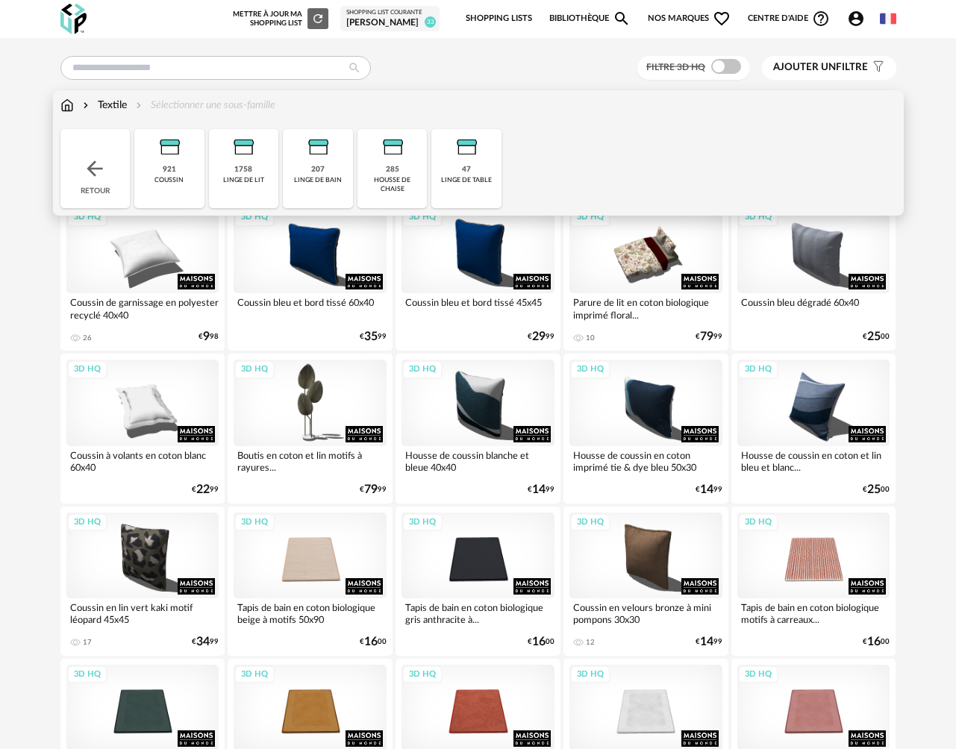
click at [154, 174] on div "921 coussin" at bounding box center [169, 168] width 70 height 79
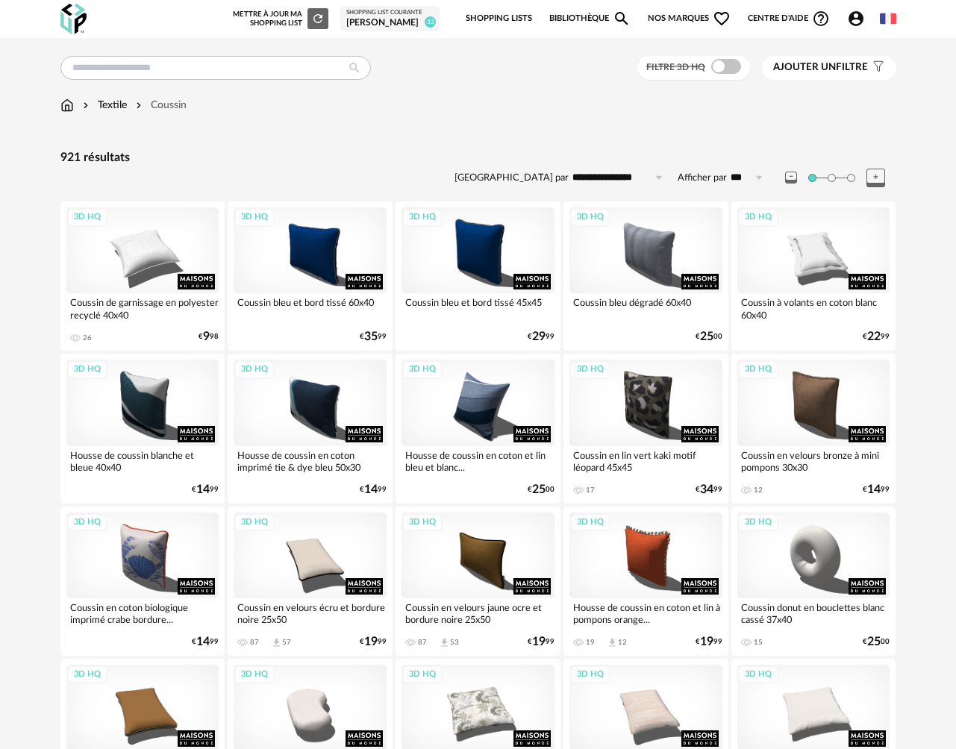
click at [729, 69] on span at bounding box center [726, 66] width 30 height 15
click at [796, 72] on span "Ajouter un" at bounding box center [804, 67] width 63 height 10
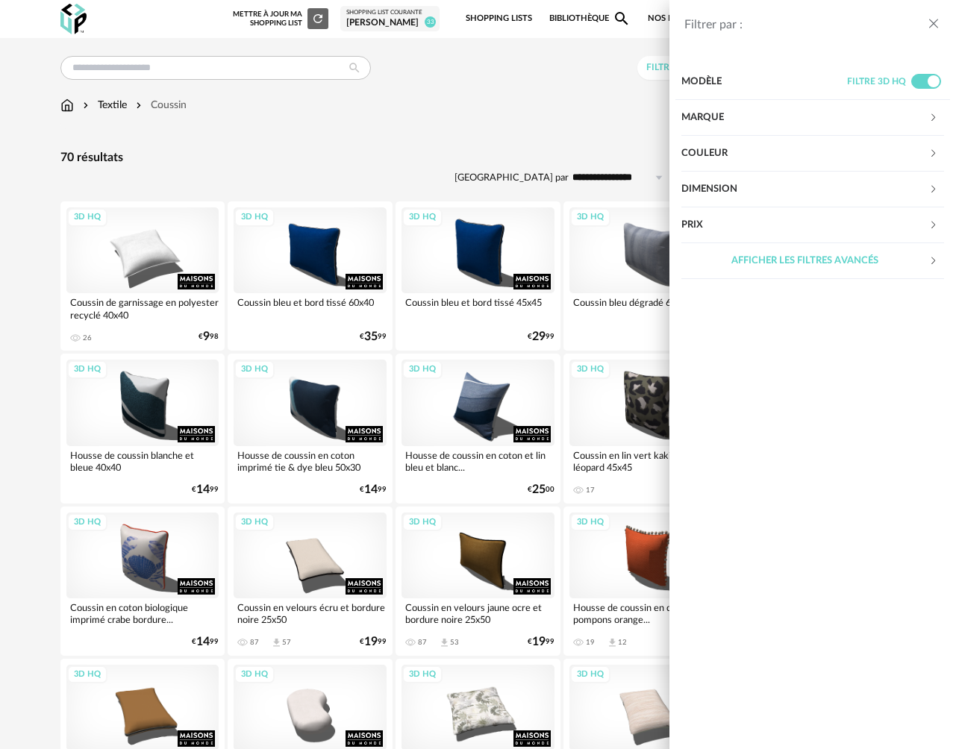
click at [739, 156] on div "Couleur" at bounding box center [804, 154] width 247 height 36
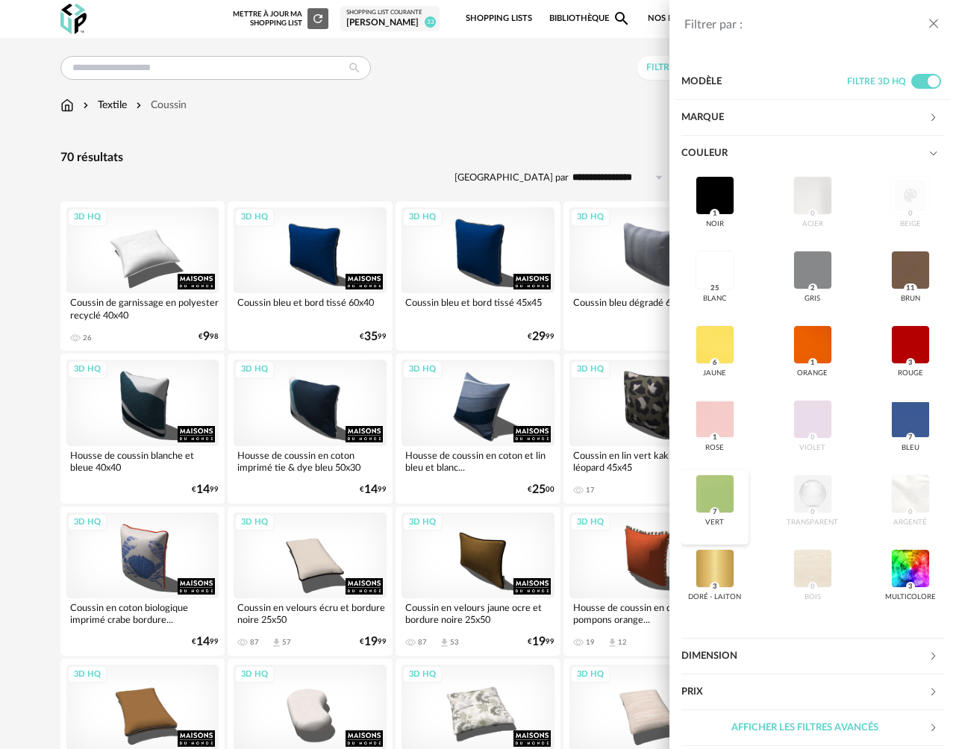
click at [713, 494] on div at bounding box center [715, 494] width 39 height 39
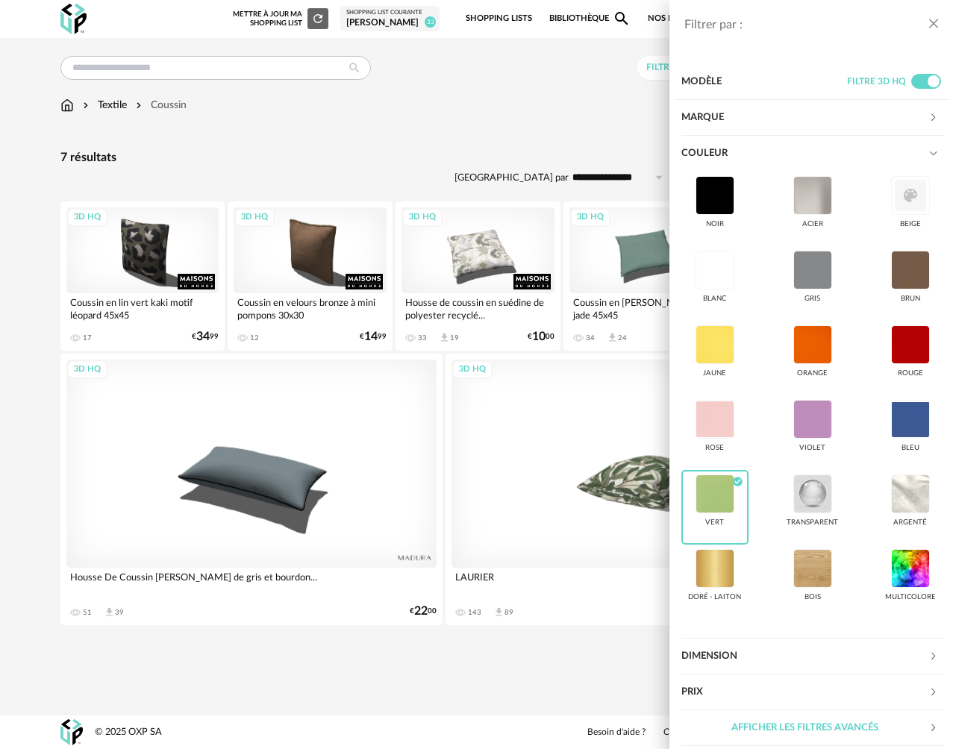
click at [555, 108] on div "Filtrer par : Modèle Filtre 3D HQ Marque &tradition 0 101 Copenhagen 0 366 Conc…" at bounding box center [478, 374] width 956 height 749
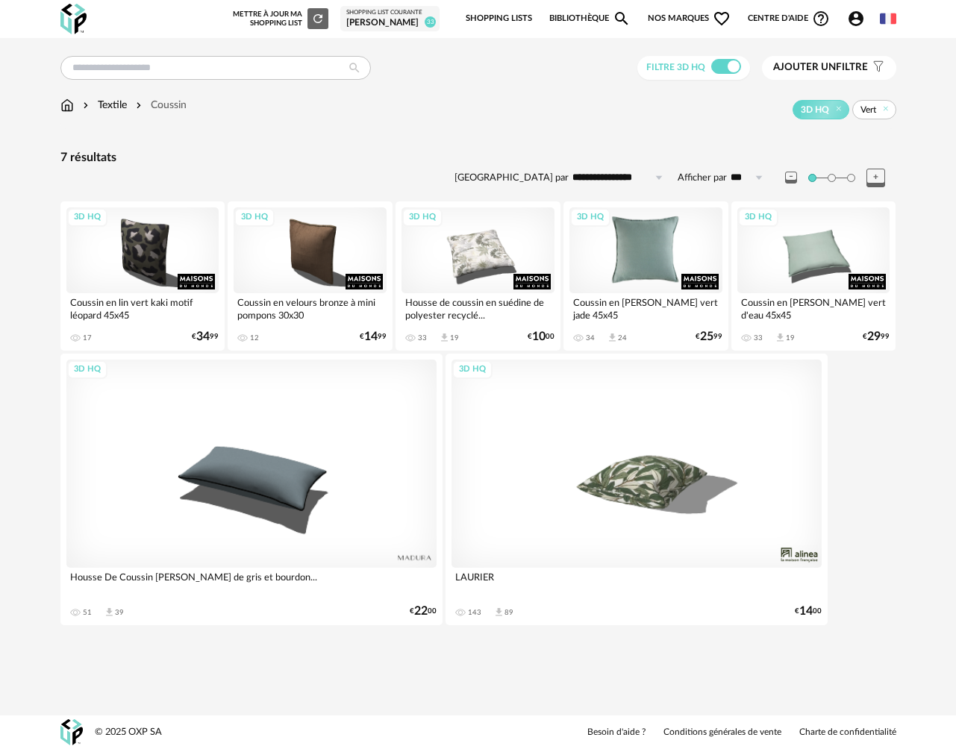
click at [663, 259] on div "3D HQ" at bounding box center [645, 250] width 153 height 86
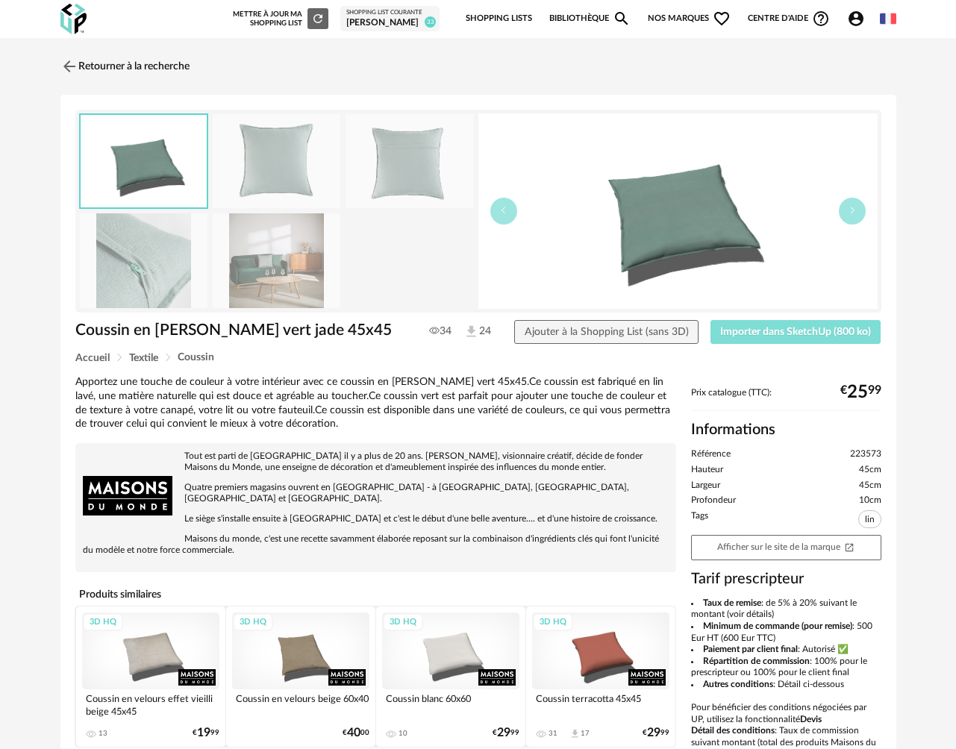
click at [740, 334] on span "Importer dans SketchUp (800 ko)" at bounding box center [795, 332] width 151 height 10
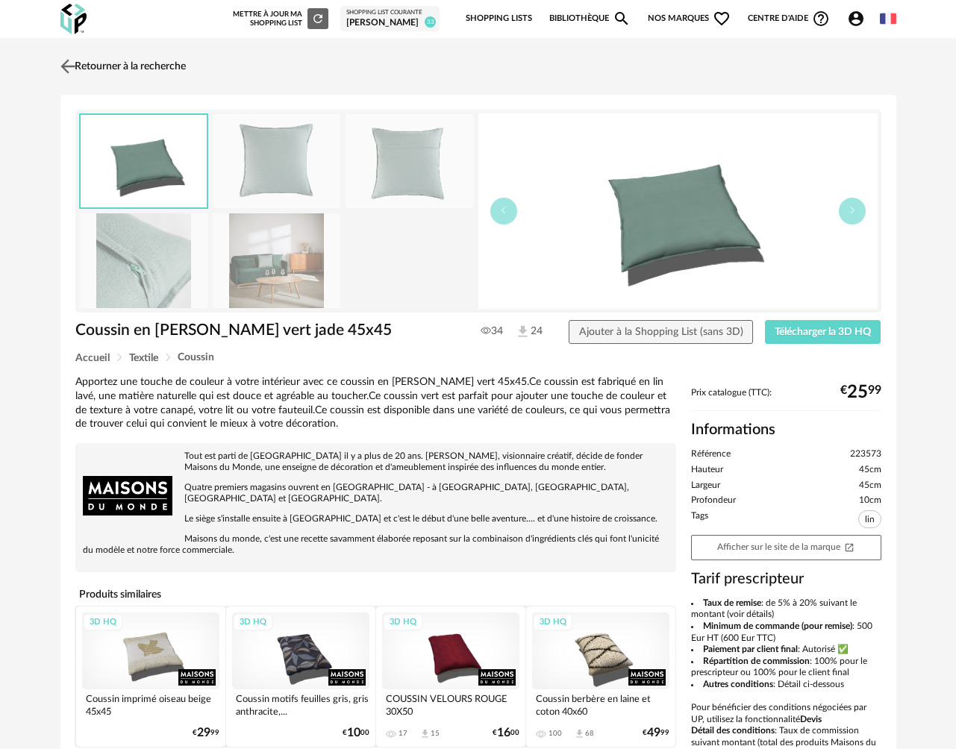
click at [128, 72] on link "Retourner à la recherche" at bounding box center [121, 66] width 129 height 33
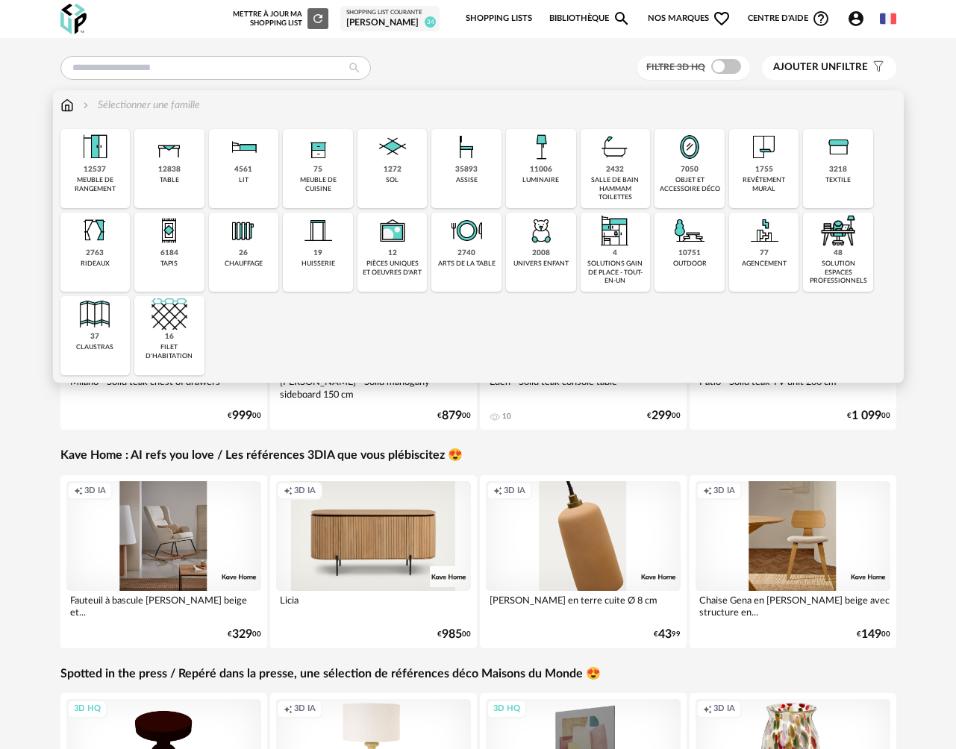
click at [834, 184] on div "textile" at bounding box center [837, 180] width 25 height 8
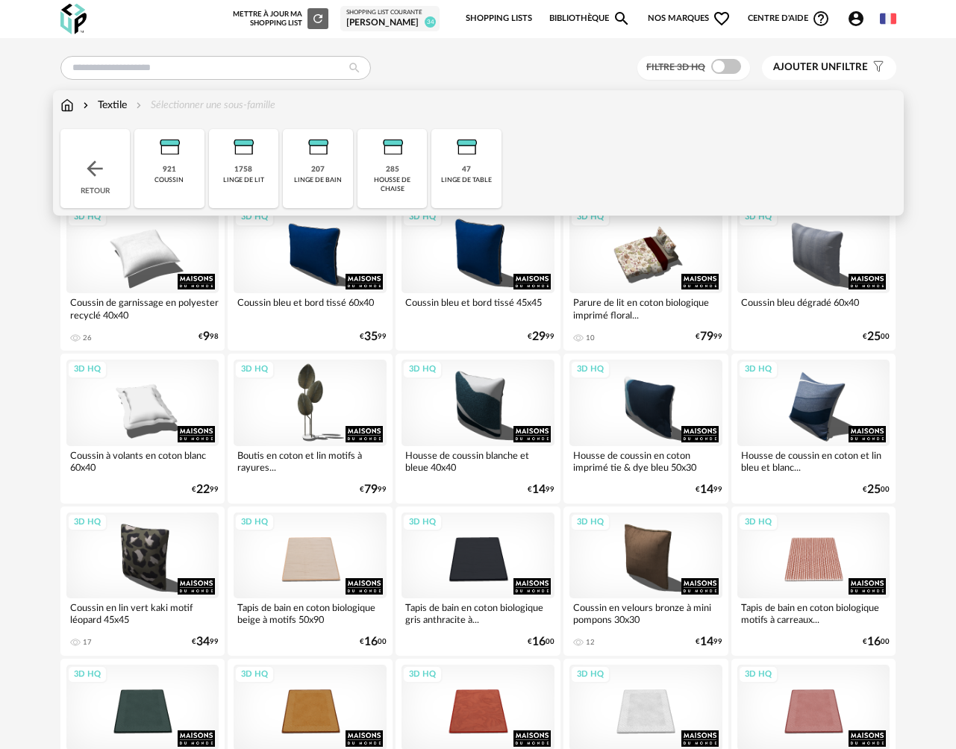
click at [143, 185] on div "921 coussin" at bounding box center [169, 168] width 70 height 79
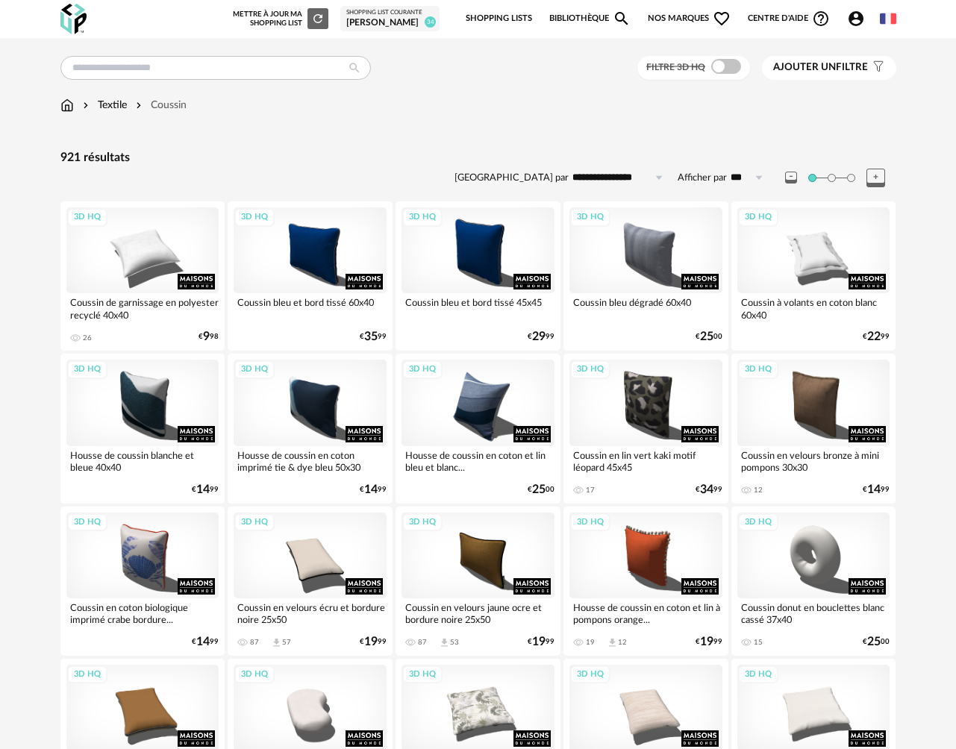
click at [729, 67] on span at bounding box center [726, 66] width 30 height 15
click at [129, 65] on input "text" at bounding box center [215, 68] width 310 height 24
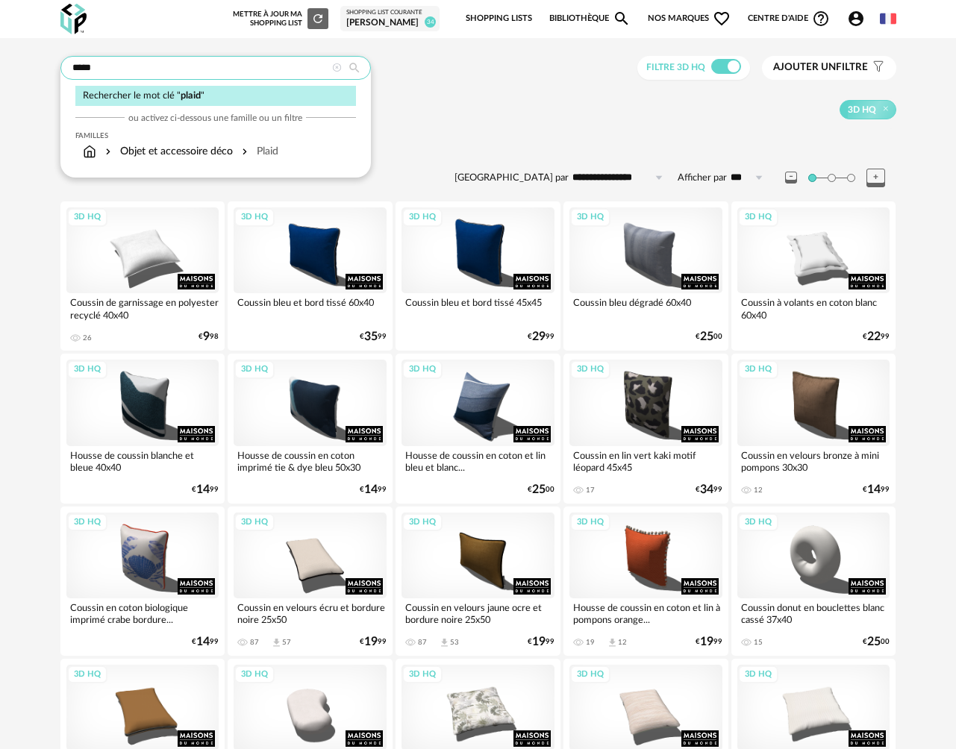
type input "*****"
type input "**********"
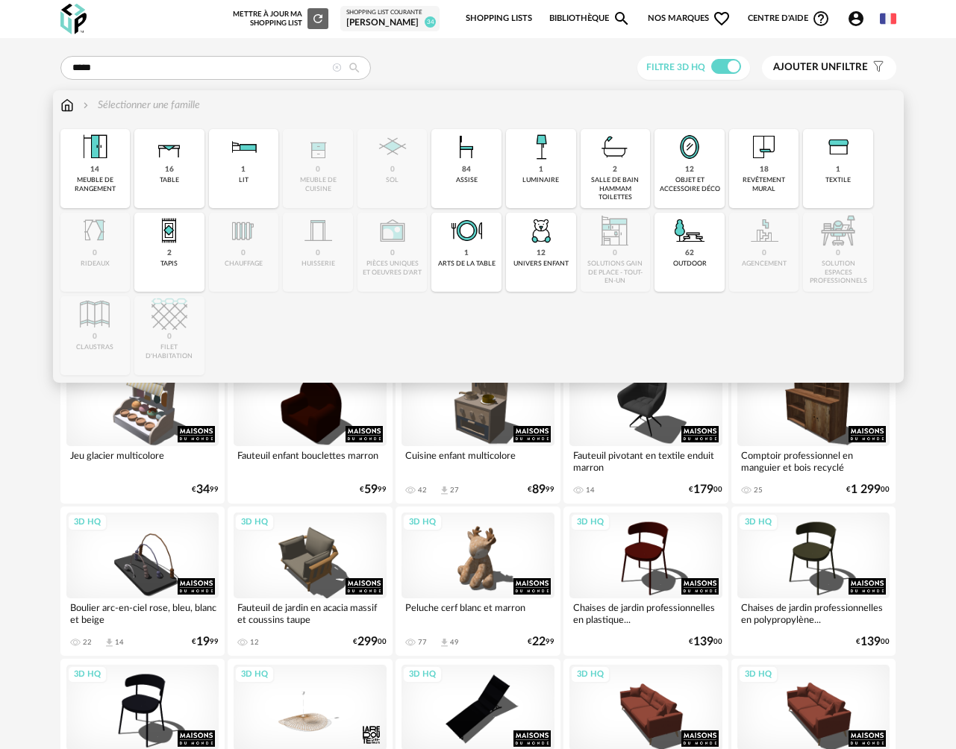
click at [69, 109] on img at bounding box center [66, 105] width 13 height 15
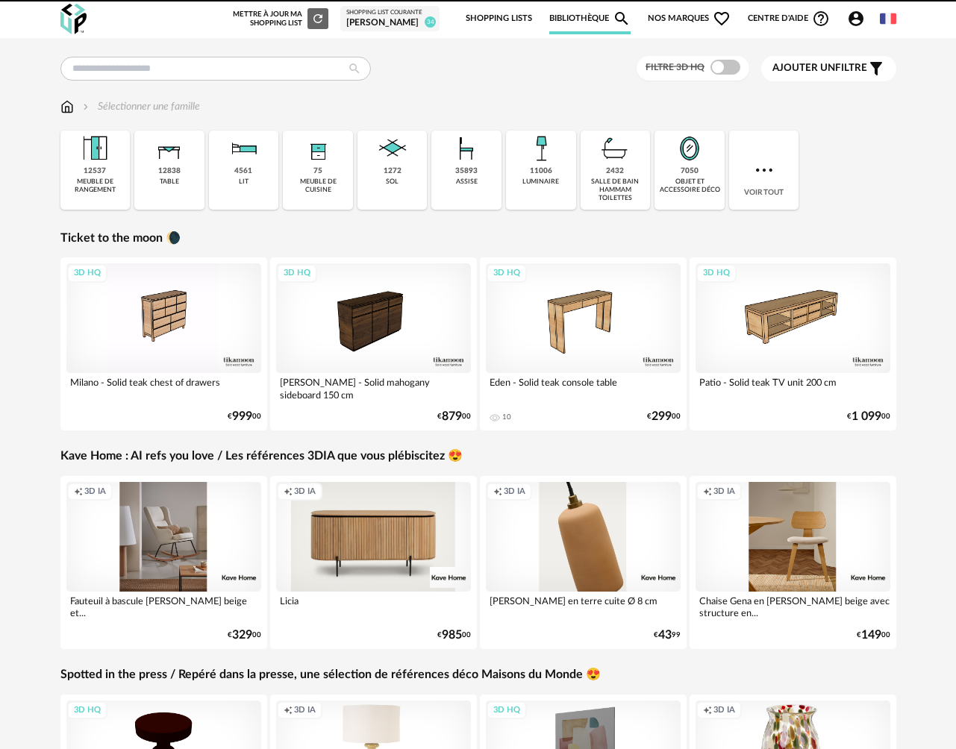
click at [775, 202] on div "Close icon 12537 meuble de rangement 12838 table 4561 lit 75 meuble de cuisine …" at bounding box center [478, 170] width 836 height 79
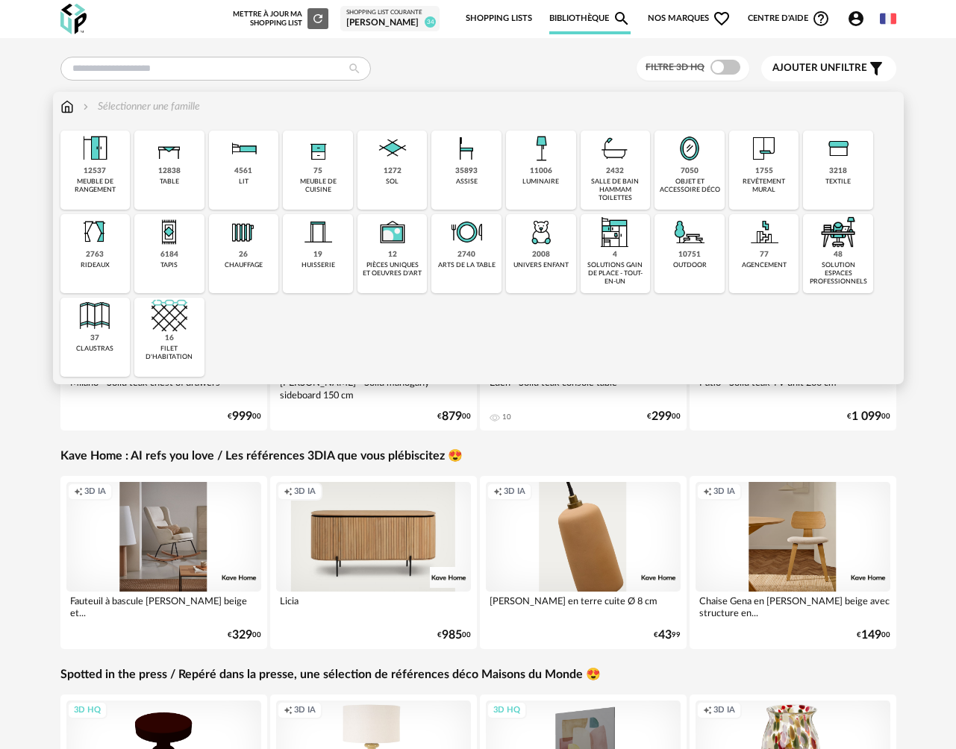
click at [858, 175] on div "3218 textile" at bounding box center [838, 170] width 70 height 79
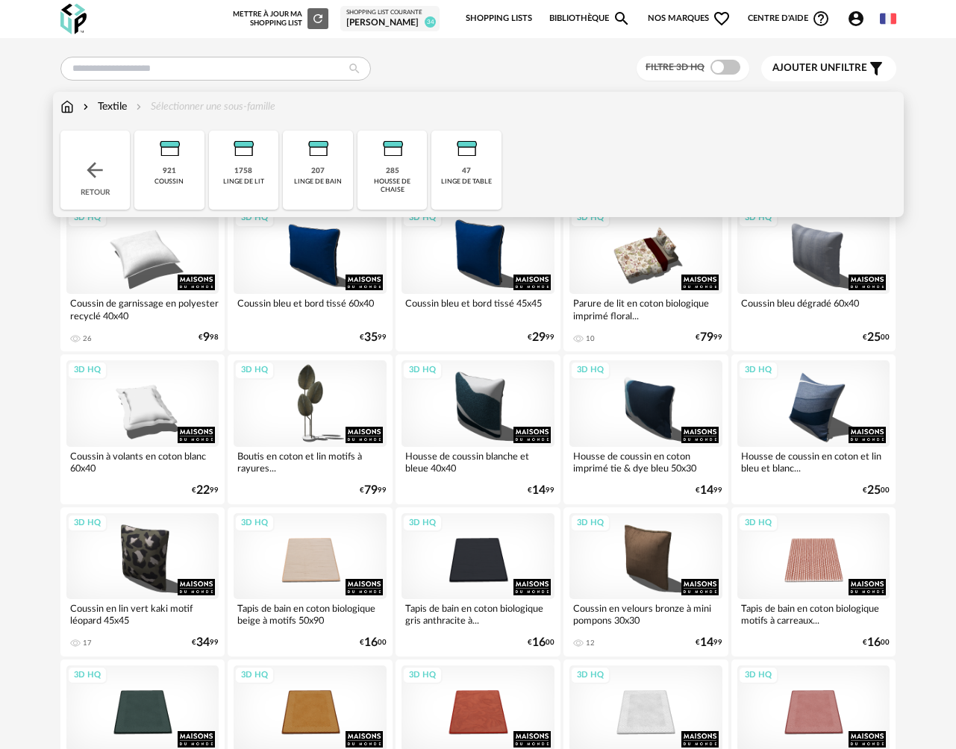
click at [249, 180] on div "linge de lit" at bounding box center [243, 182] width 41 height 8
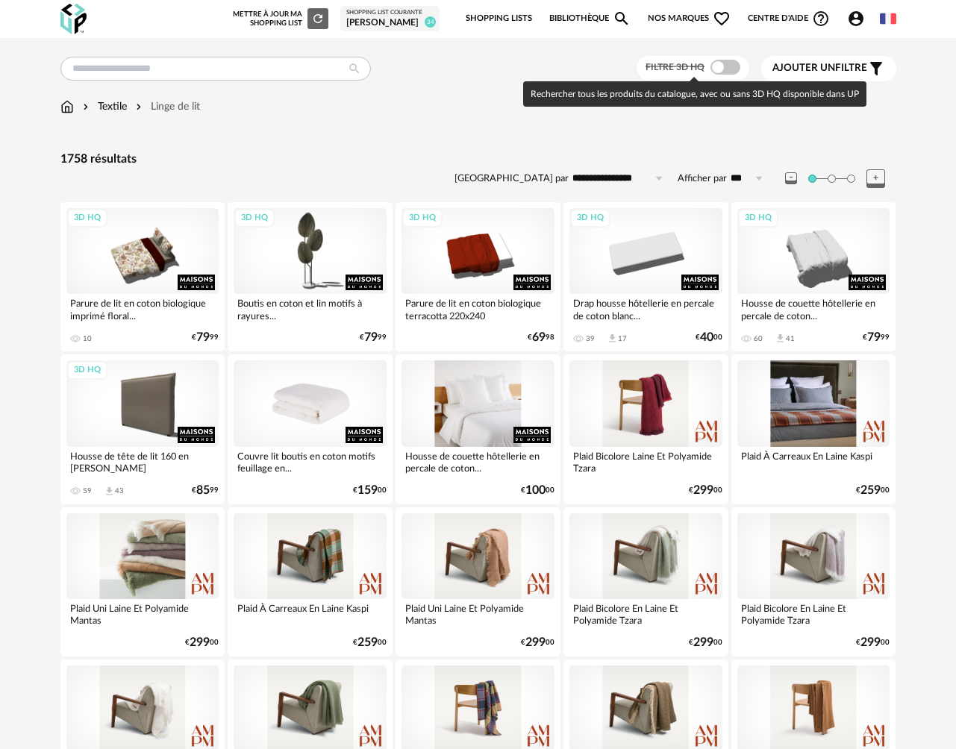
click at [731, 72] on span at bounding box center [725, 67] width 30 height 15
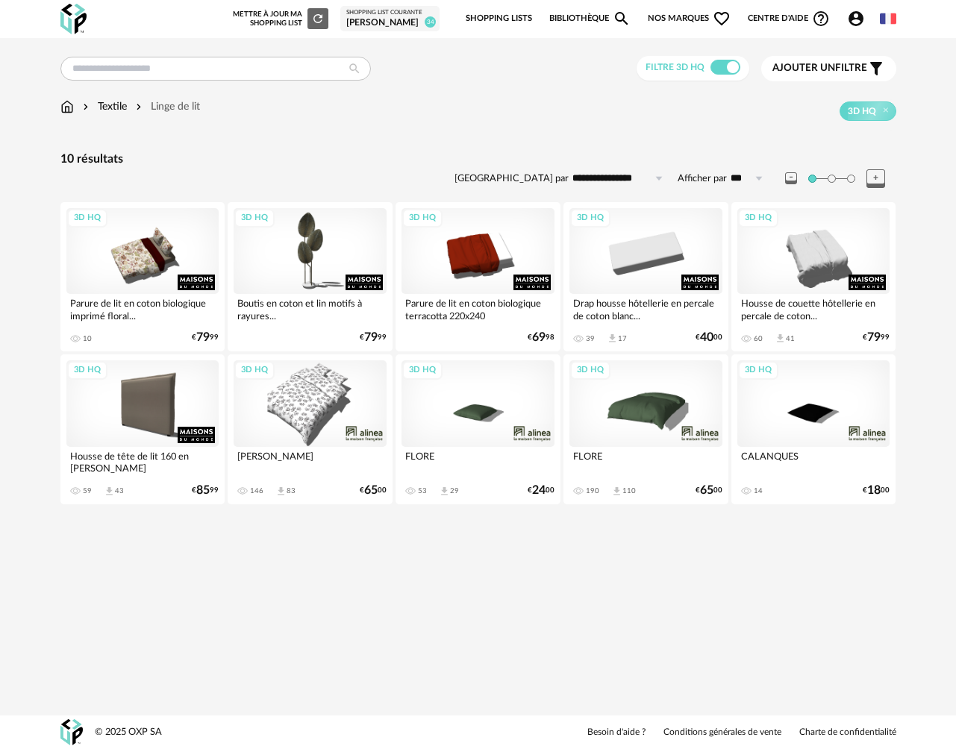
click at [120, 105] on div "Textile" at bounding box center [103, 106] width 47 height 15
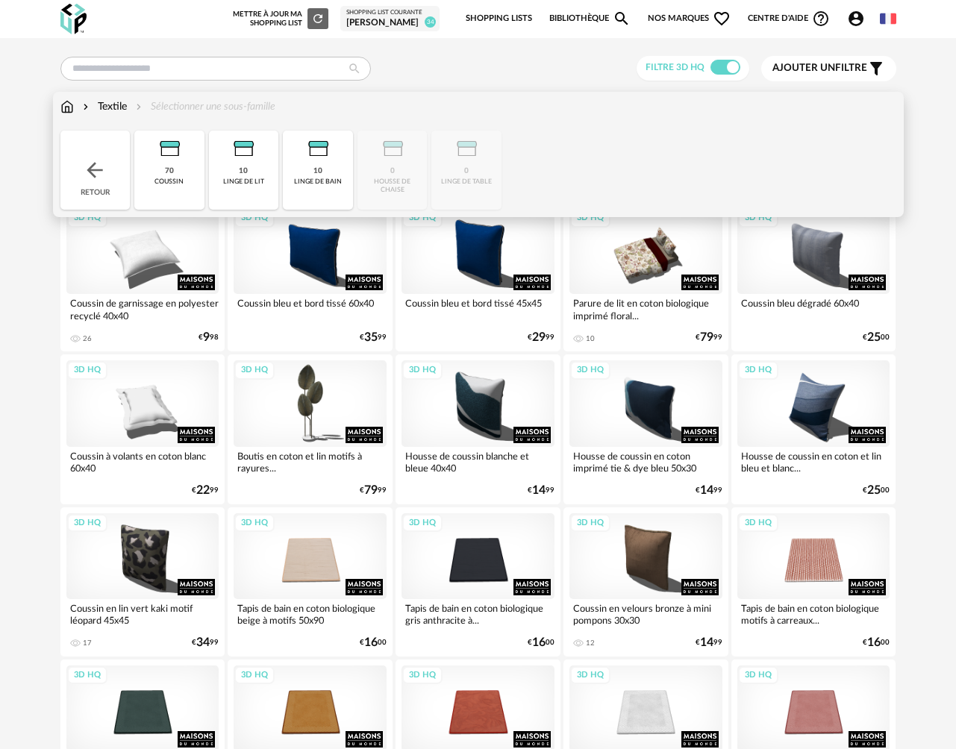
click at [159, 181] on div "coussin" at bounding box center [168, 182] width 29 height 8
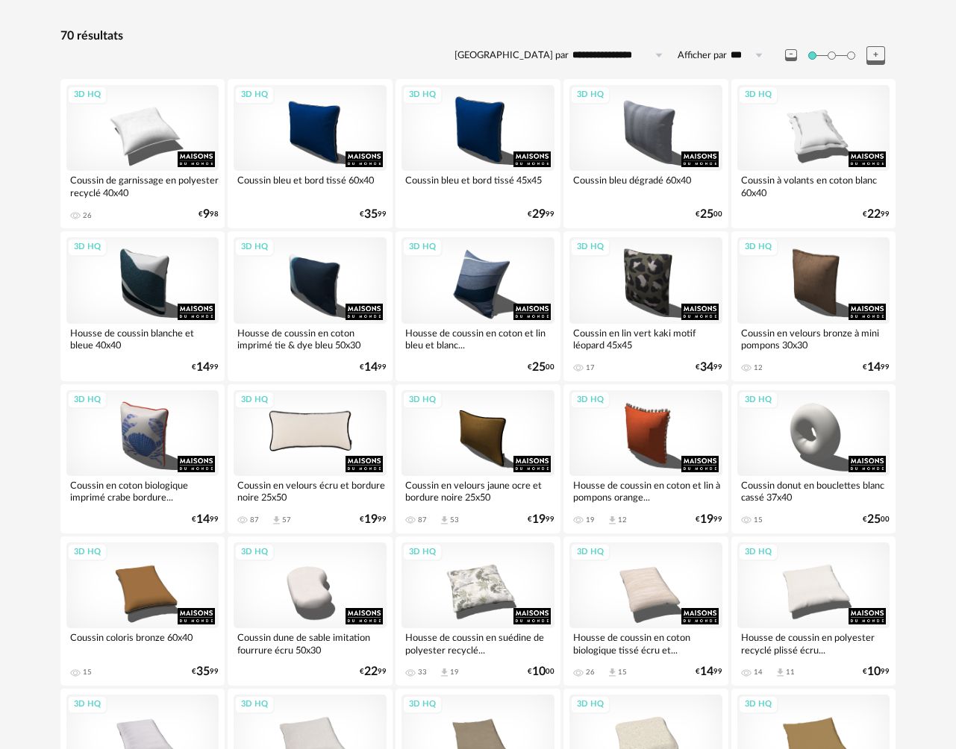
scroll to position [113, 0]
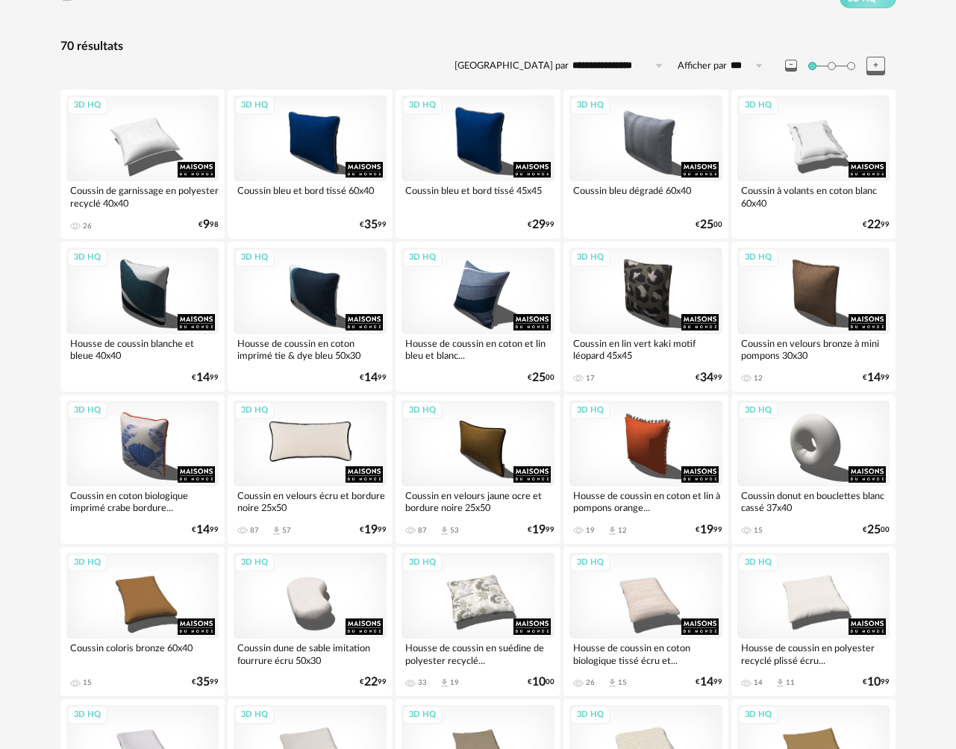
click at [323, 452] on div "3D HQ" at bounding box center [310, 444] width 153 height 86
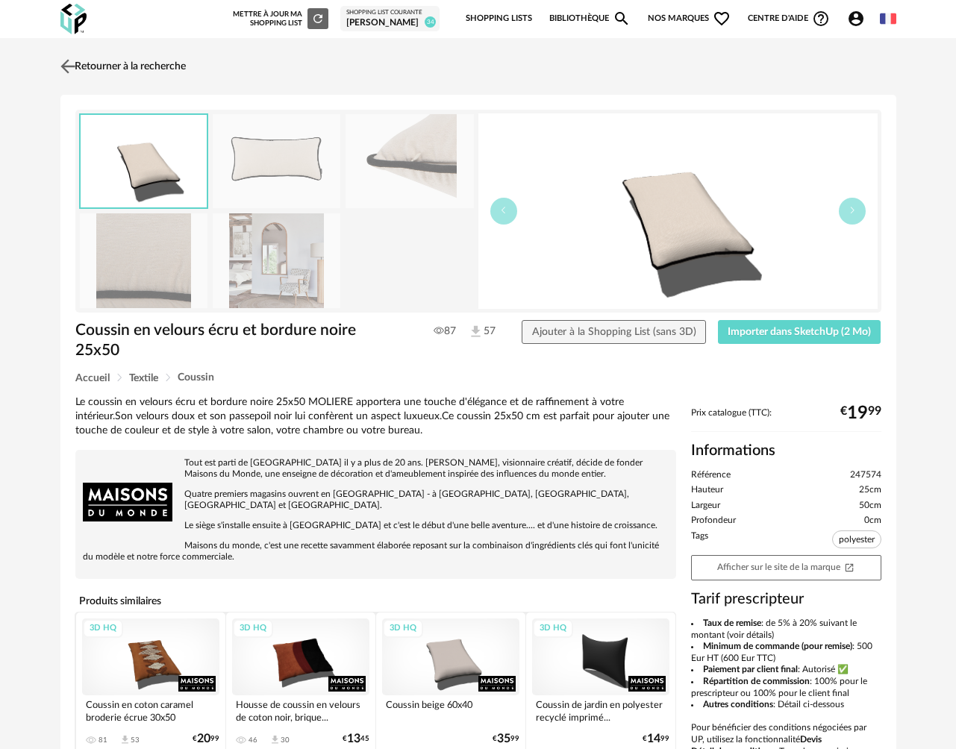
click at [73, 74] on img at bounding box center [68, 66] width 22 height 22
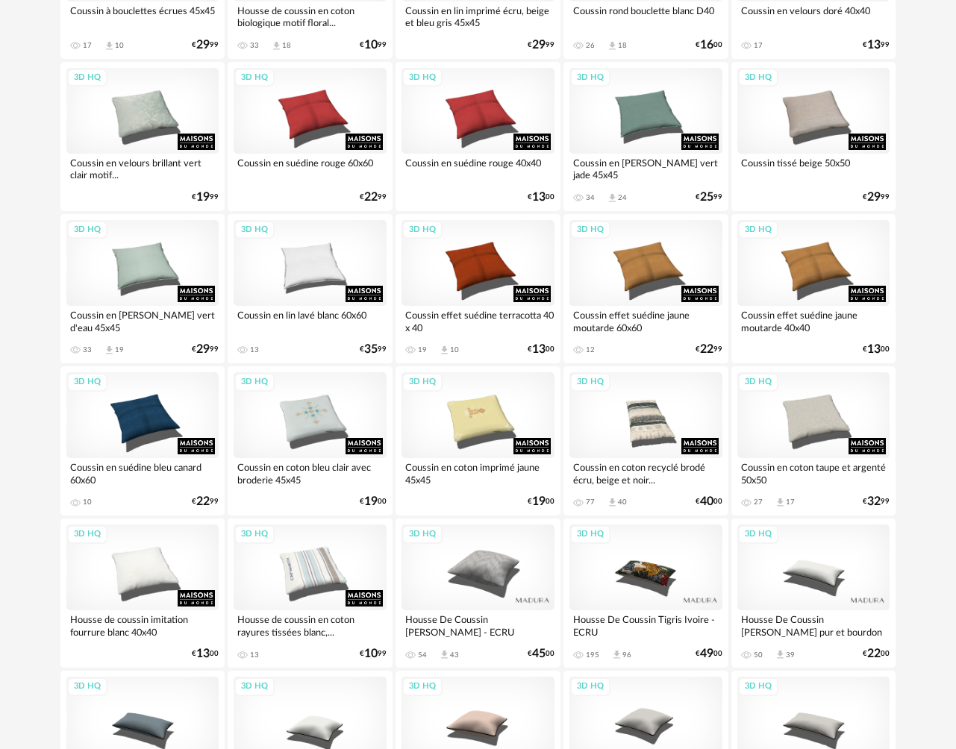
scroll to position [1208, 0]
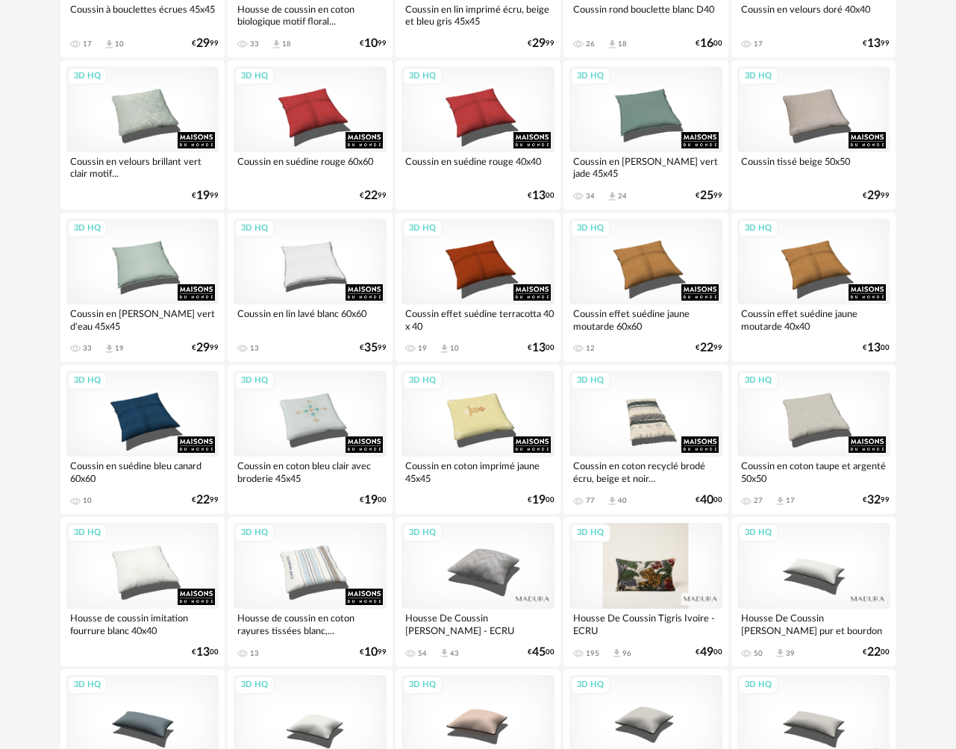
click at [652, 560] on div "3D HQ" at bounding box center [645, 566] width 153 height 86
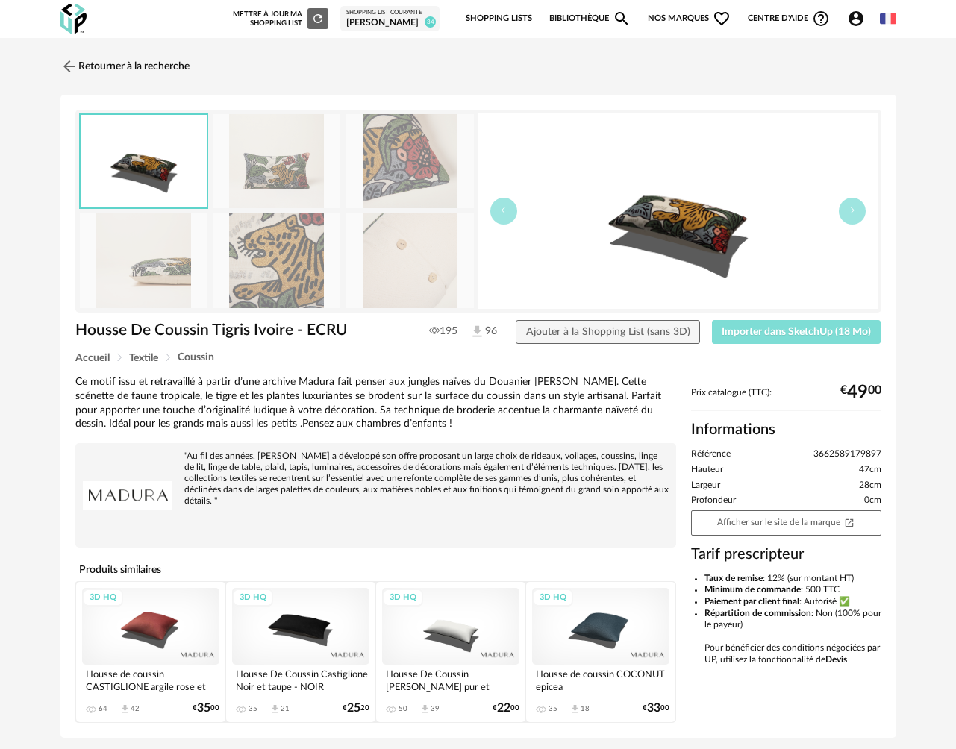
click at [731, 334] on span "Importer dans SketchUp (18 Mo)" at bounding box center [796, 332] width 149 height 10
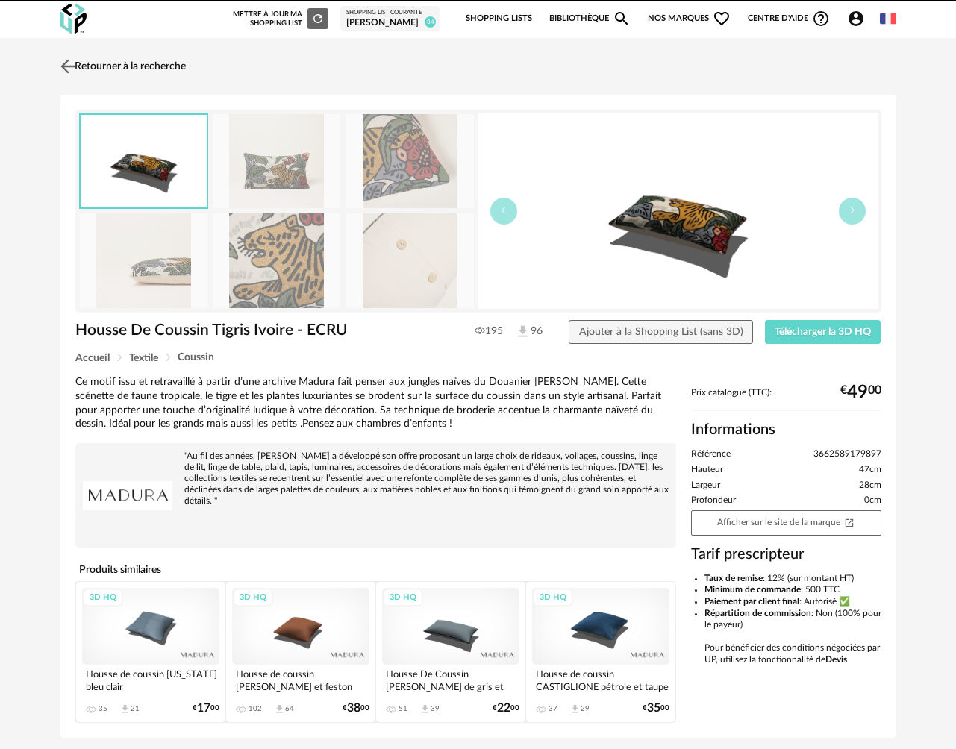
click at [132, 66] on link "Retourner à la recherche" at bounding box center [121, 66] width 129 height 33
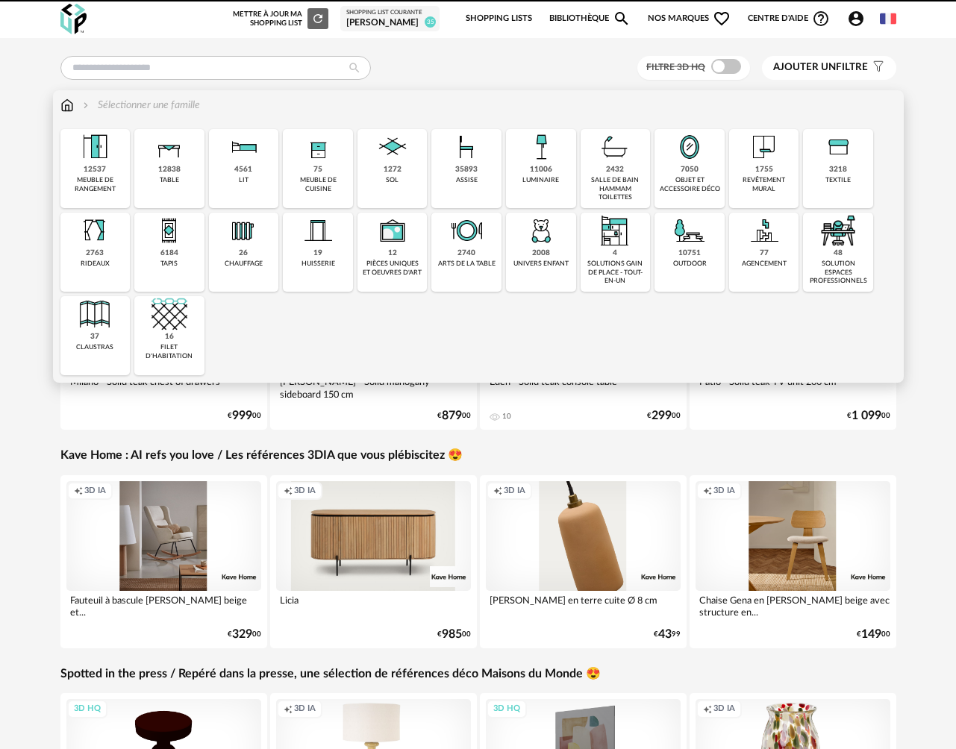
click at [522, 187] on div "11006 luminaire" at bounding box center [541, 168] width 70 height 79
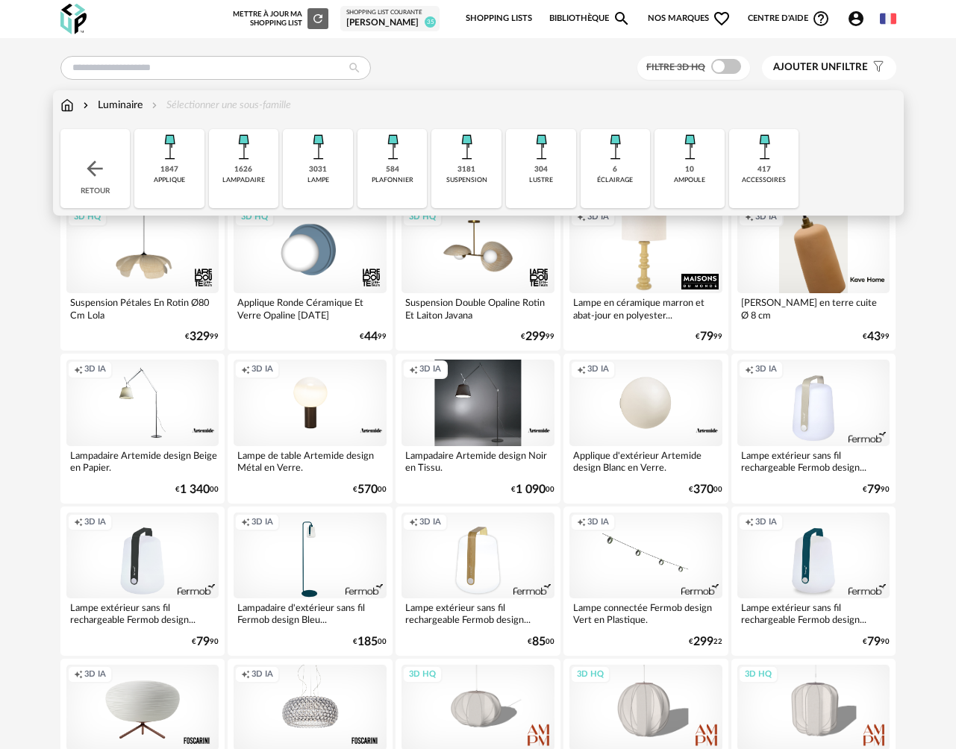
click at [182, 174] on div "1847 applique" at bounding box center [169, 168] width 70 height 79
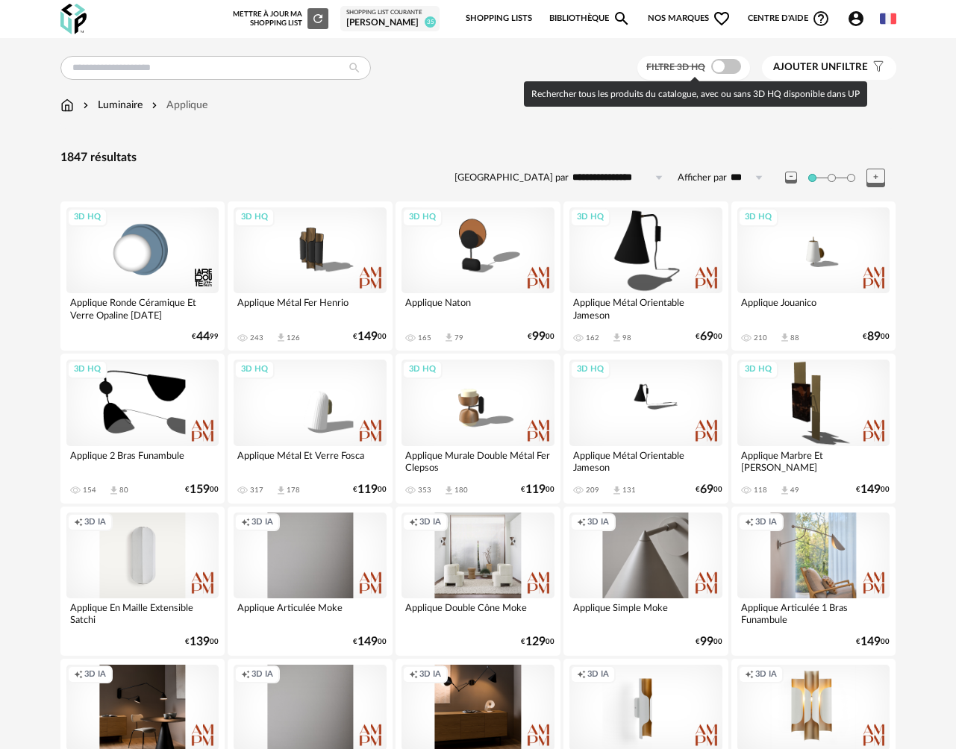
click at [734, 61] on span at bounding box center [726, 66] width 30 height 15
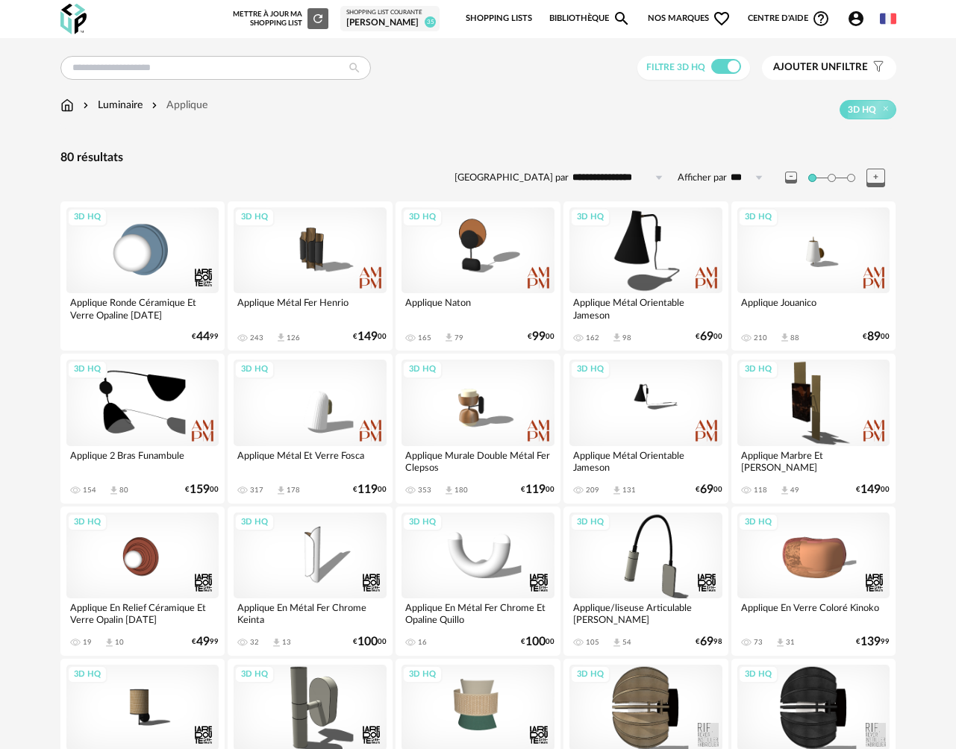
click at [607, 178] on input "**********" at bounding box center [620, 178] width 103 height 24
click at [613, 243] on span "Prix croissant" at bounding box center [620, 243] width 72 height 12
type input "**********"
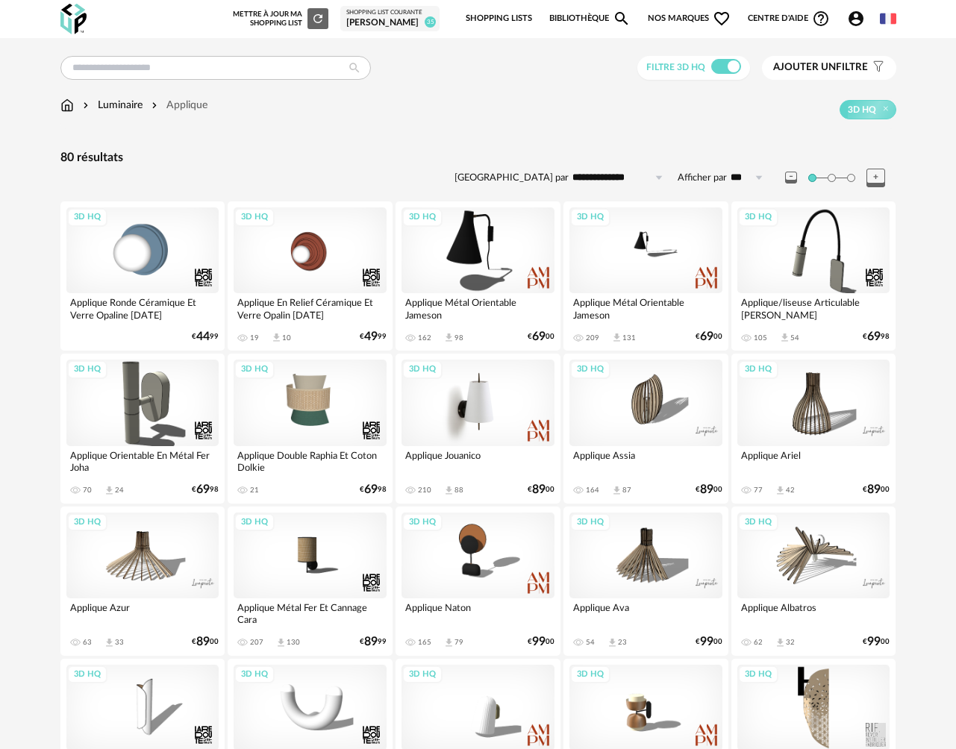
click at [483, 413] on div "3D HQ" at bounding box center [478, 403] width 153 height 86
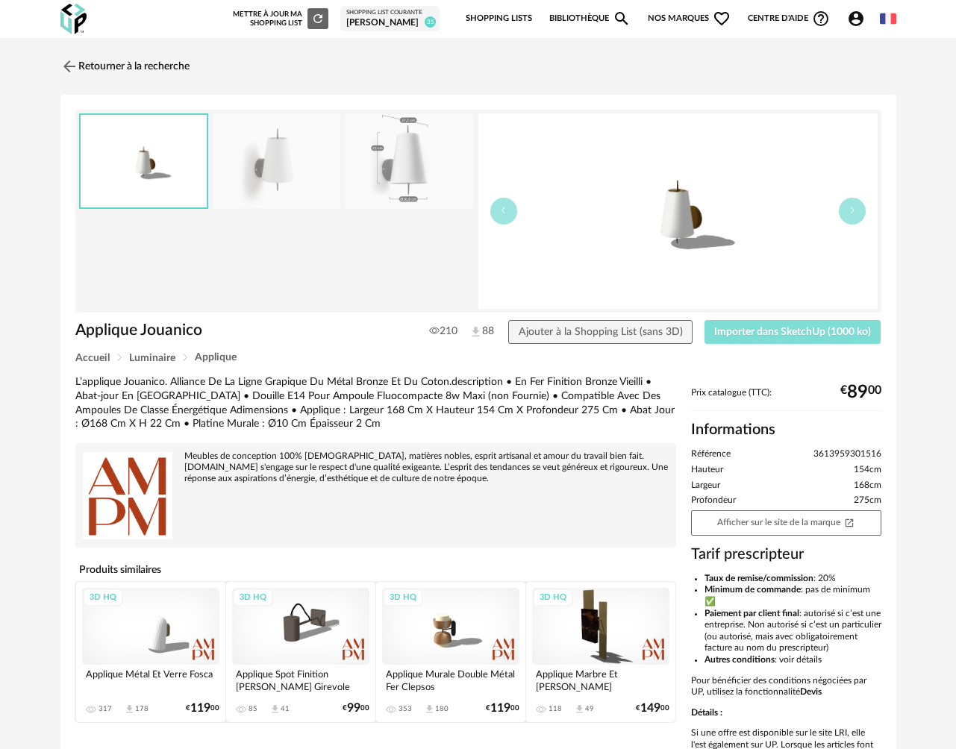
click at [744, 331] on span "Importer dans SketchUp (1000 ko)" at bounding box center [792, 332] width 157 height 10
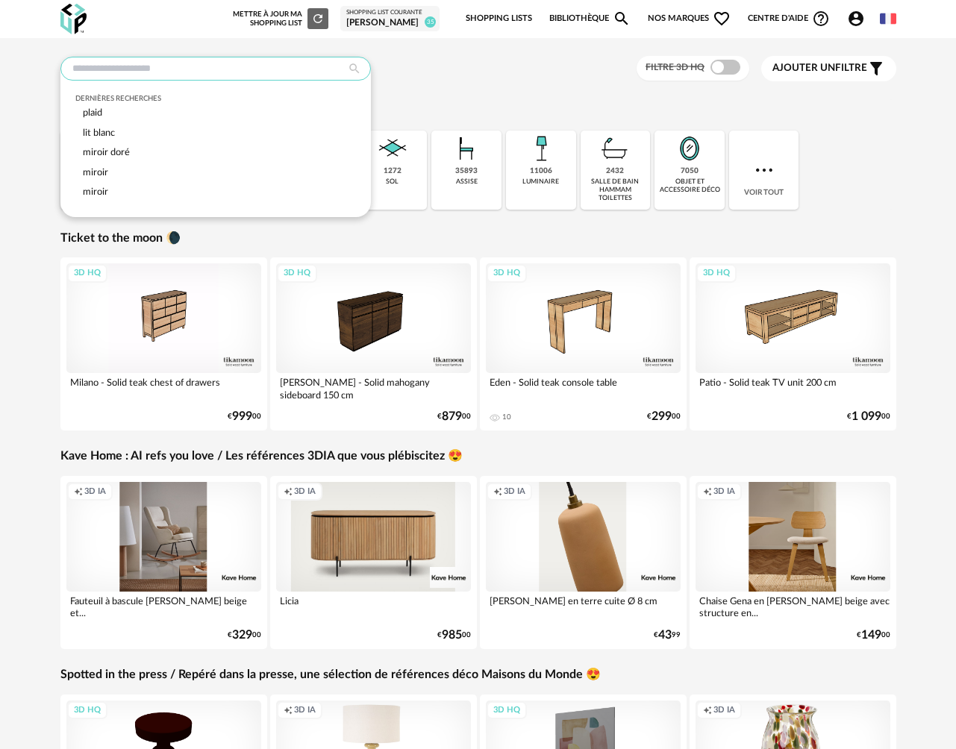
click at [257, 63] on input "text" at bounding box center [215, 69] width 310 height 24
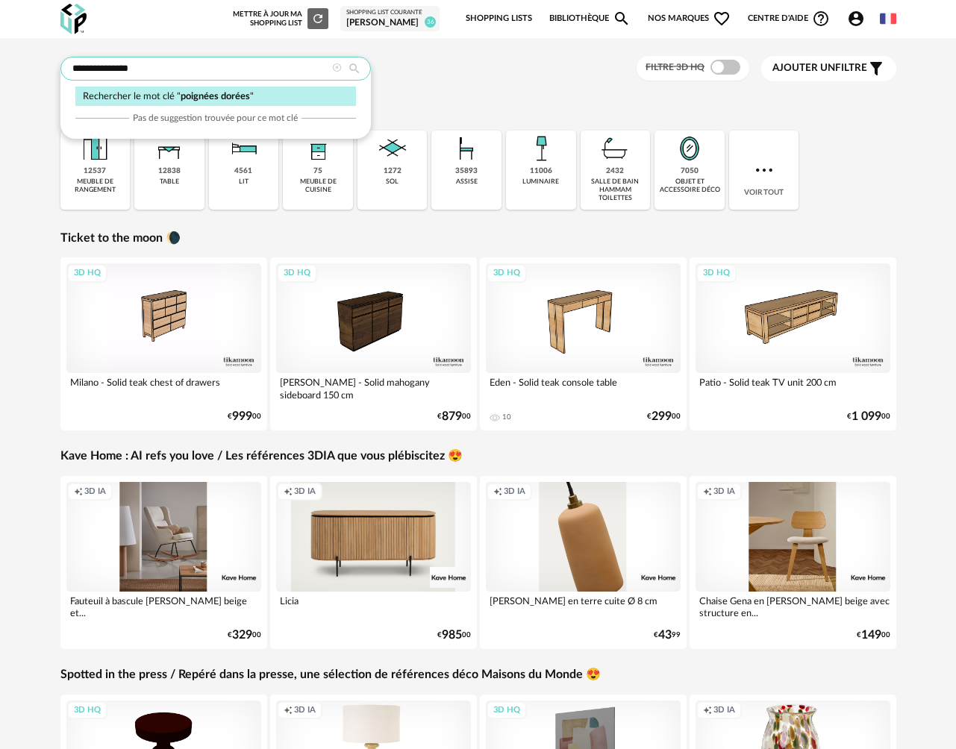
type input "**********"
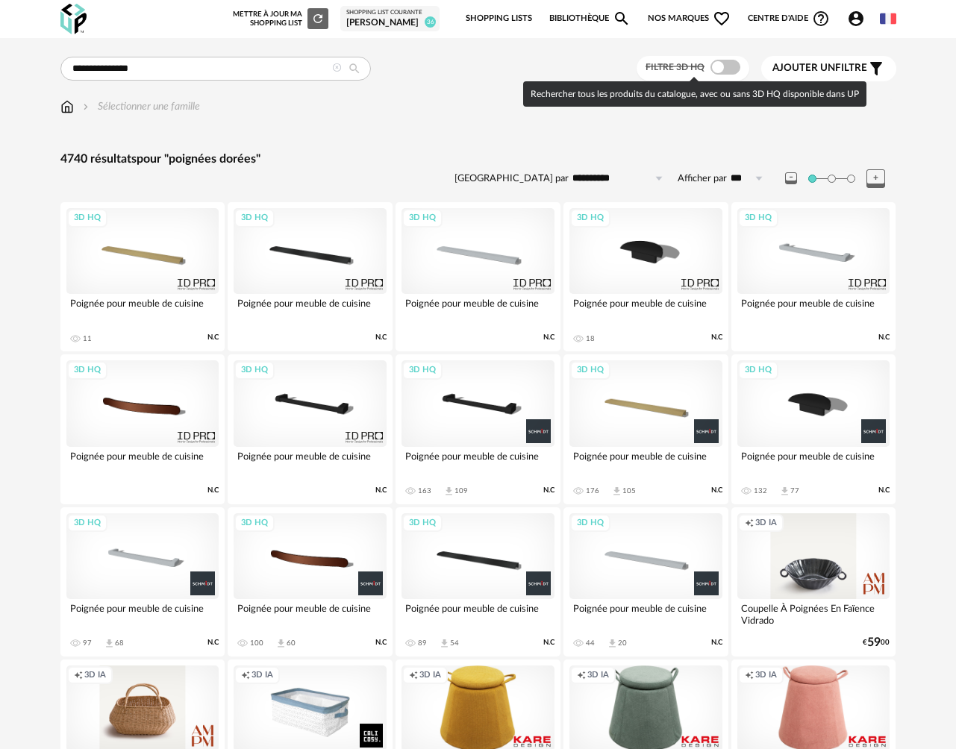
click at [733, 63] on span at bounding box center [725, 67] width 30 height 15
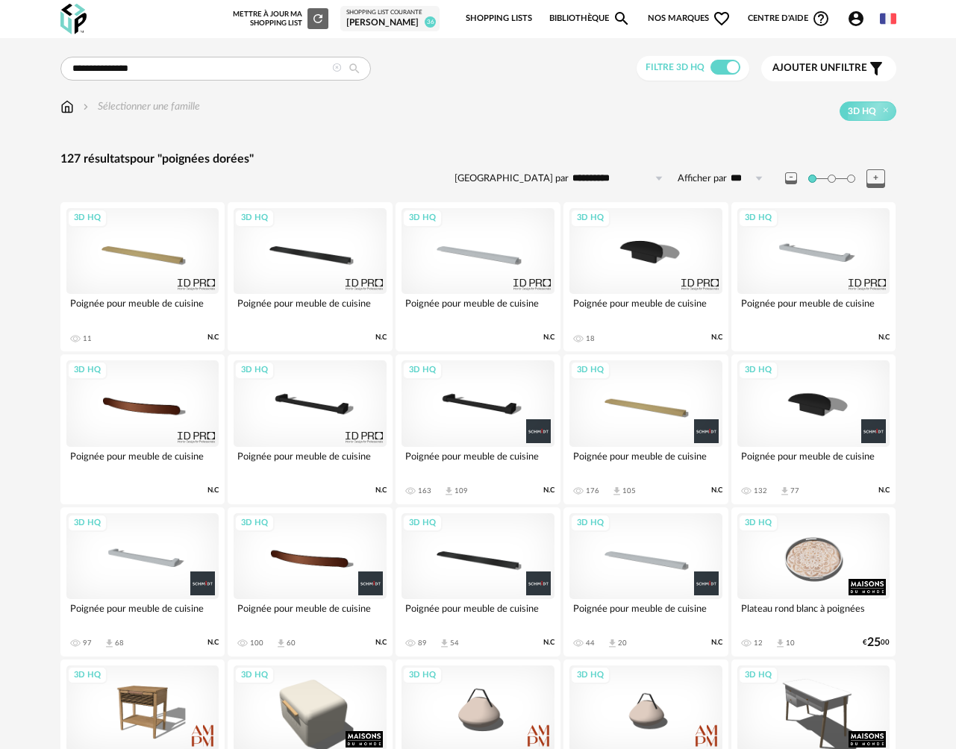
click at [640, 410] on div "3D HQ" at bounding box center [645, 403] width 153 height 86
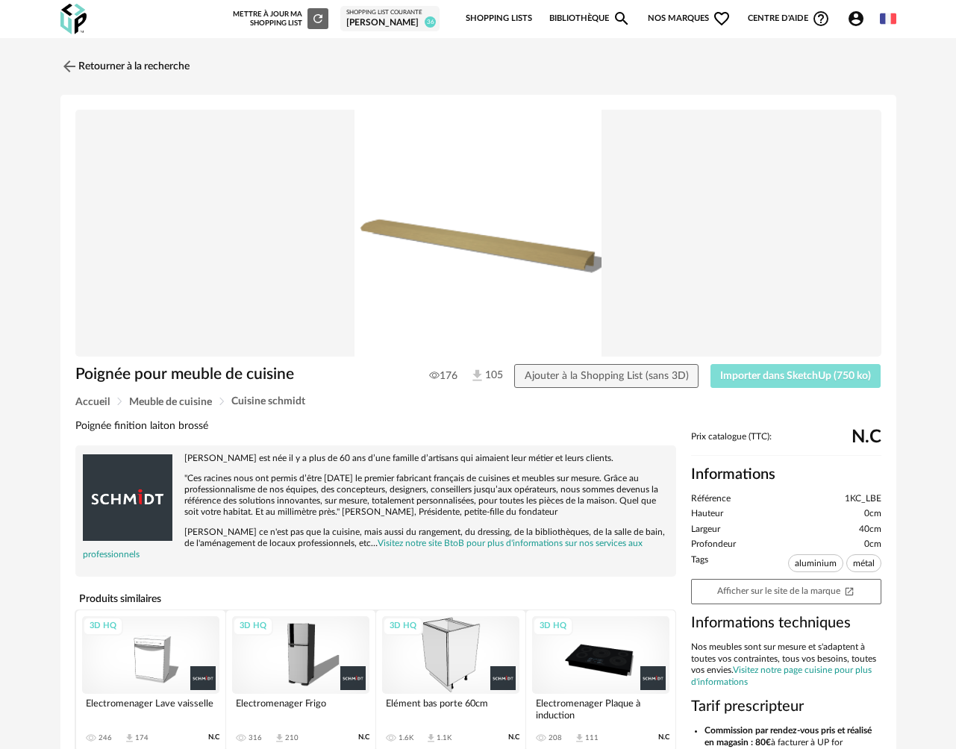
click at [767, 375] on span "Importer dans SketchUp (750 ko)" at bounding box center [795, 376] width 151 height 10
